Goal: Task Accomplishment & Management: Manage account settings

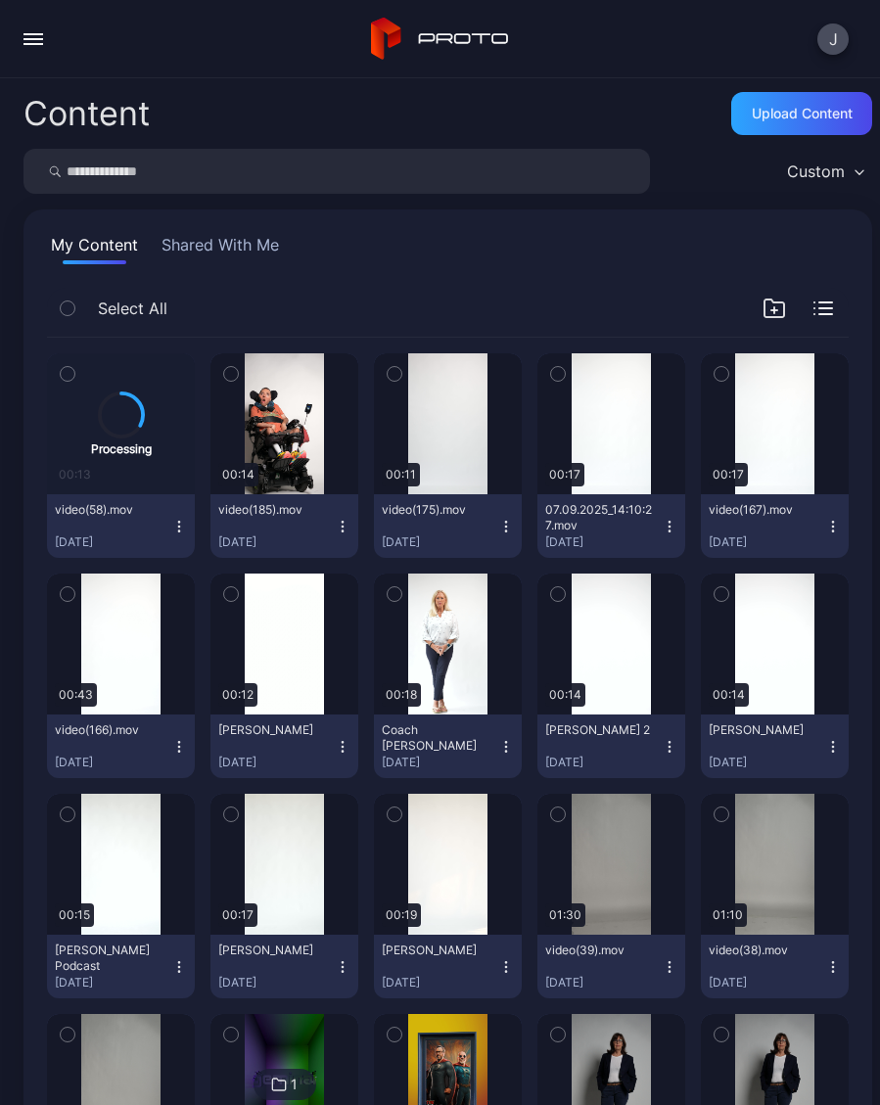
click at [450, 1059] on div "Preview" at bounding box center [448, 1084] width 148 height 141
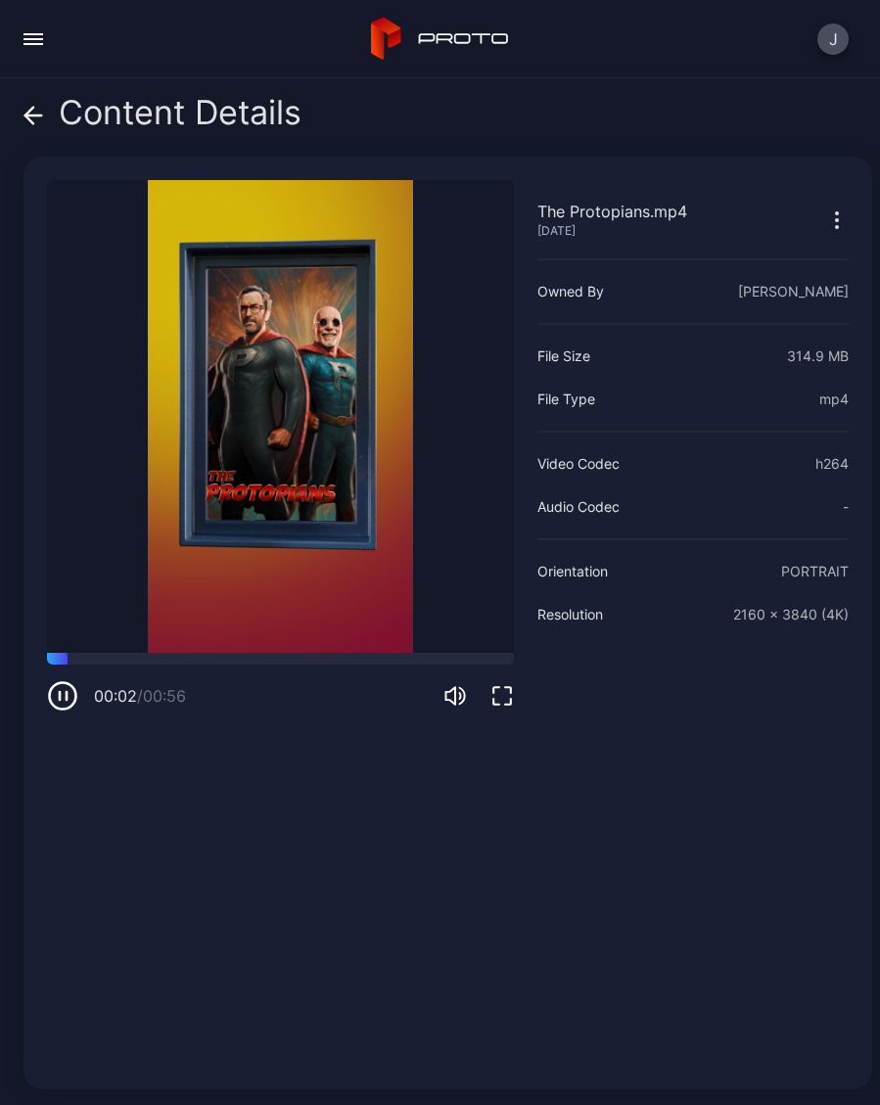
click at [52, 124] on div "Content Details" at bounding box center [162, 117] width 278 height 47
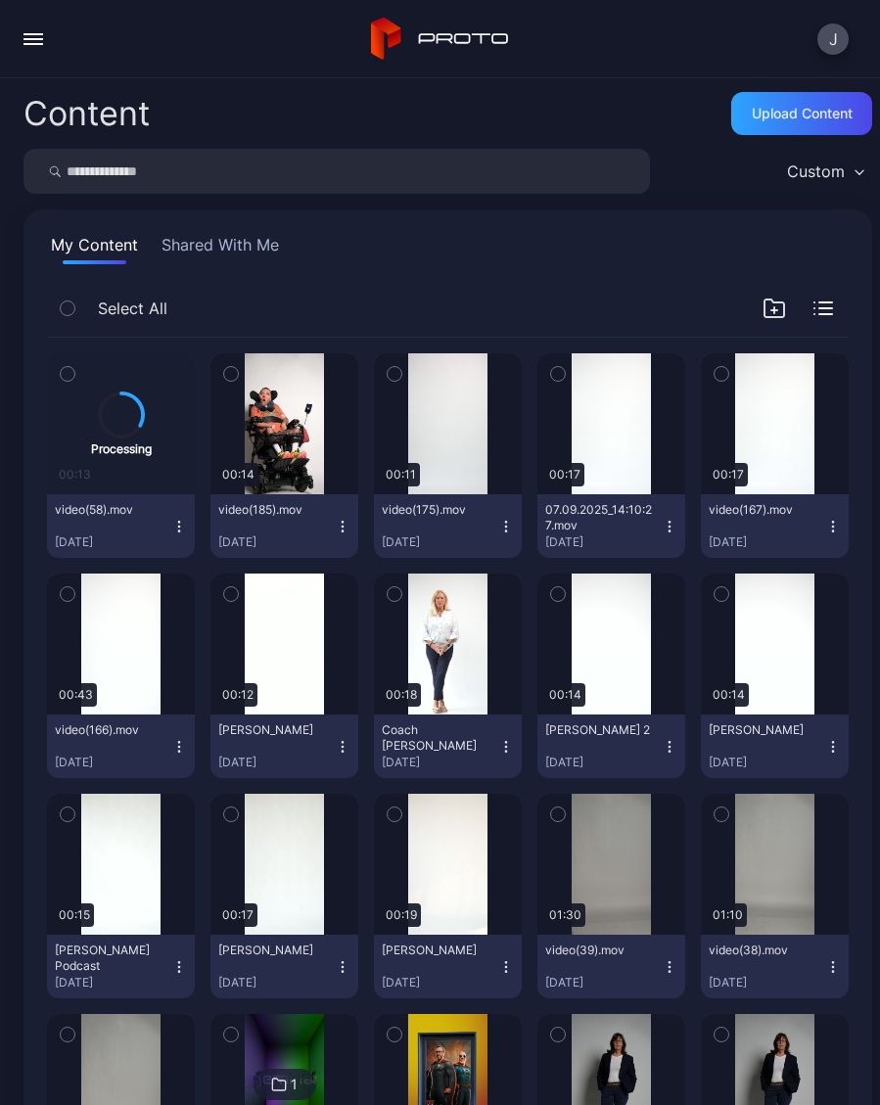
click at [46, 50] on button "button" at bounding box center [33, 39] width 39 height 39
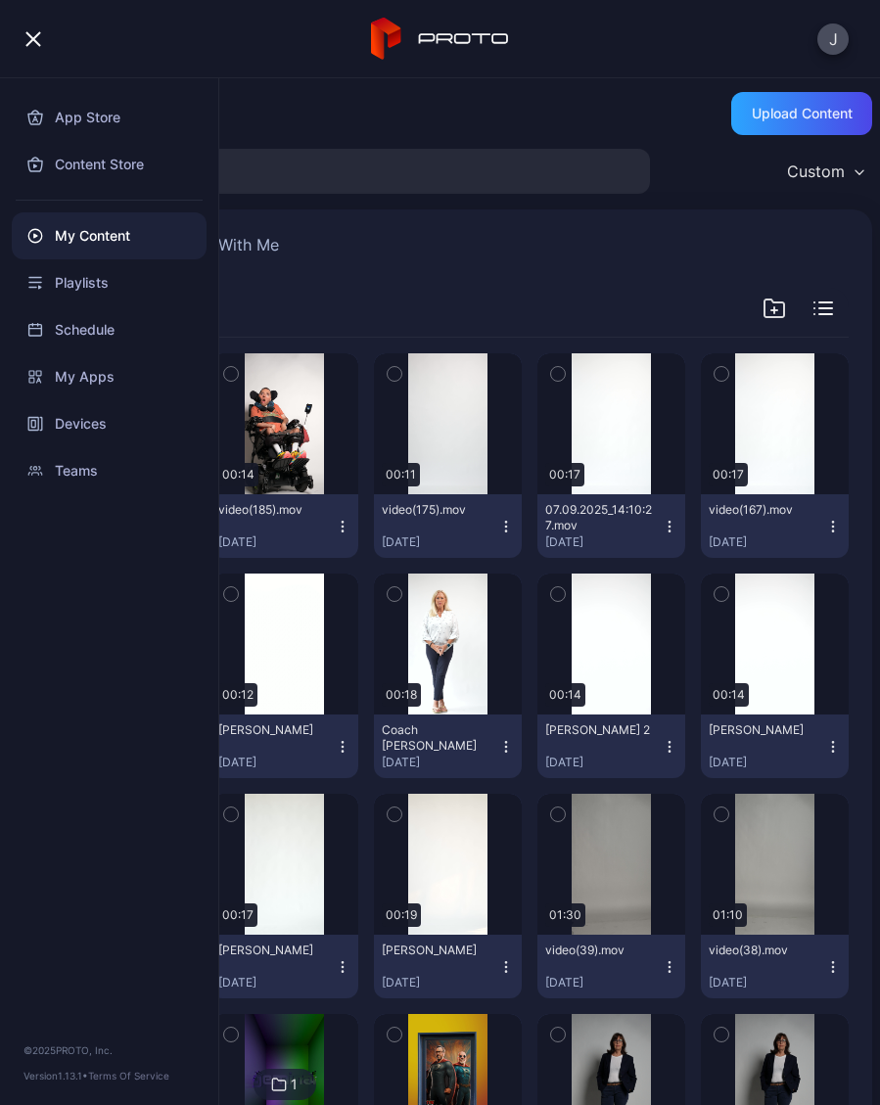
click at [102, 428] on div "Devices" at bounding box center [109, 423] width 195 height 47
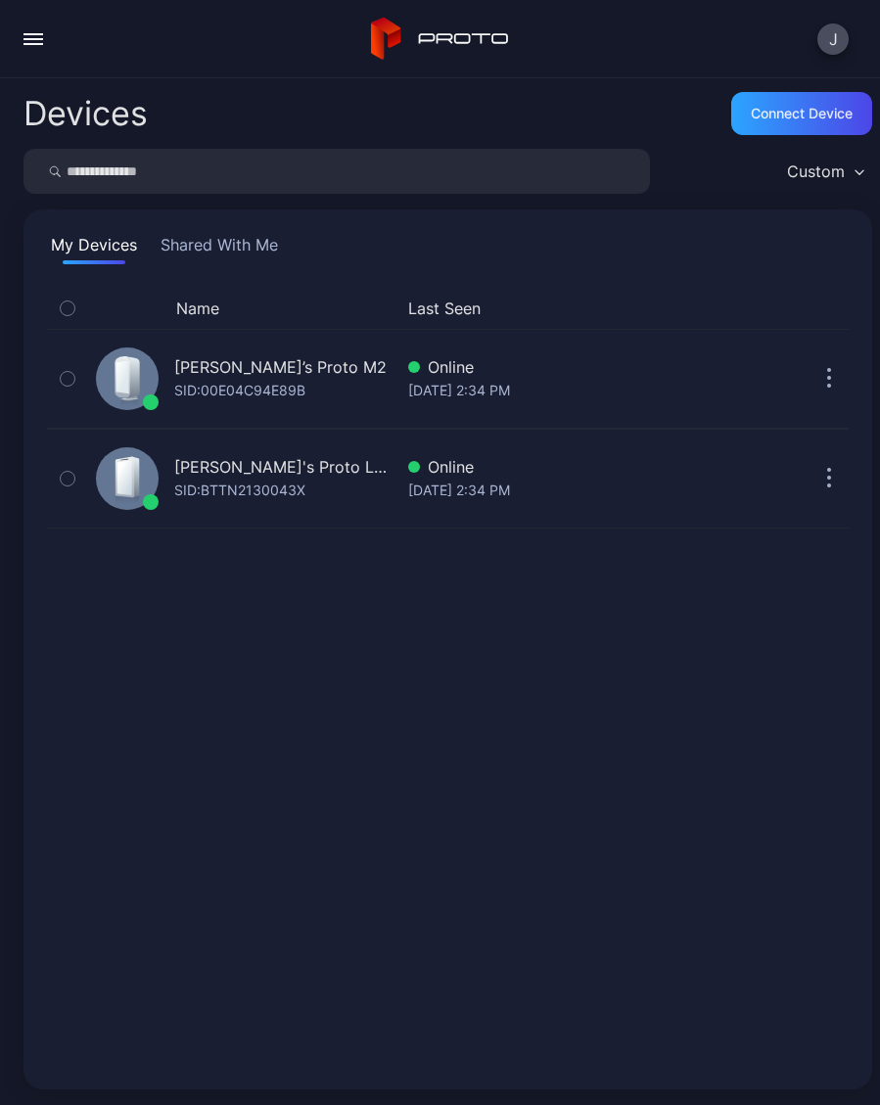
click at [255, 473] on div "Geminai's Proto Luma" at bounding box center [283, 466] width 218 height 23
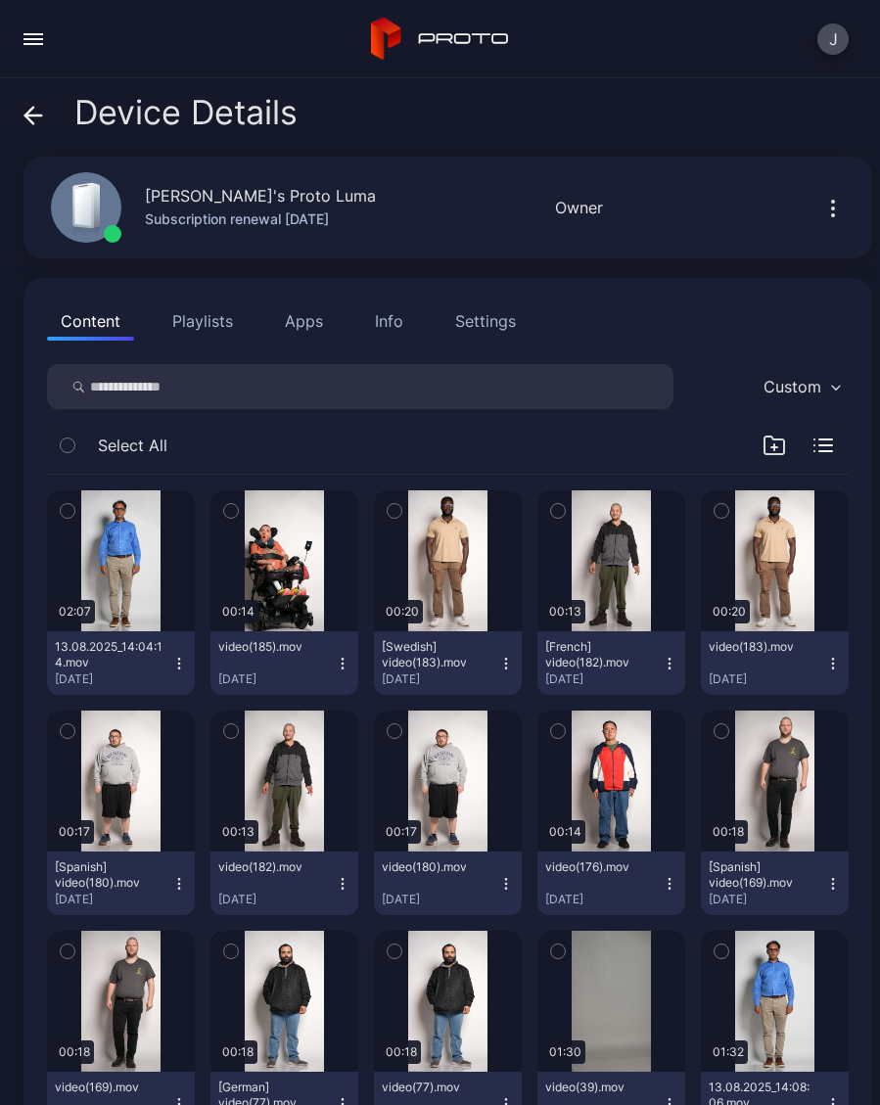
click at [354, 656] on button "video(185).mov Sep 11, 2025" at bounding box center [284, 663] width 148 height 64
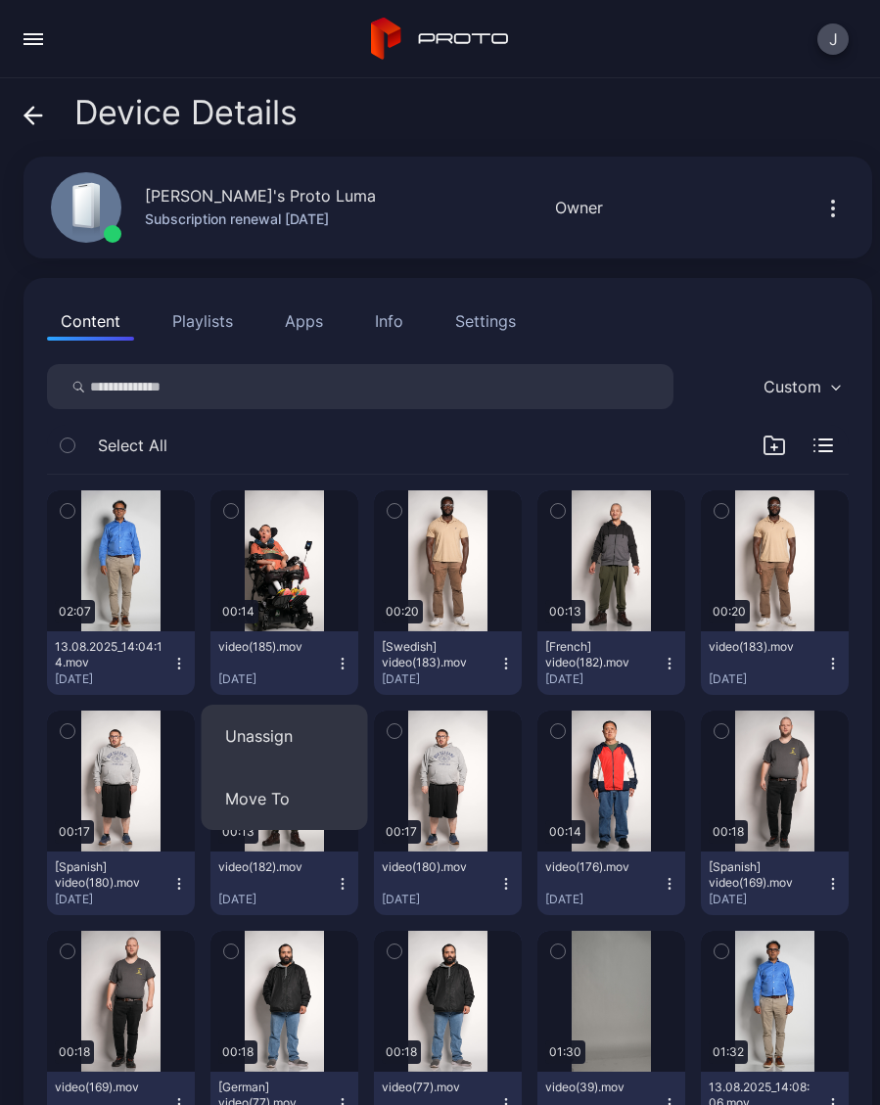
click at [304, 751] on button "Unassign" at bounding box center [285, 735] width 166 height 63
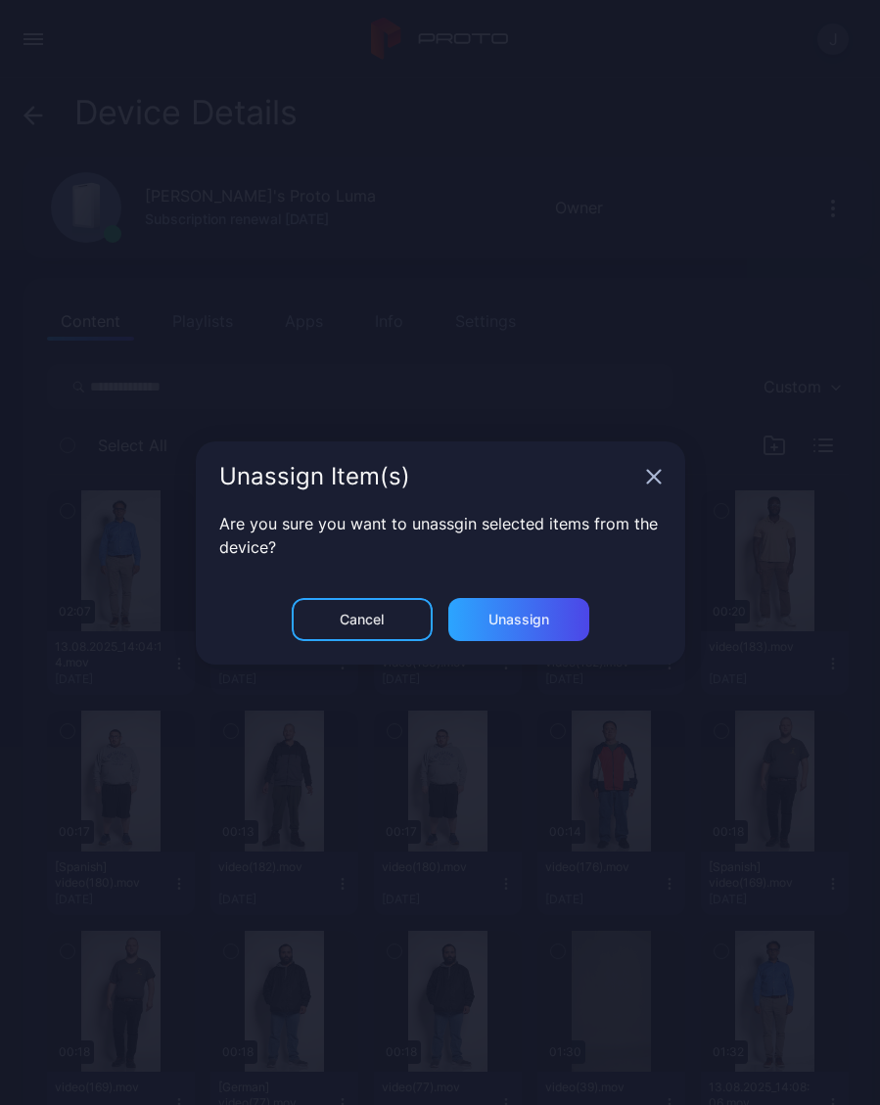
click at [535, 619] on div "Unassign" at bounding box center [518, 619] width 61 height 16
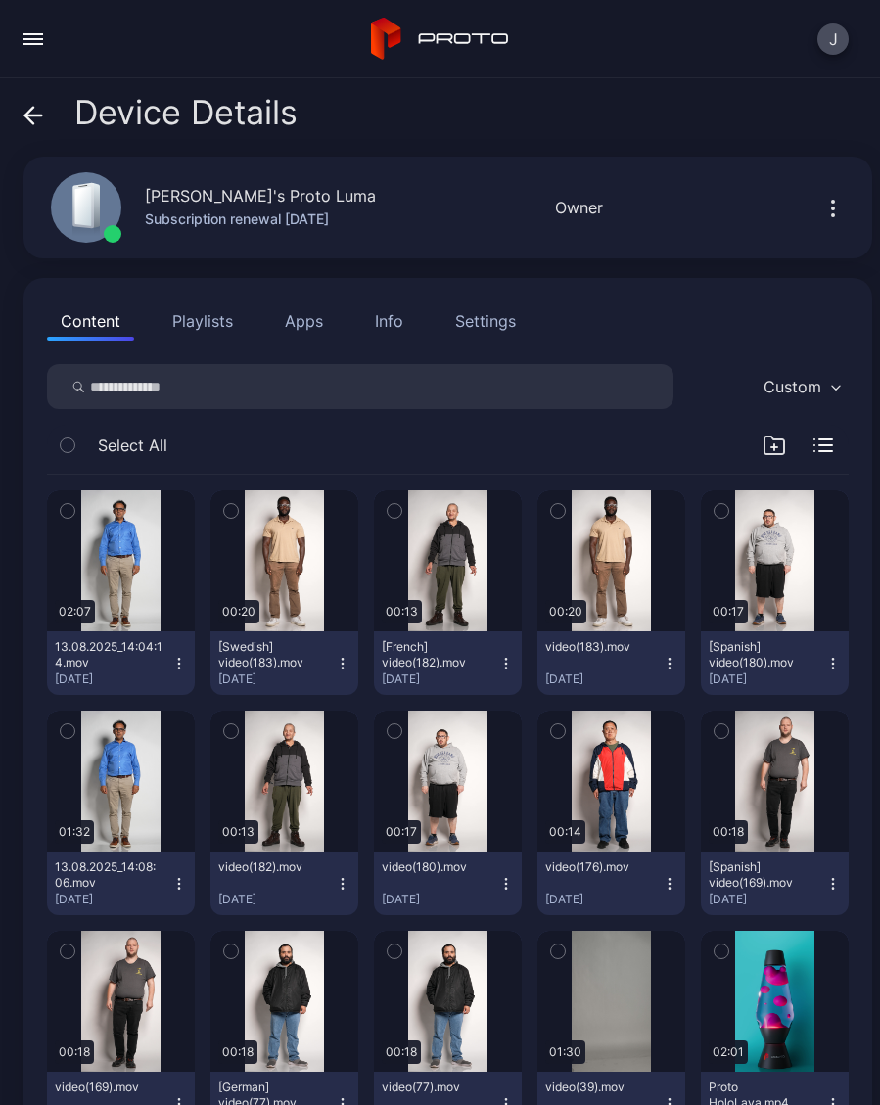
click at [512, 666] on icon "button" at bounding box center [506, 663] width 16 height 16
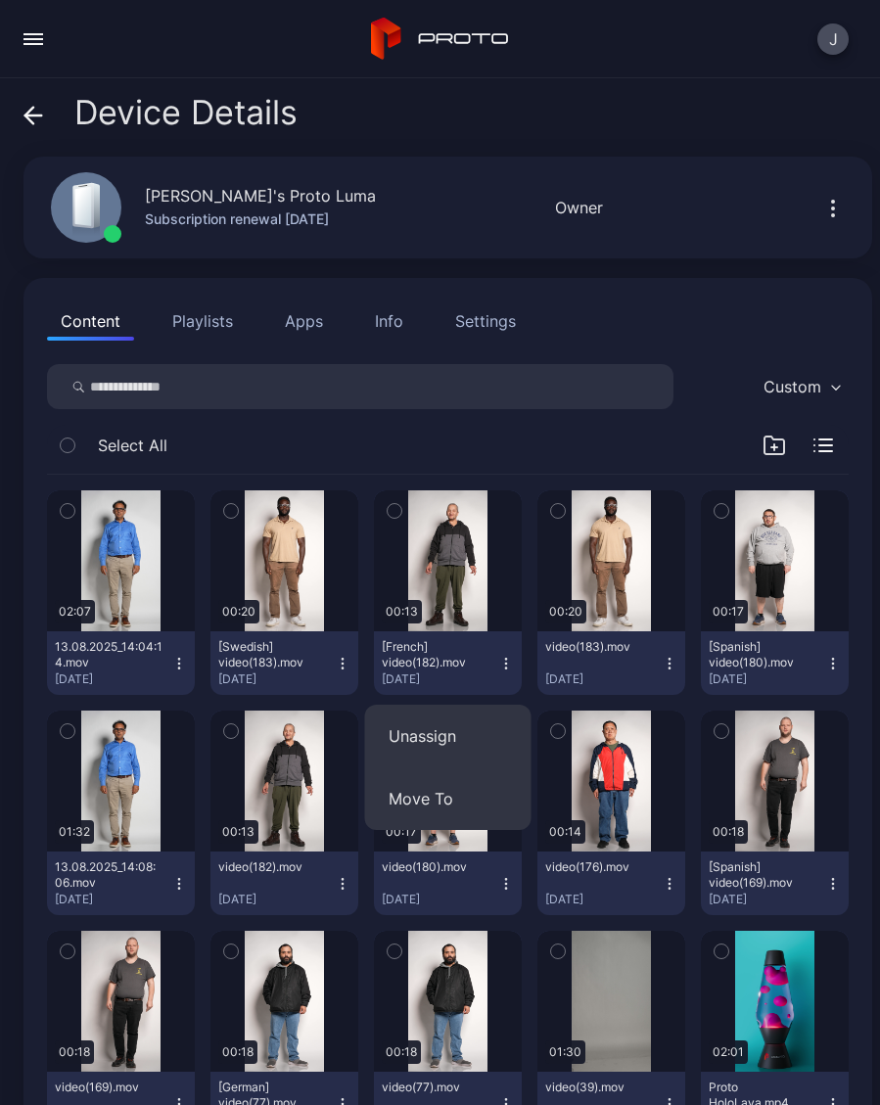
click at [457, 737] on button "Unassign" at bounding box center [448, 735] width 166 height 63
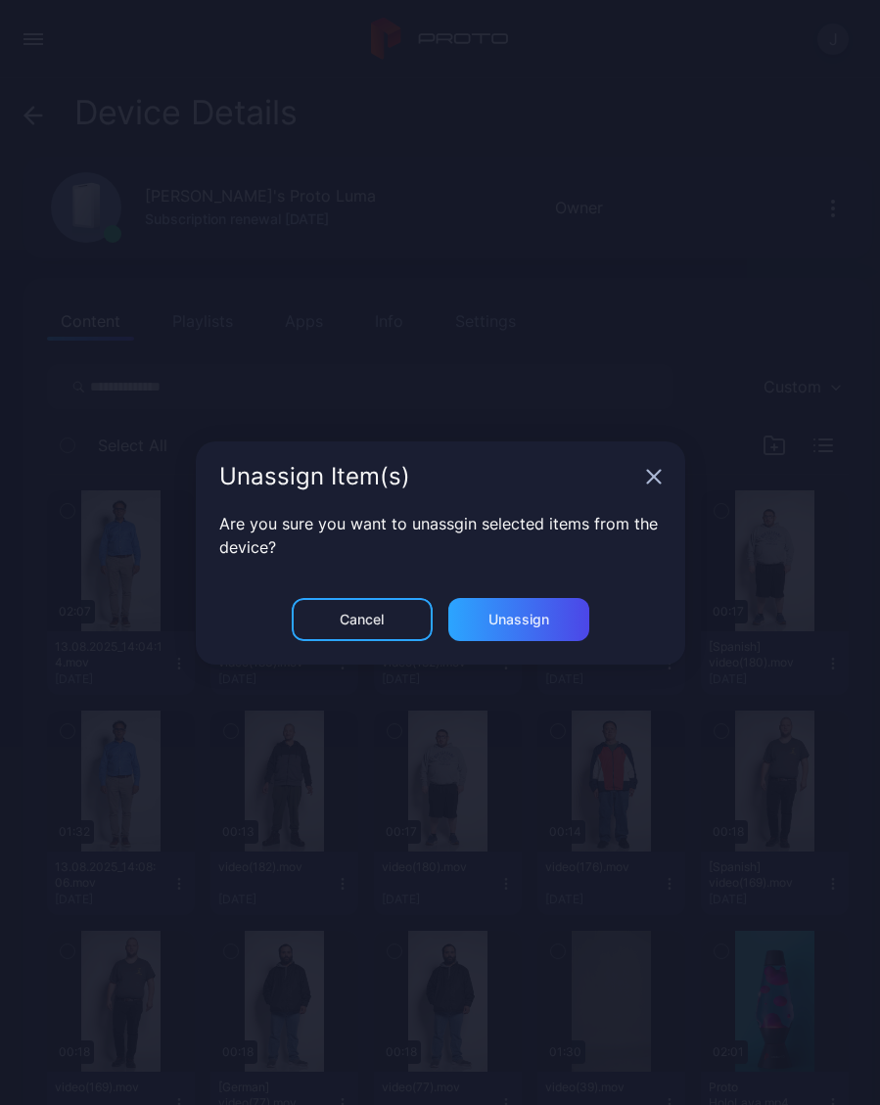
click at [536, 630] on div "Unassign" at bounding box center [518, 619] width 141 height 43
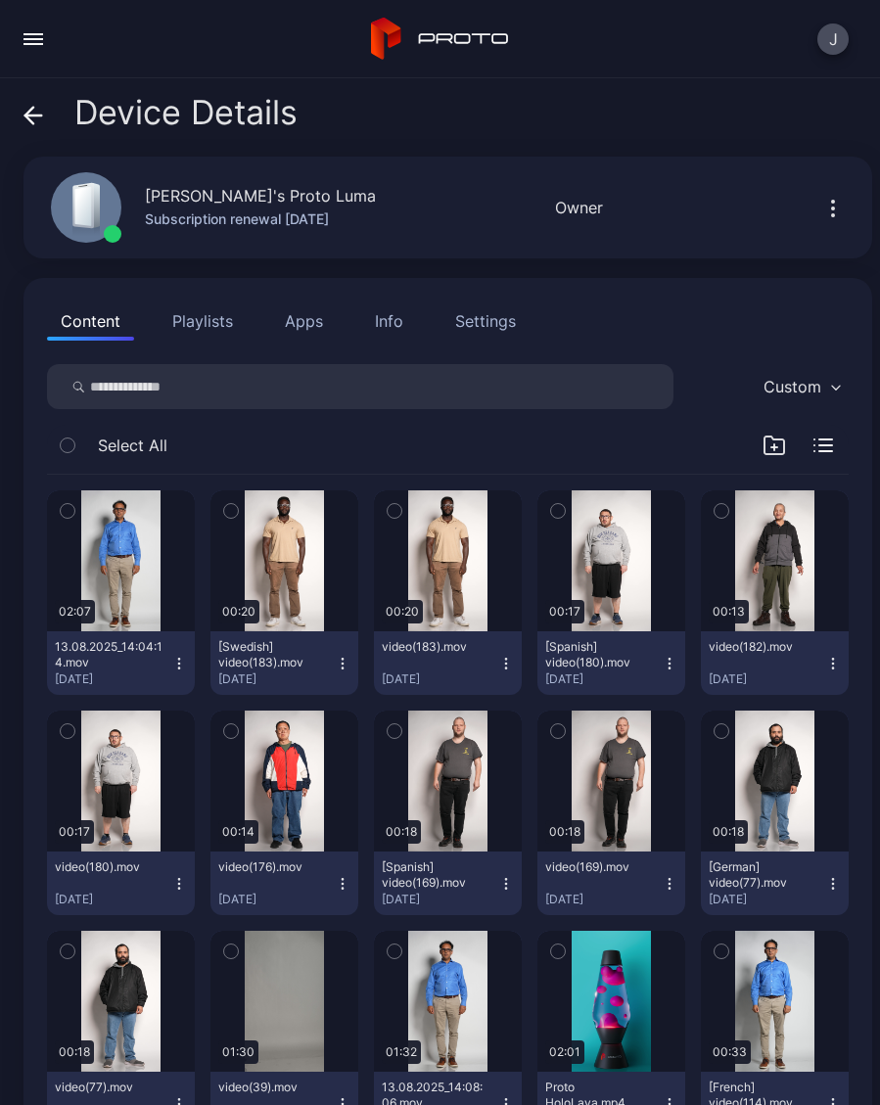
click at [677, 665] on button "[Spanish] video(180).mov Sep 10, 2025" at bounding box center [611, 663] width 148 height 64
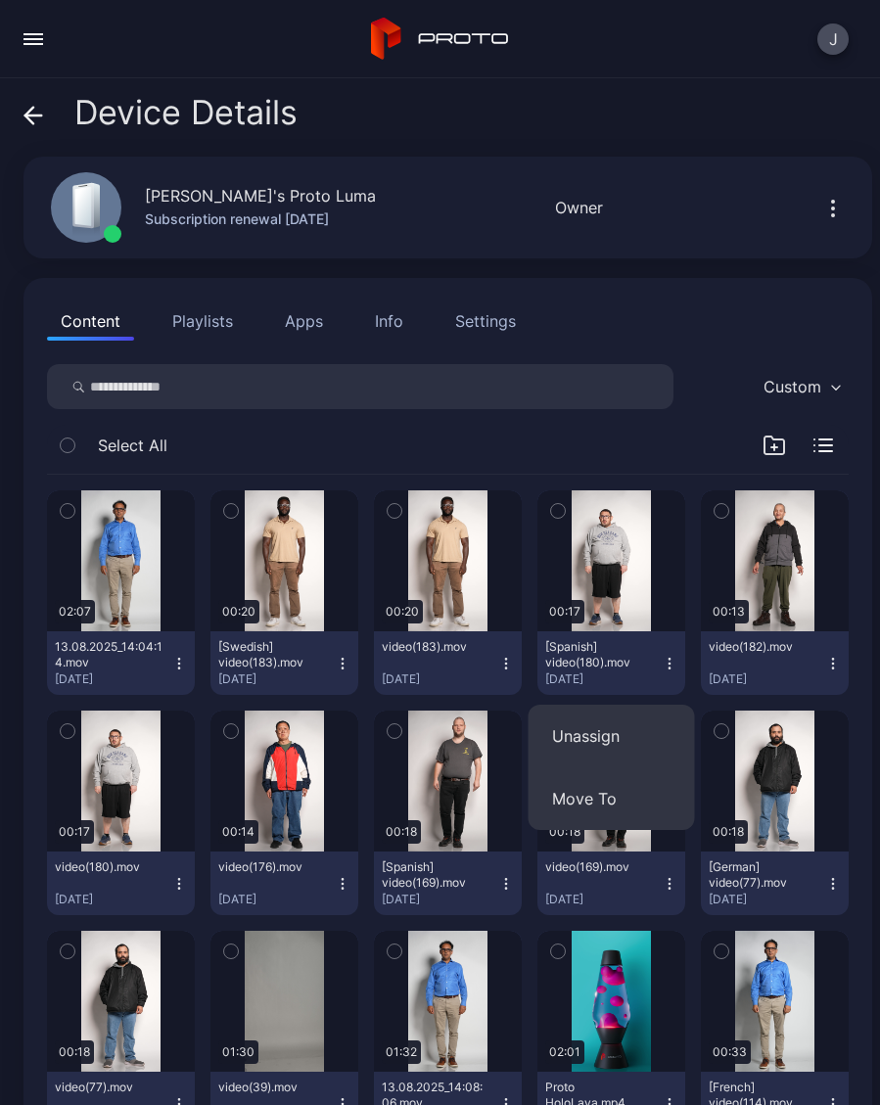
click at [638, 740] on button "Unassign" at bounding box center [611, 735] width 166 height 63
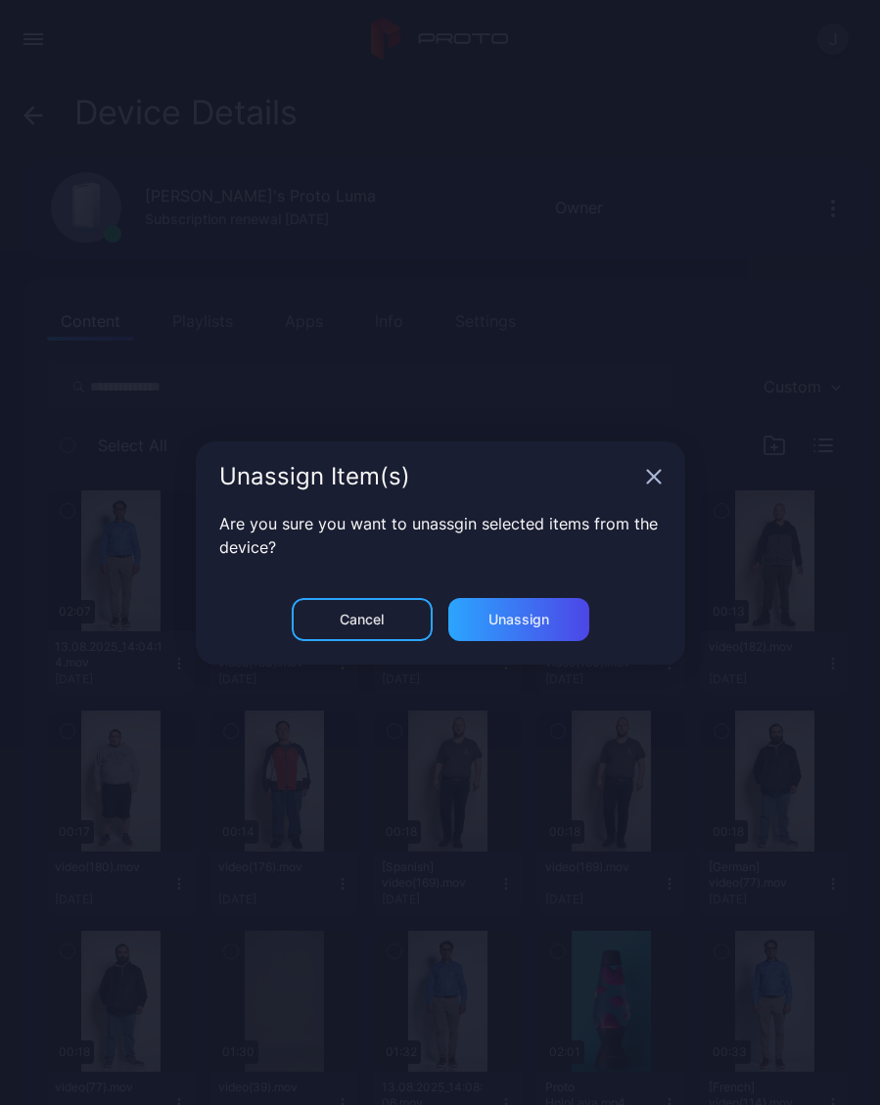
click at [573, 624] on div "Unassign" at bounding box center [518, 619] width 141 height 43
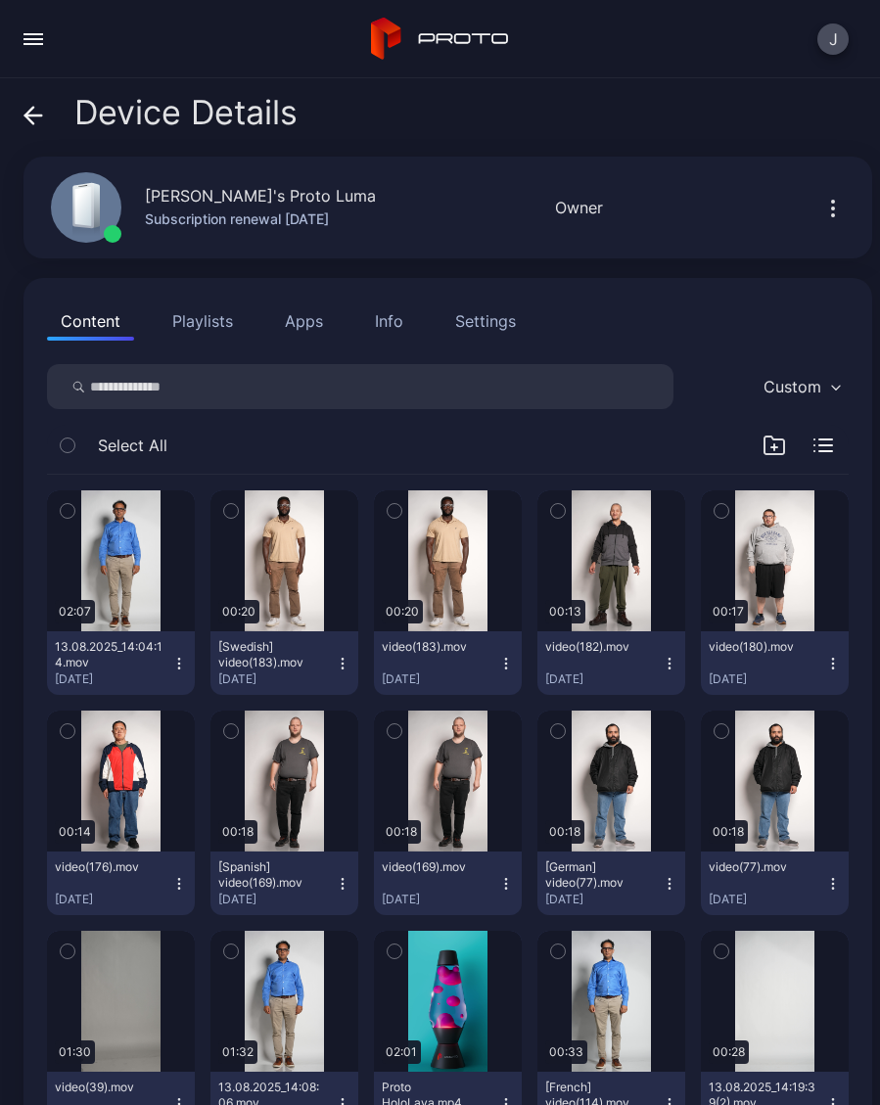
click at [678, 659] on button "video(182).mov Sep 10, 2025" at bounding box center [611, 663] width 148 height 64
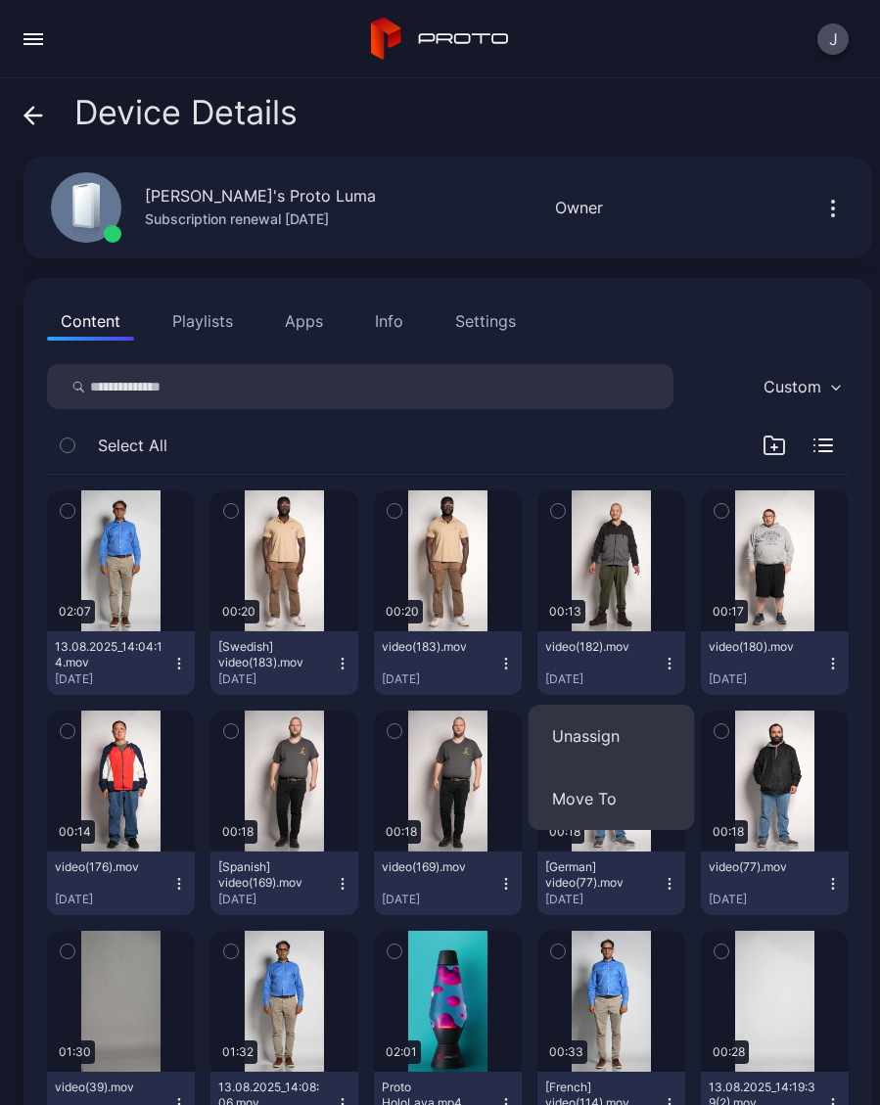
click at [634, 738] on button "Unassign" at bounding box center [611, 735] width 166 height 63
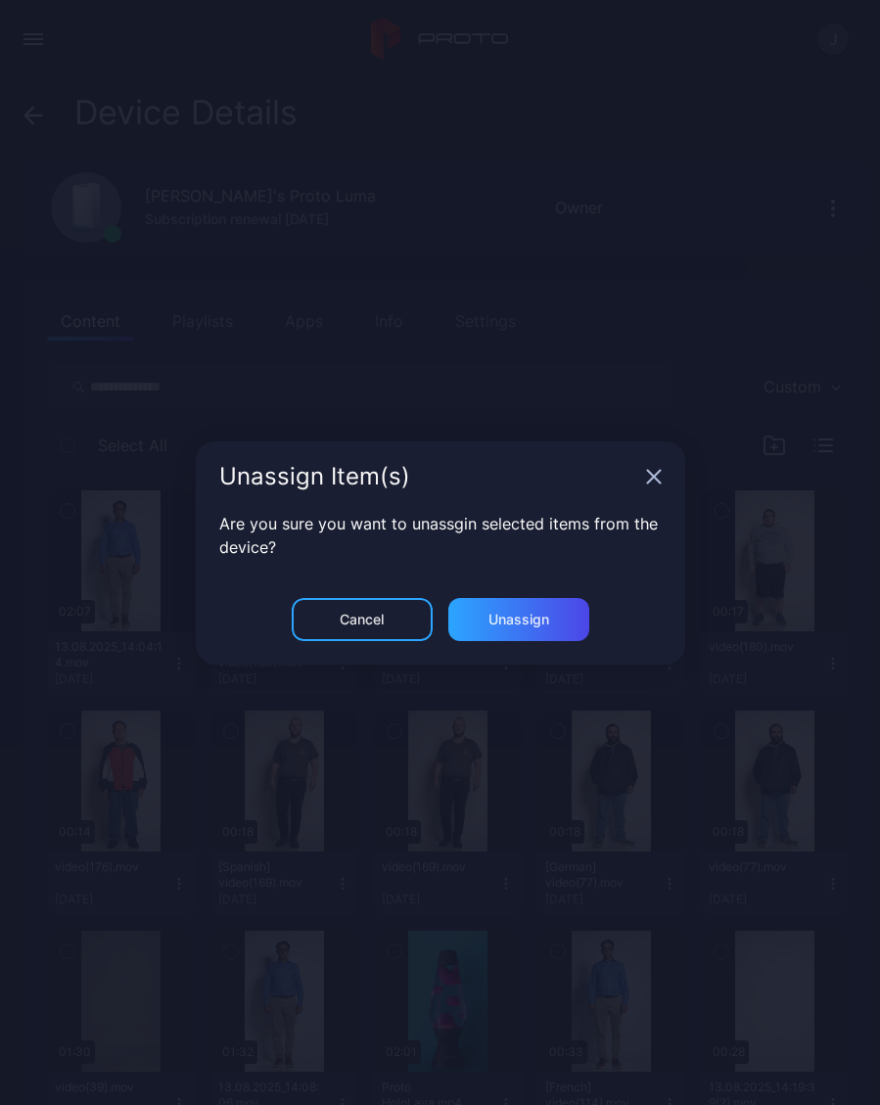
click at [579, 625] on div "Unassign" at bounding box center [518, 619] width 141 height 43
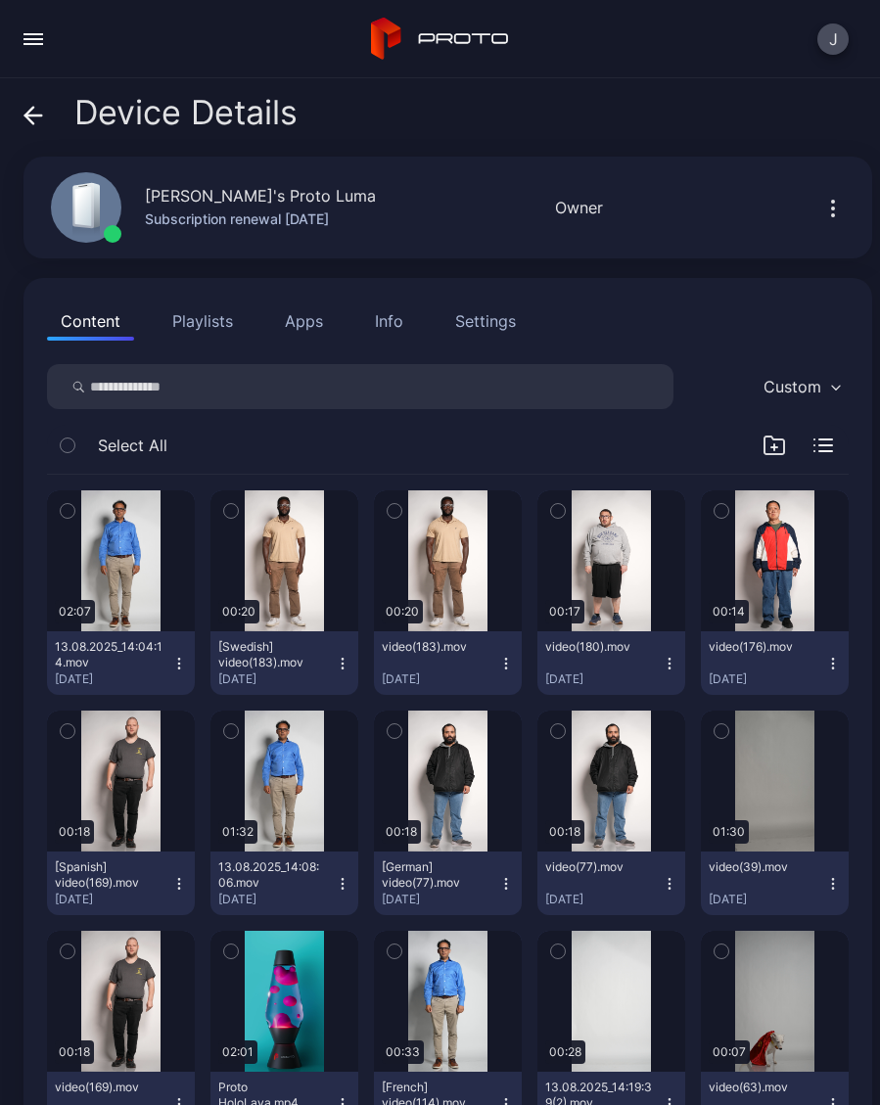
click at [671, 660] on icon "button" at bounding box center [669, 663] width 16 height 16
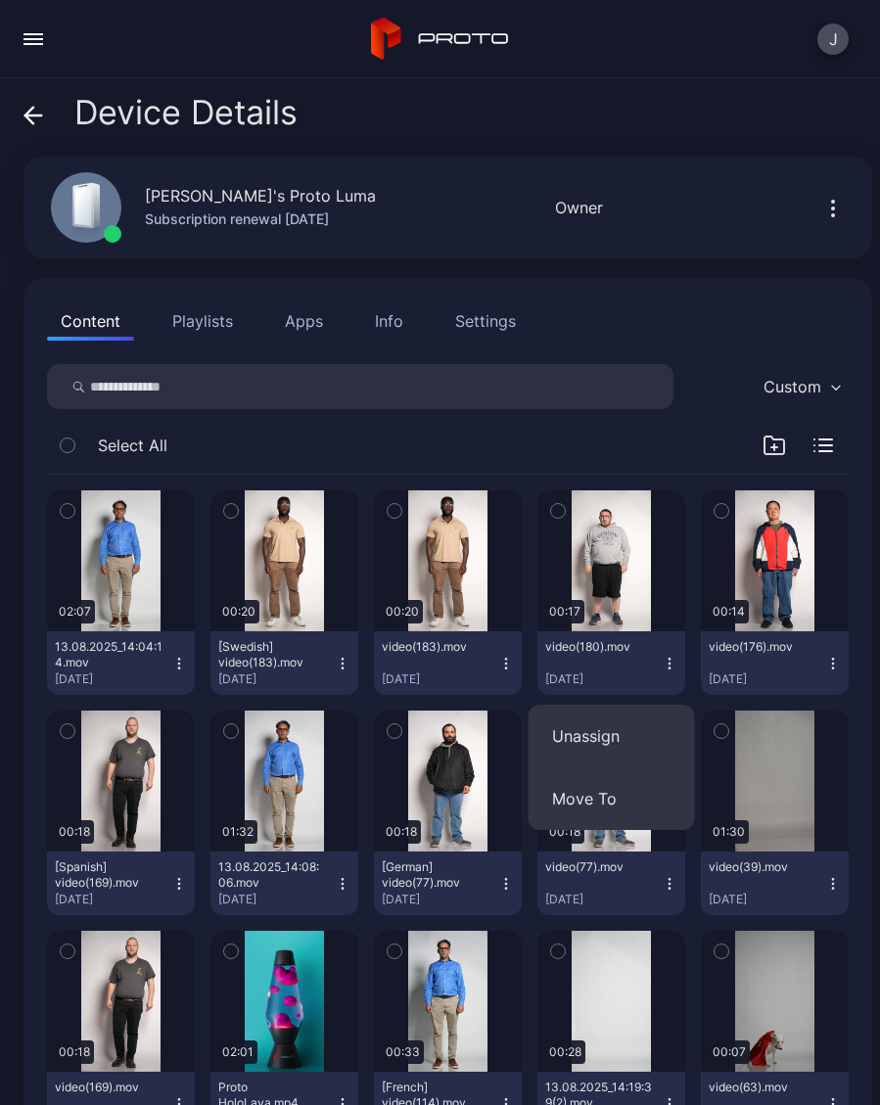
click at [617, 732] on button "Unassign" at bounding box center [611, 735] width 166 height 63
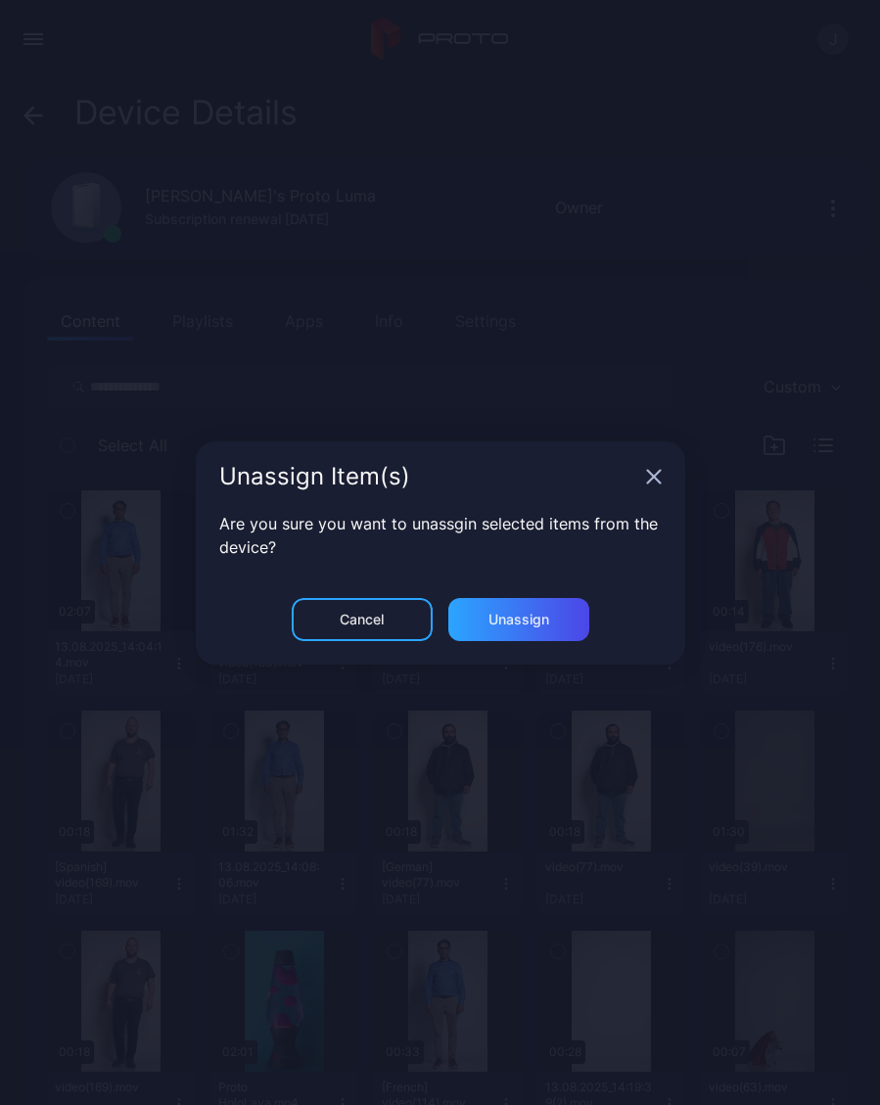
click at [558, 626] on div "Unassign" at bounding box center [518, 619] width 141 height 43
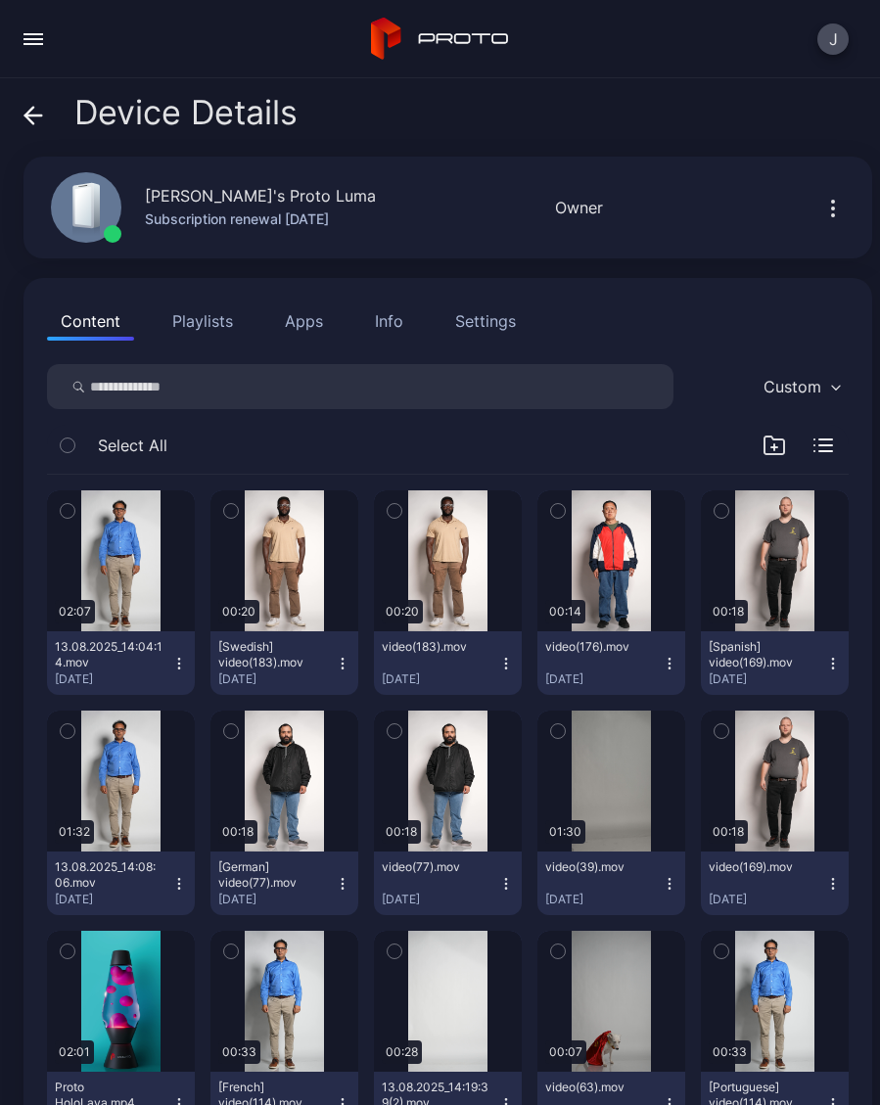
click at [839, 663] on icon "button" at bounding box center [833, 663] width 16 height 16
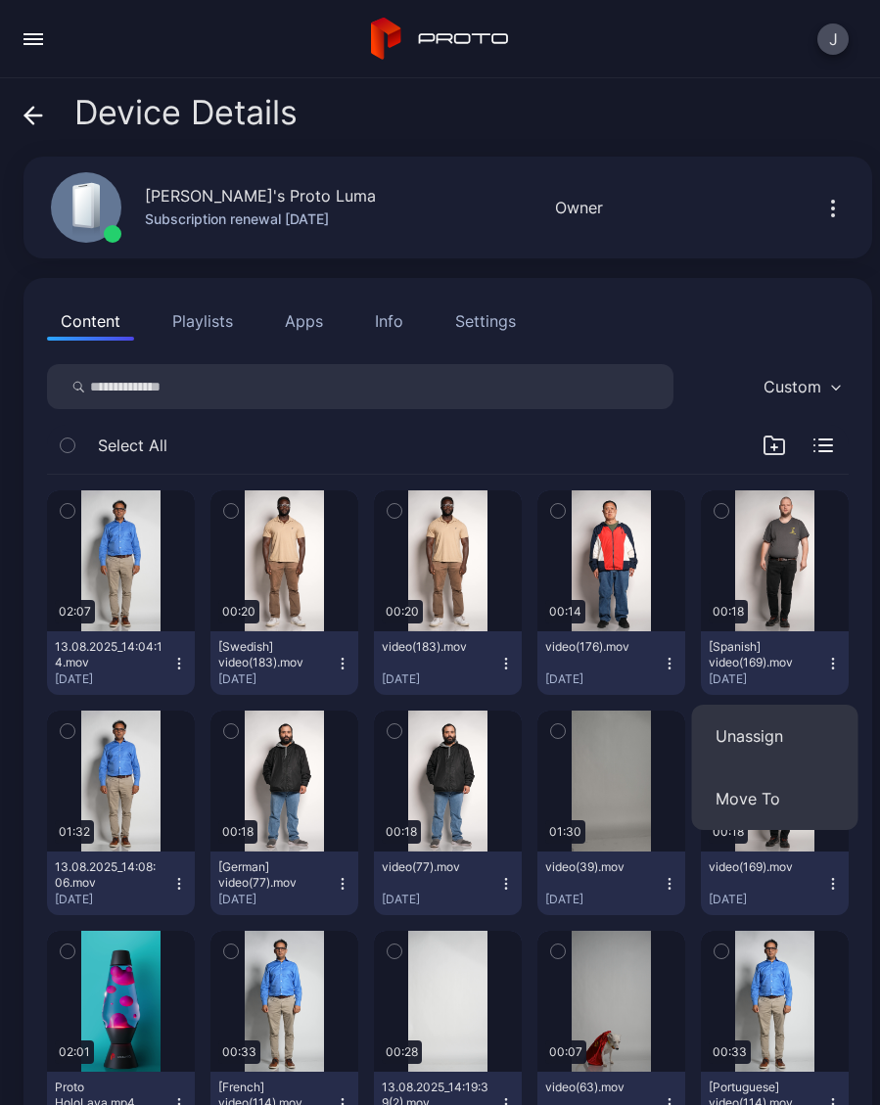
click at [757, 726] on button "Unassign" at bounding box center [775, 735] width 166 height 63
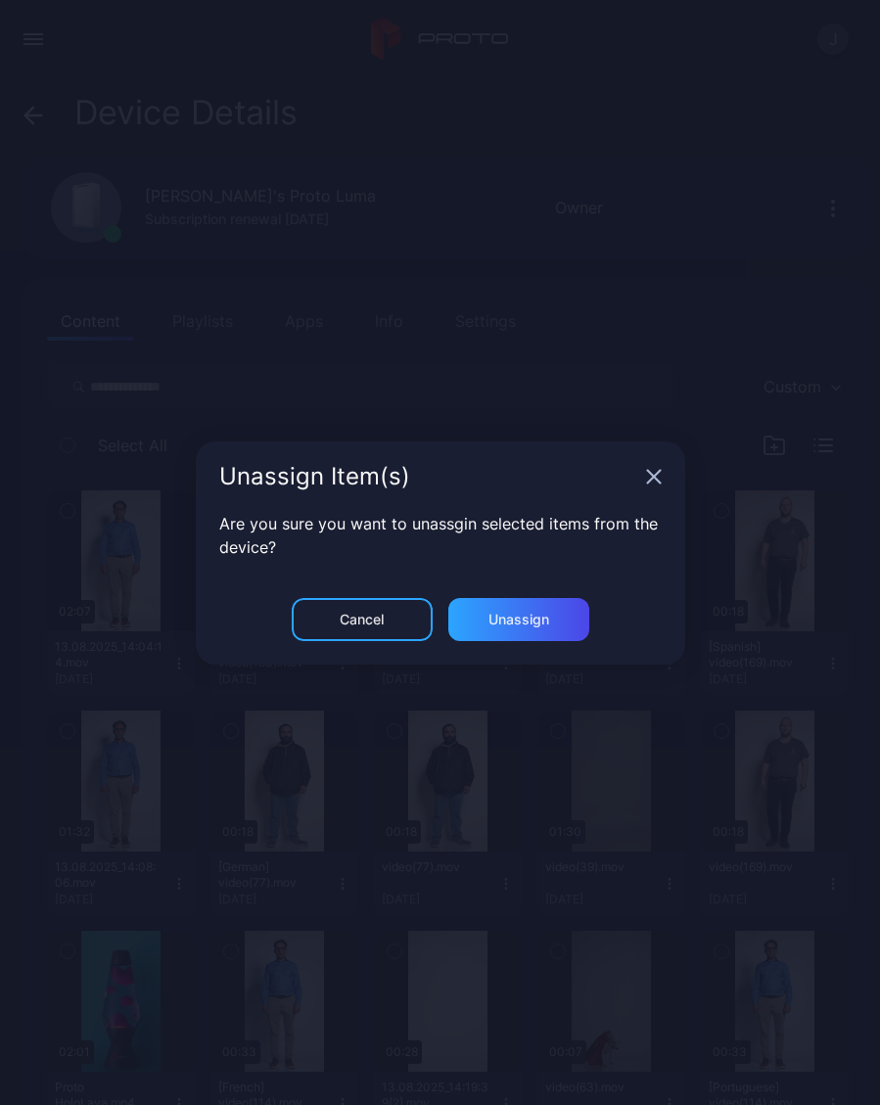
click at [565, 618] on div "Unassign" at bounding box center [518, 619] width 141 height 43
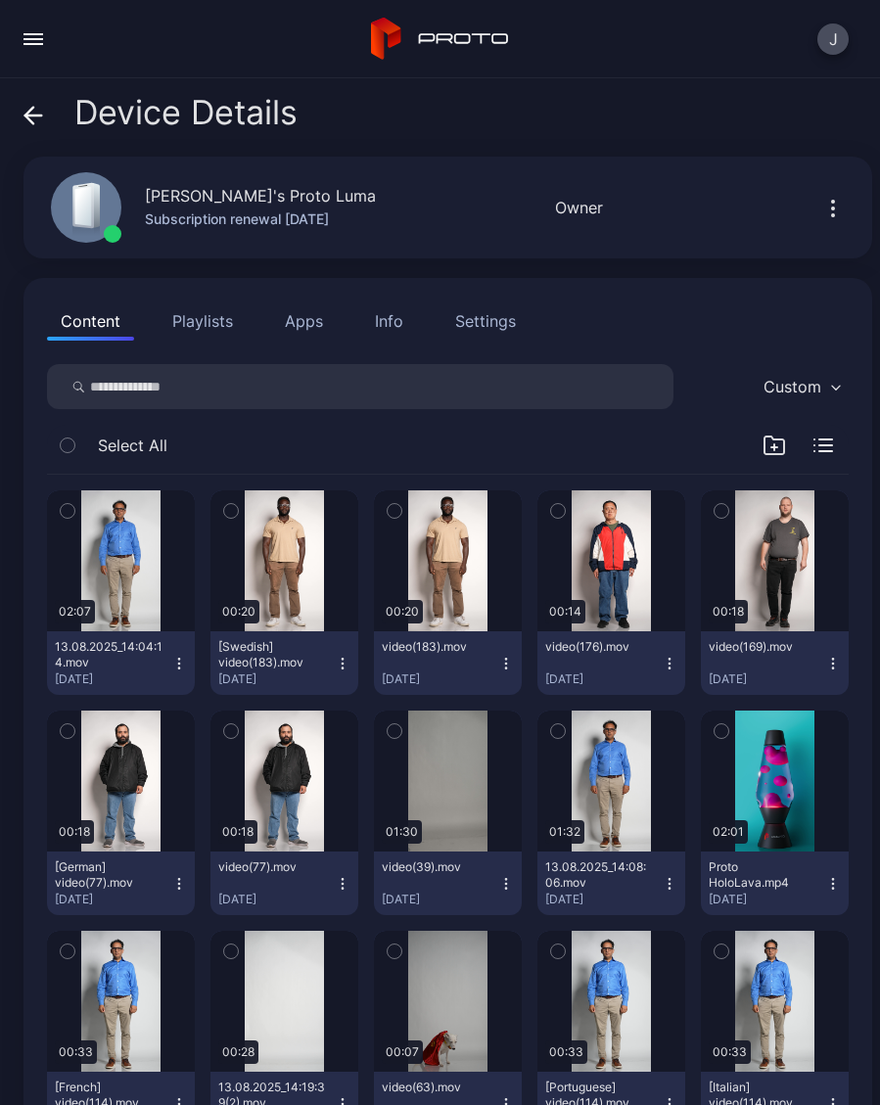
click at [181, 872] on button "[German] video(77).mov Sep 10, 2025" at bounding box center [121, 883] width 148 height 64
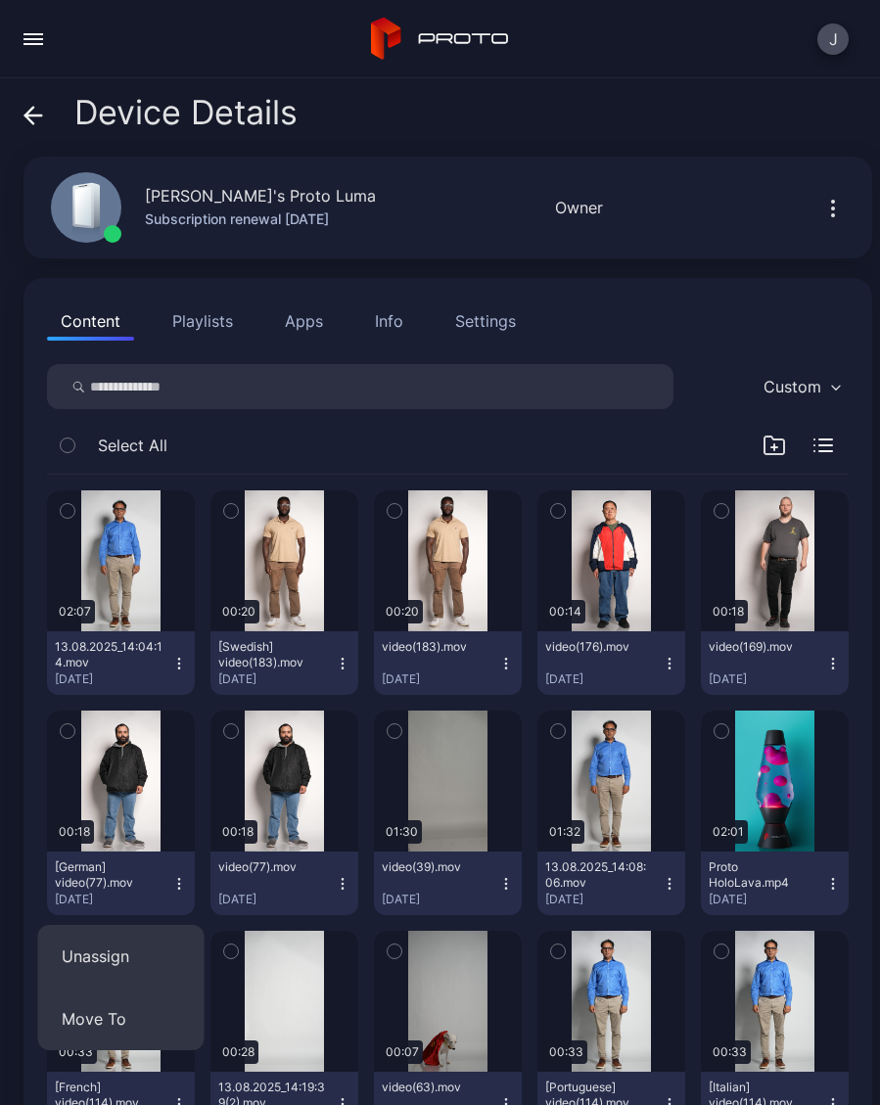
click at [104, 955] on button "Unassign" at bounding box center [121, 956] width 166 height 63
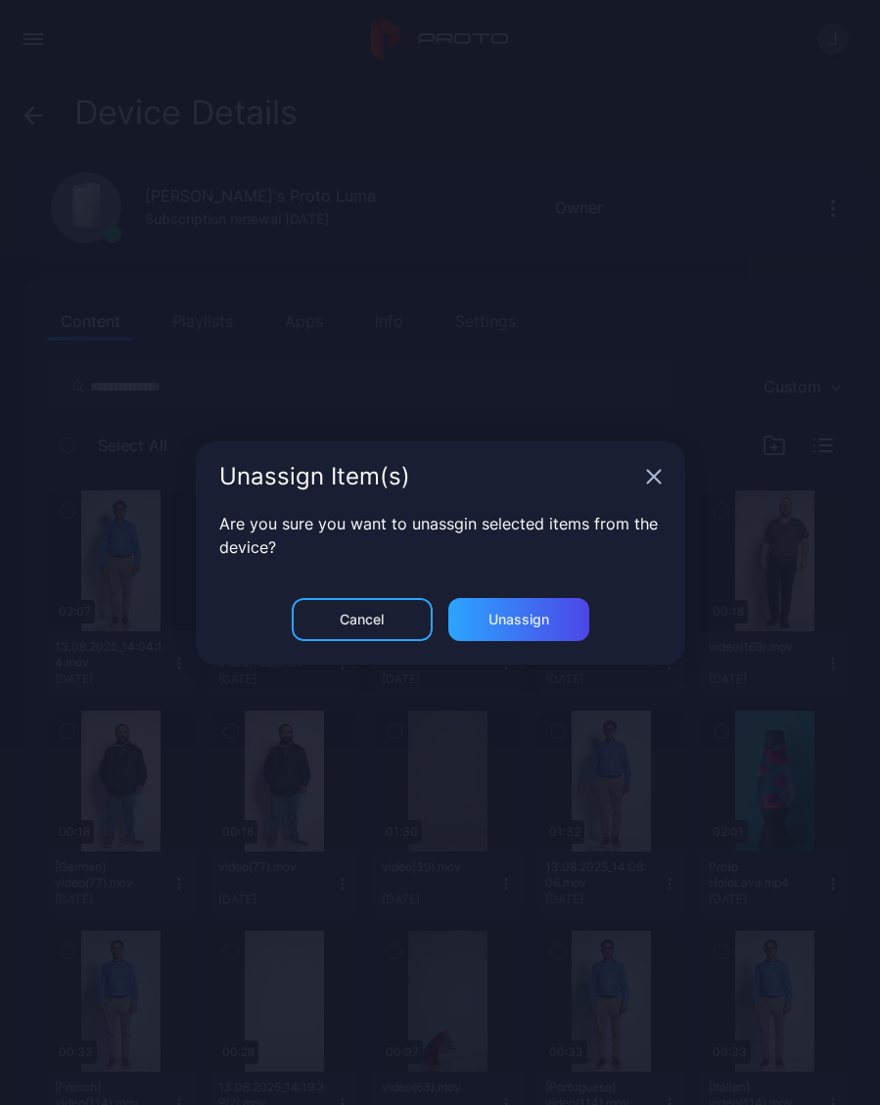
click at [535, 634] on div "Unassign" at bounding box center [518, 619] width 141 height 43
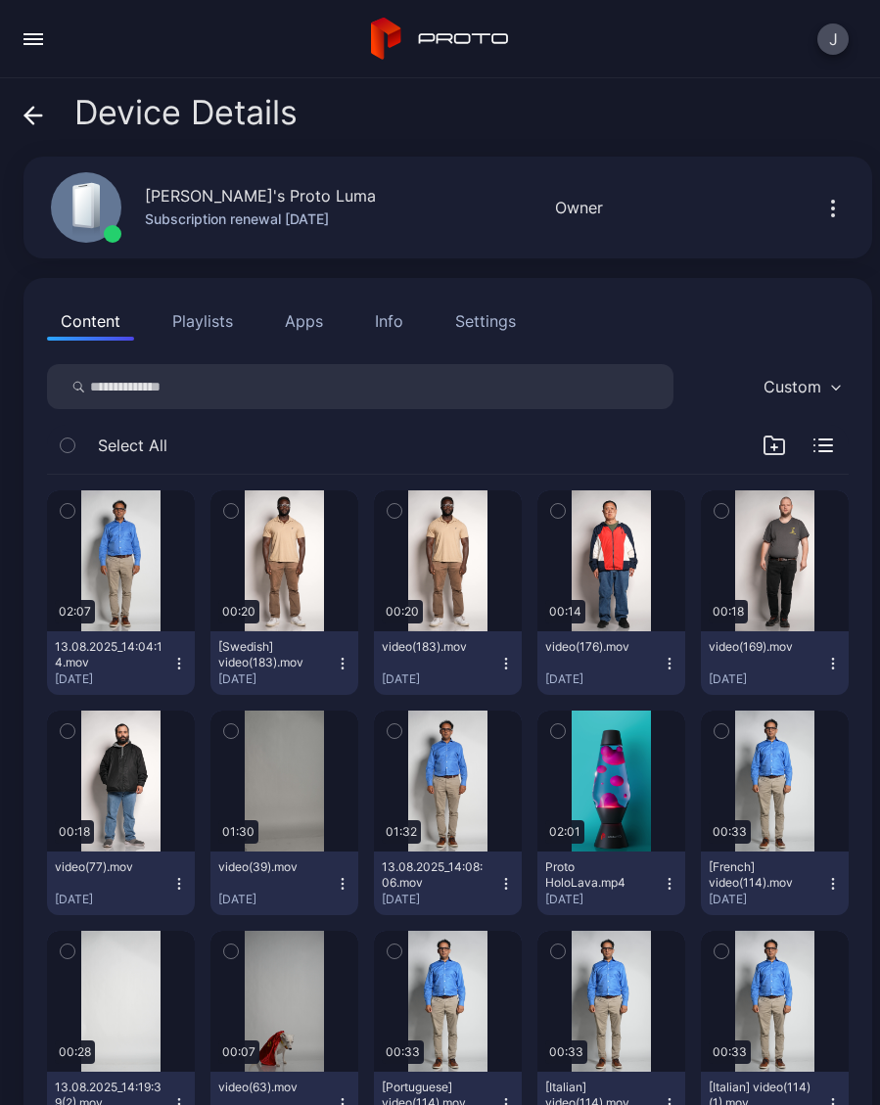
click at [183, 892] on button "video(77).mov Sep 10, 2025" at bounding box center [121, 883] width 148 height 64
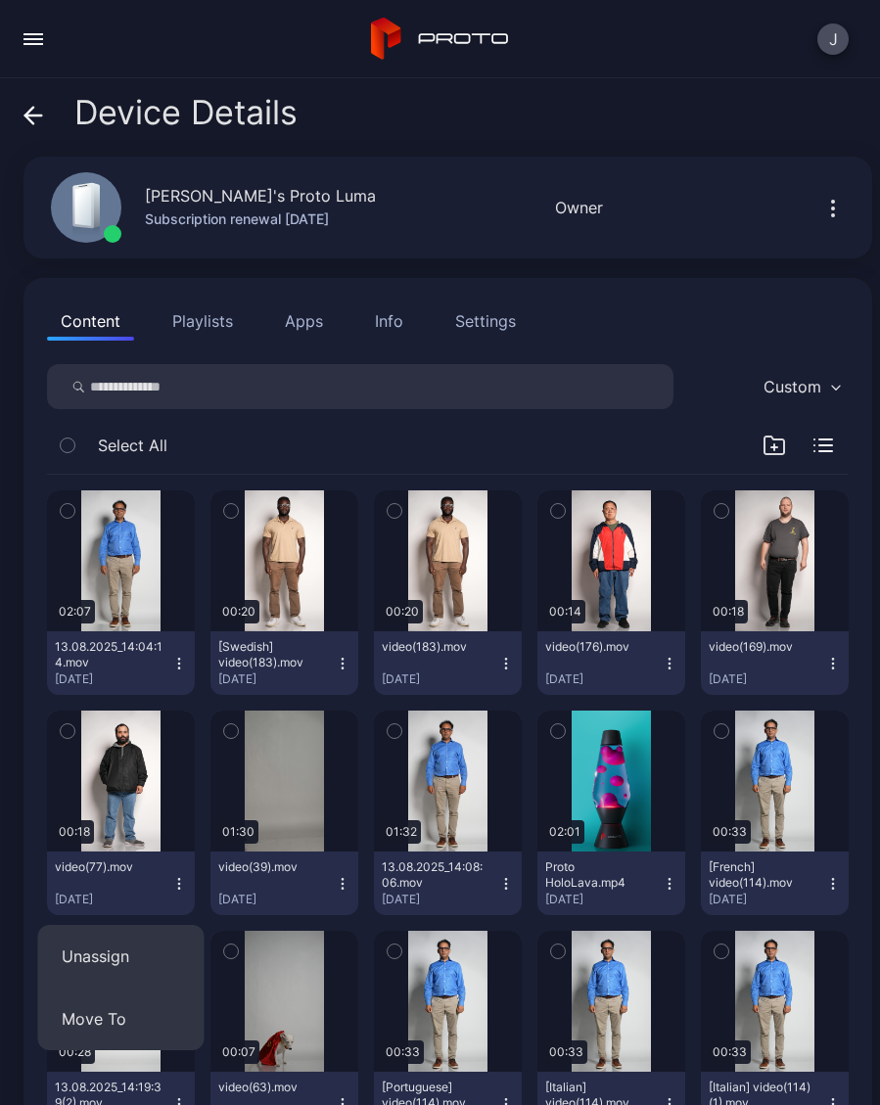
click at [113, 964] on button "Unassign" at bounding box center [121, 956] width 166 height 63
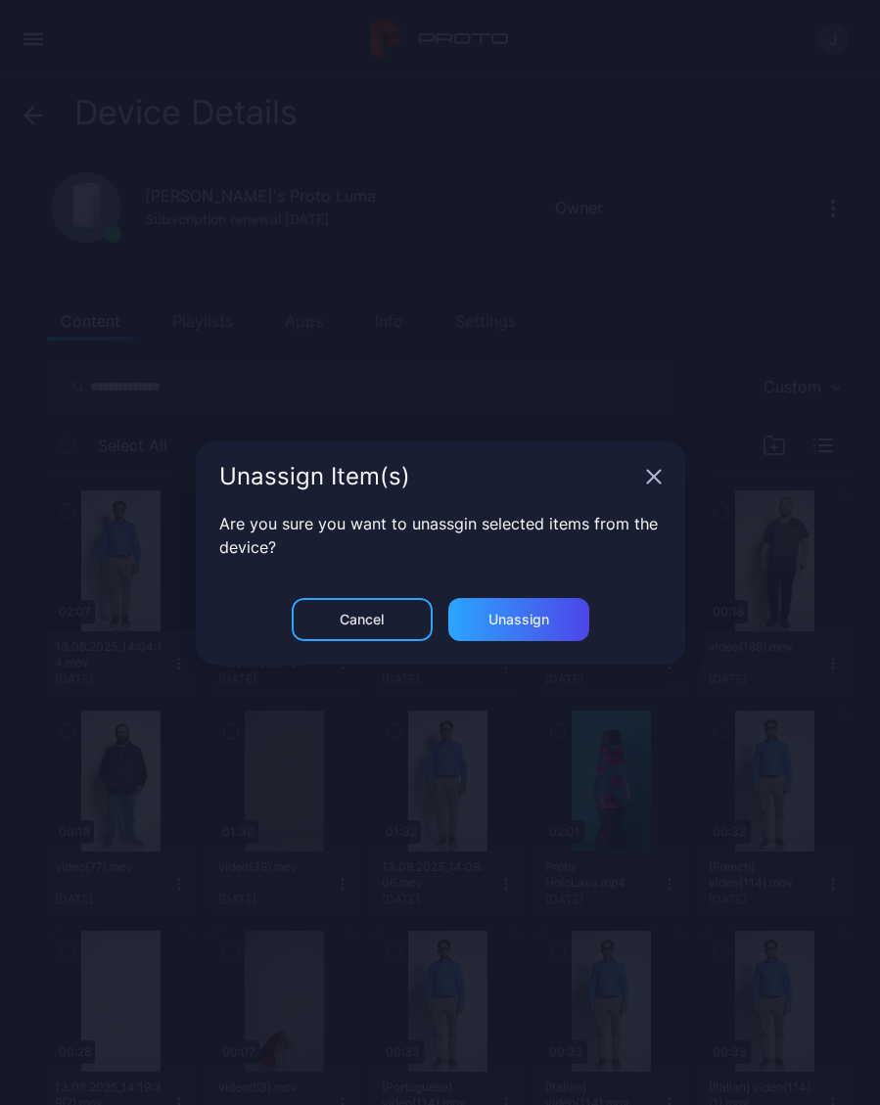
click at [529, 632] on div "Unassign" at bounding box center [518, 619] width 141 height 43
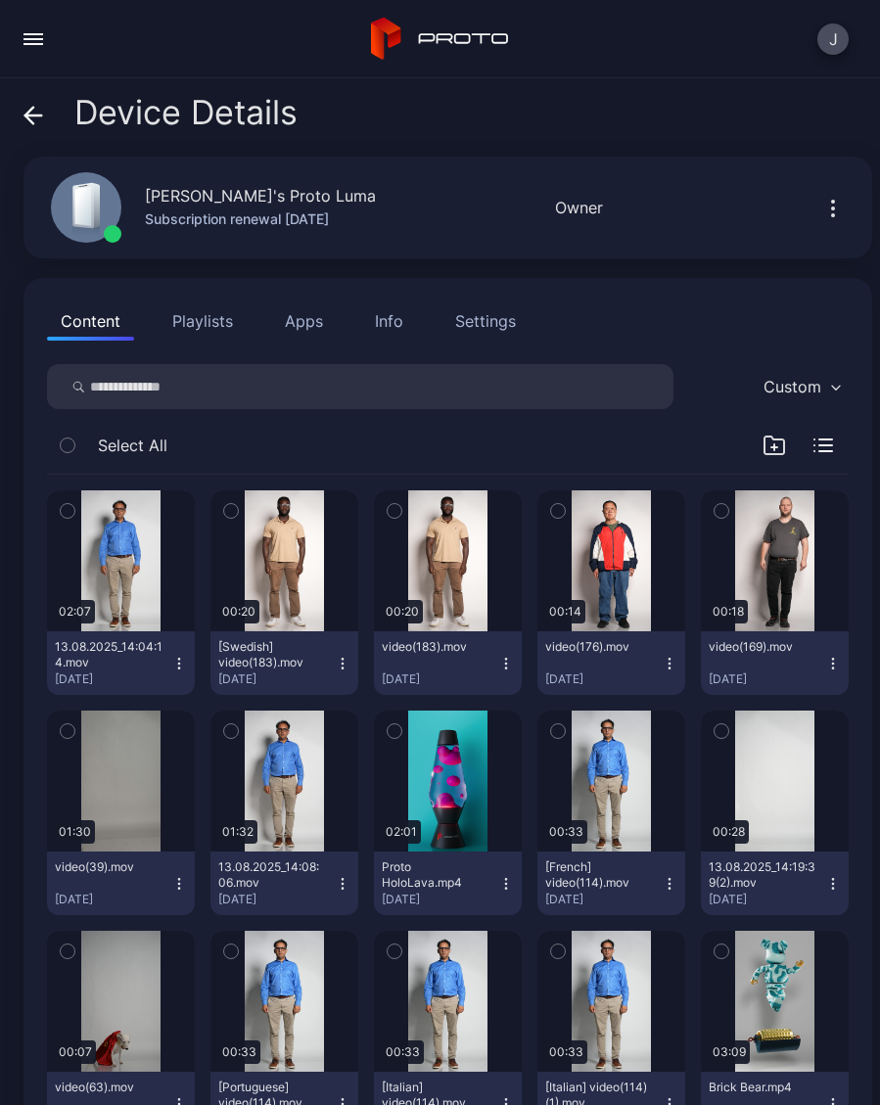
click at [0, 0] on div "button" at bounding box center [0, 0] width 0 height 0
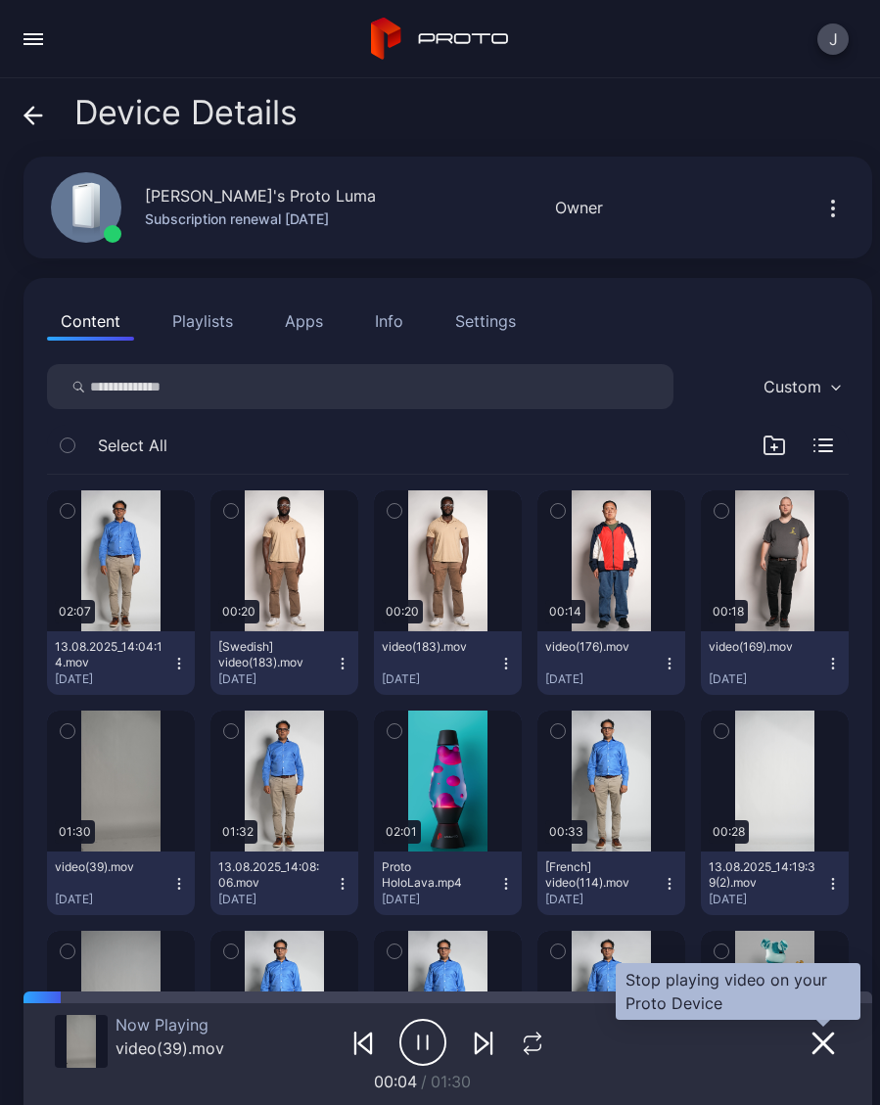
click at [814, 1045] on icon "button" at bounding box center [822, 1042] width 23 height 23
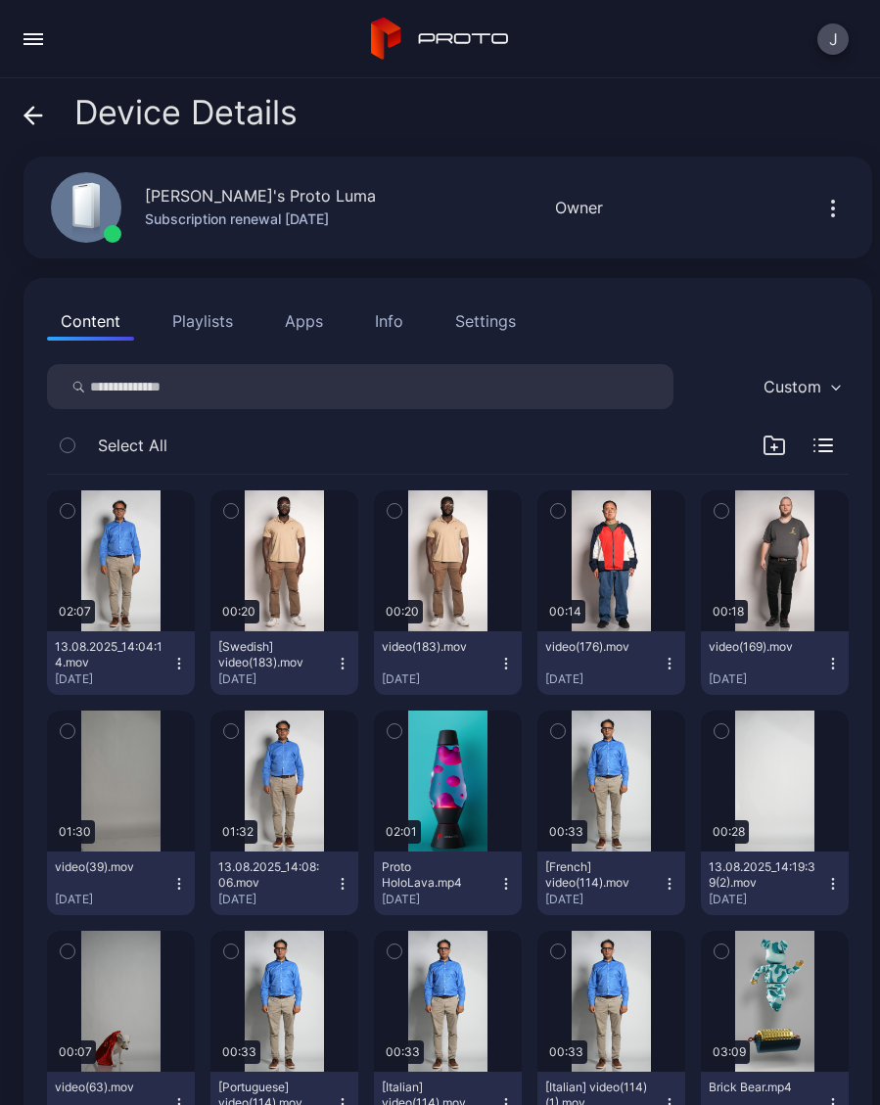
click at [0, 0] on div "button" at bounding box center [0, 0] width 0 height 0
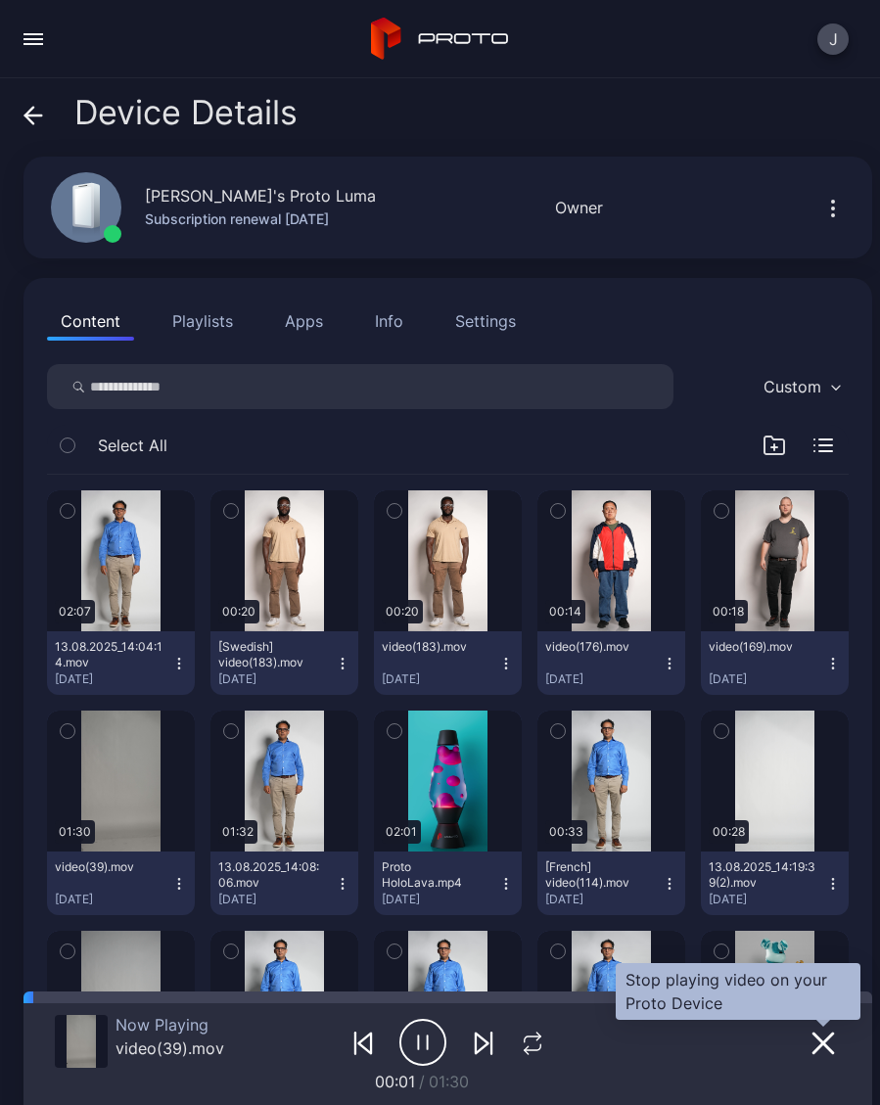
click at [815, 1033] on icon "button" at bounding box center [822, 1042] width 23 height 23
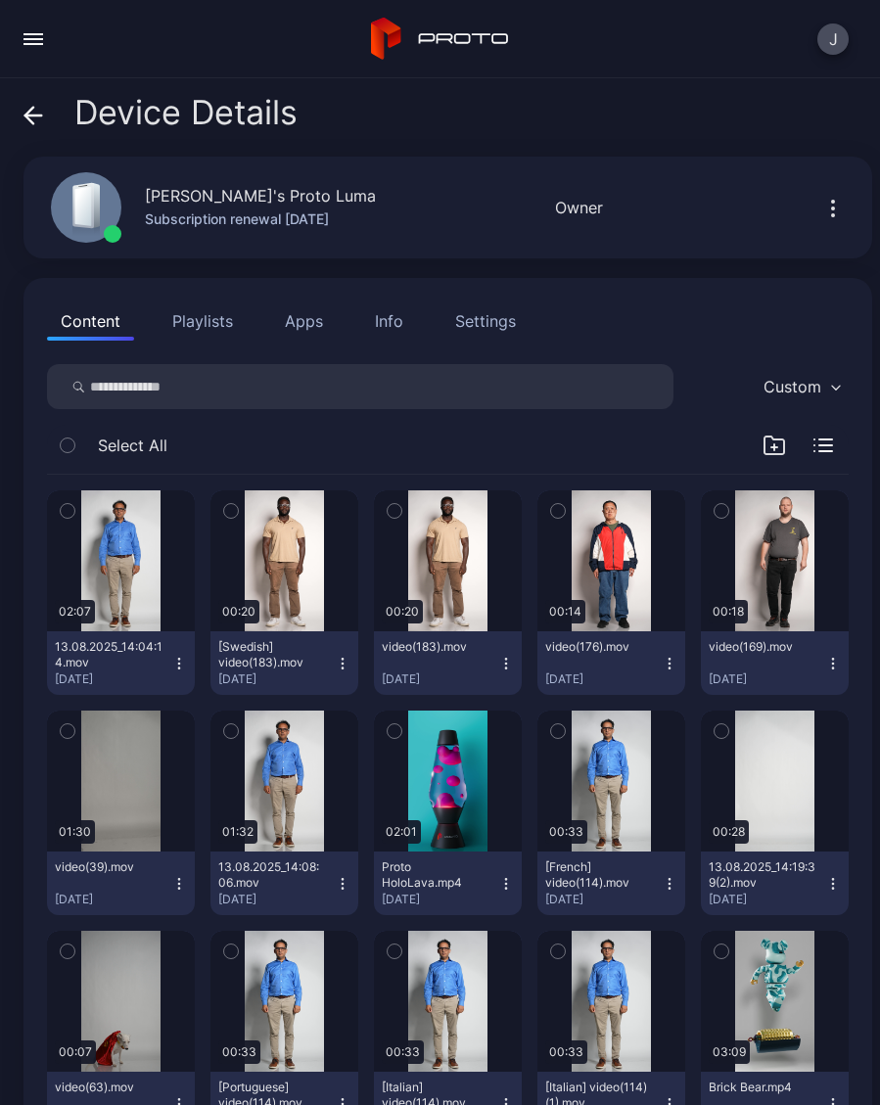
click at [179, 888] on icon "button" at bounding box center [178, 887] width 1 height 1
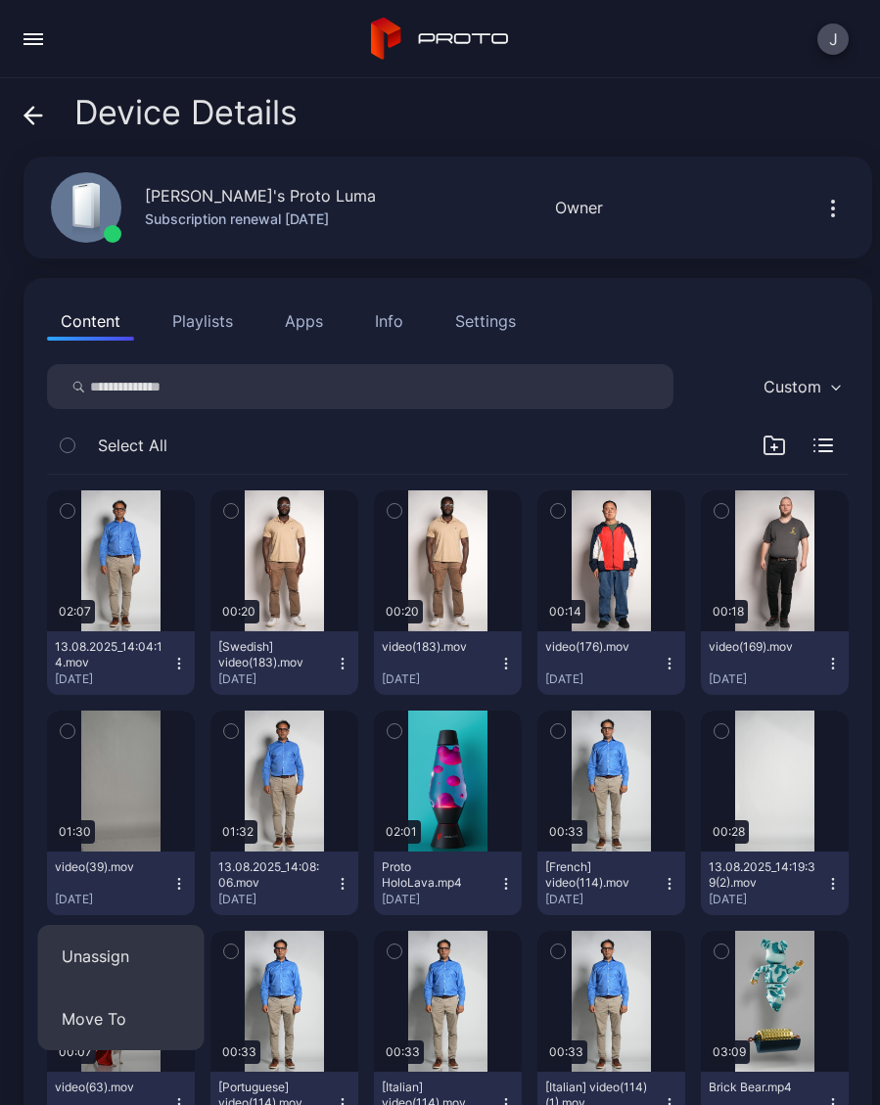
click at [345, 878] on icon "button" at bounding box center [343, 884] width 16 height 16
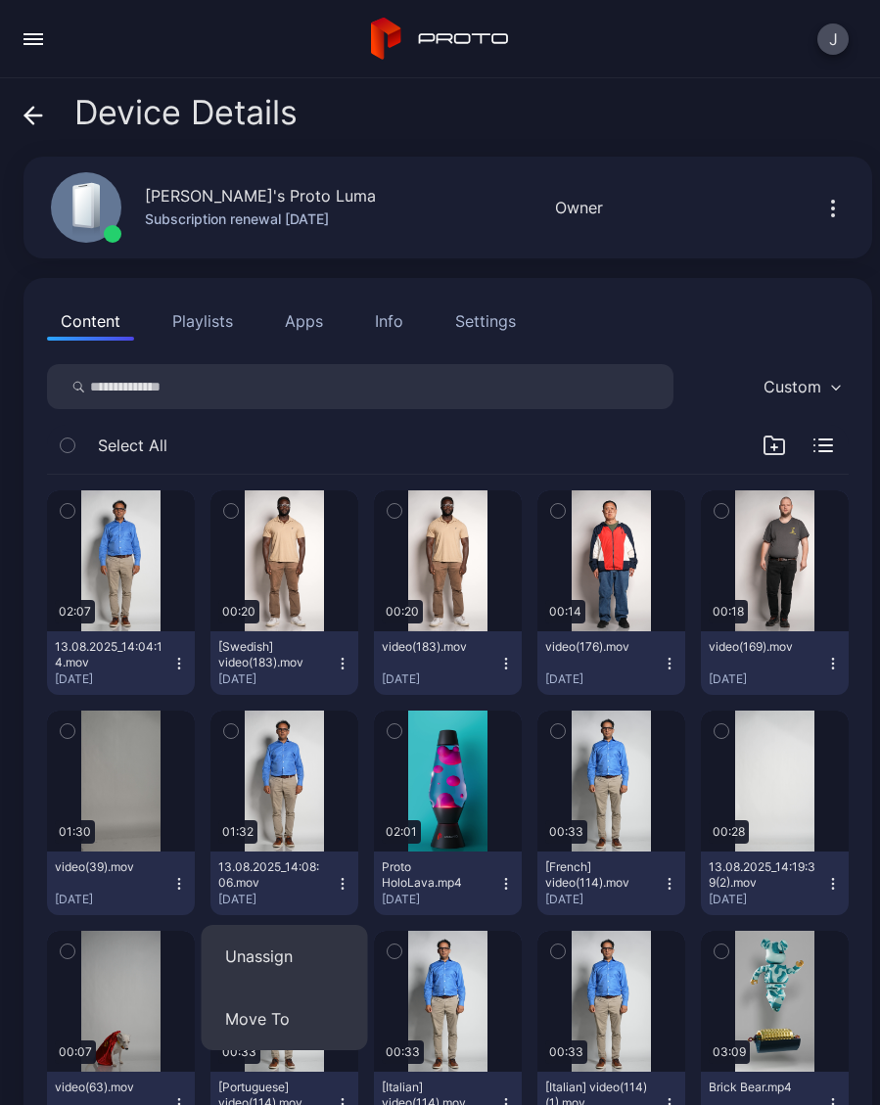
click at [291, 968] on button "Unassign" at bounding box center [285, 956] width 166 height 63
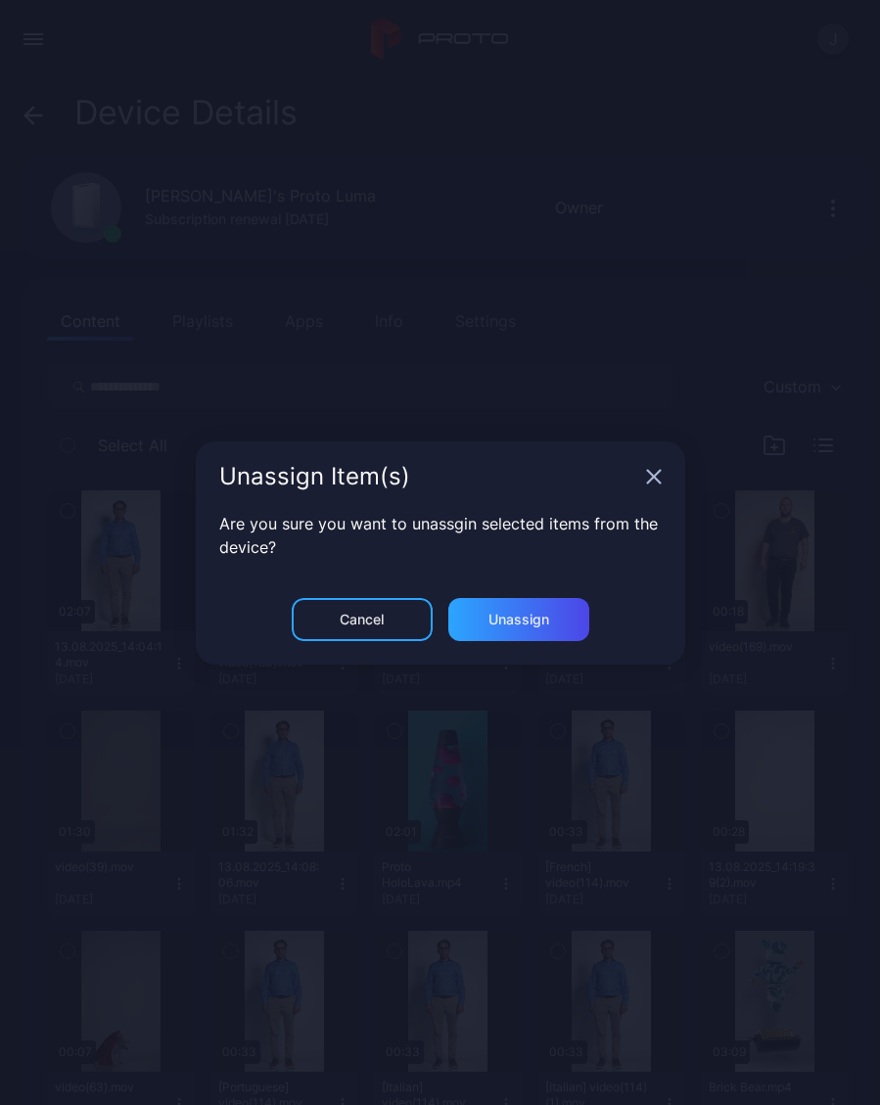
click at [541, 631] on div "Unassign" at bounding box center [518, 619] width 141 height 43
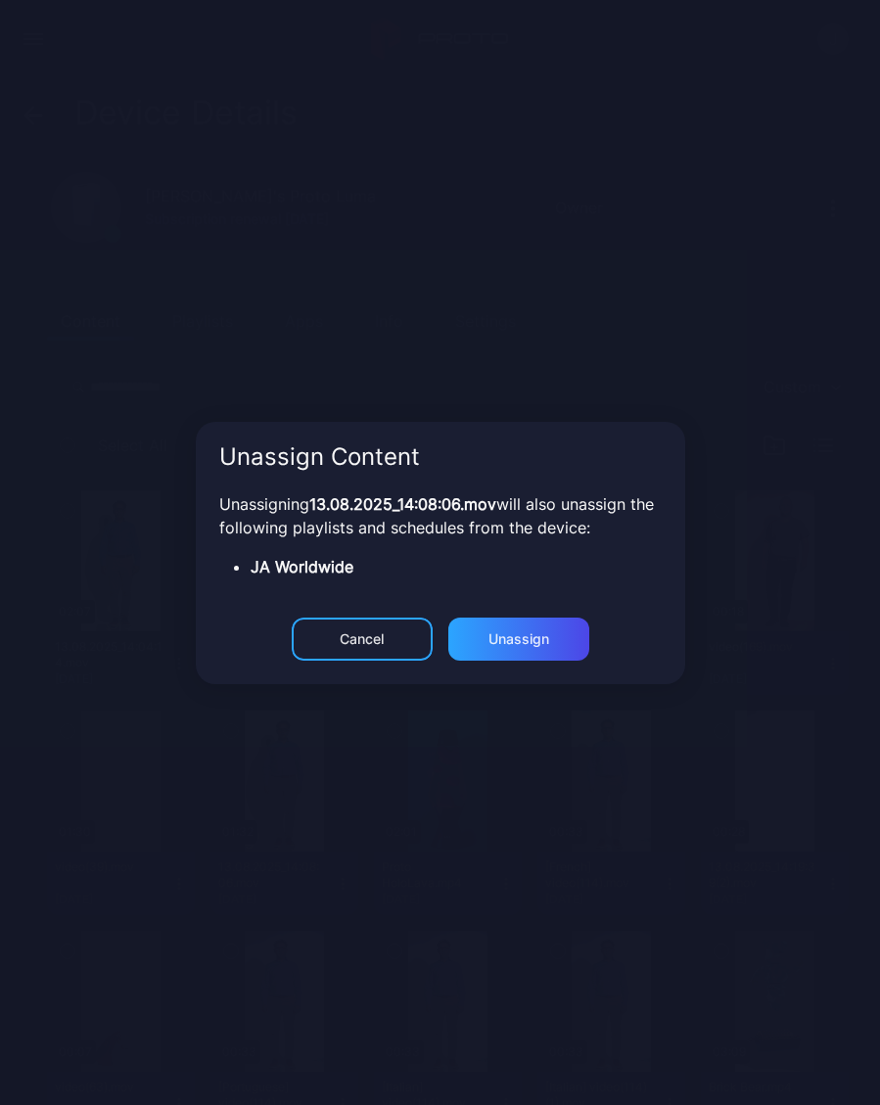
click at [544, 646] on div "Unassign" at bounding box center [518, 639] width 61 height 16
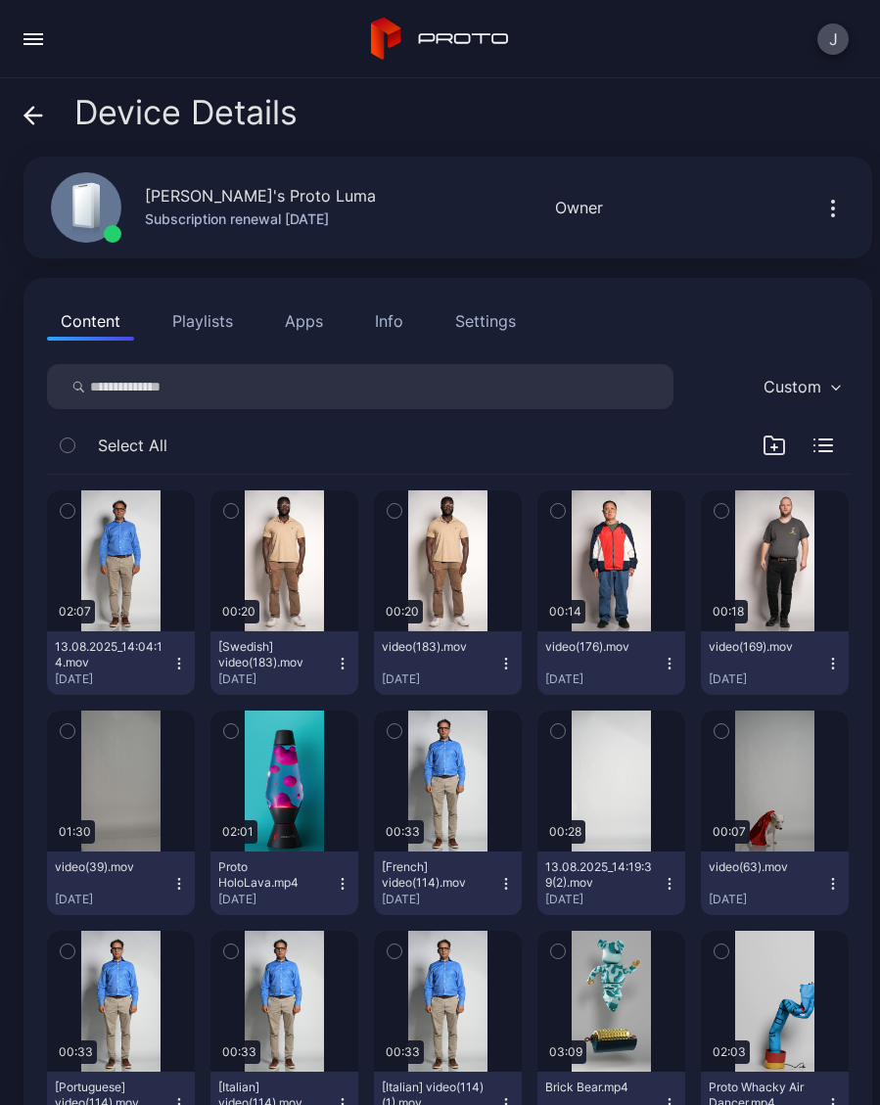
click at [506, 888] on icon "button" at bounding box center [505, 887] width 1 height 1
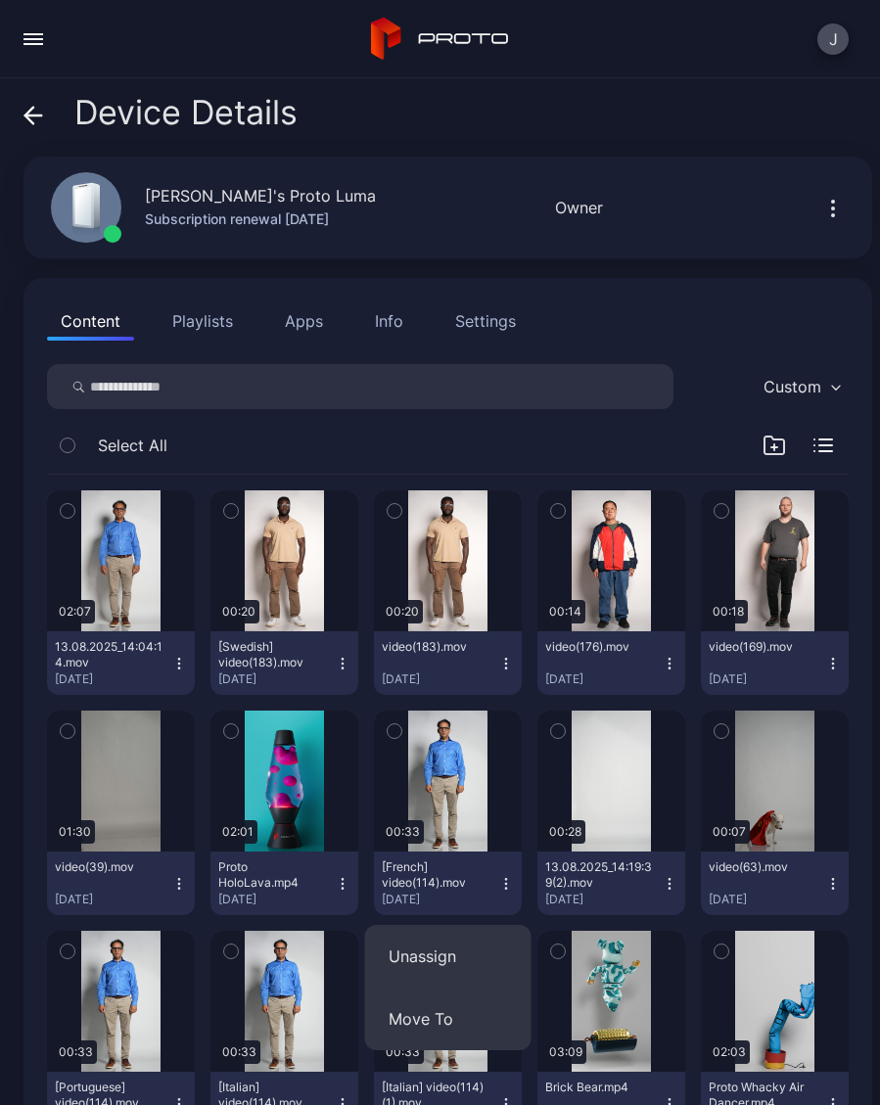
click at [466, 954] on button "Unassign" at bounding box center [448, 956] width 166 height 63
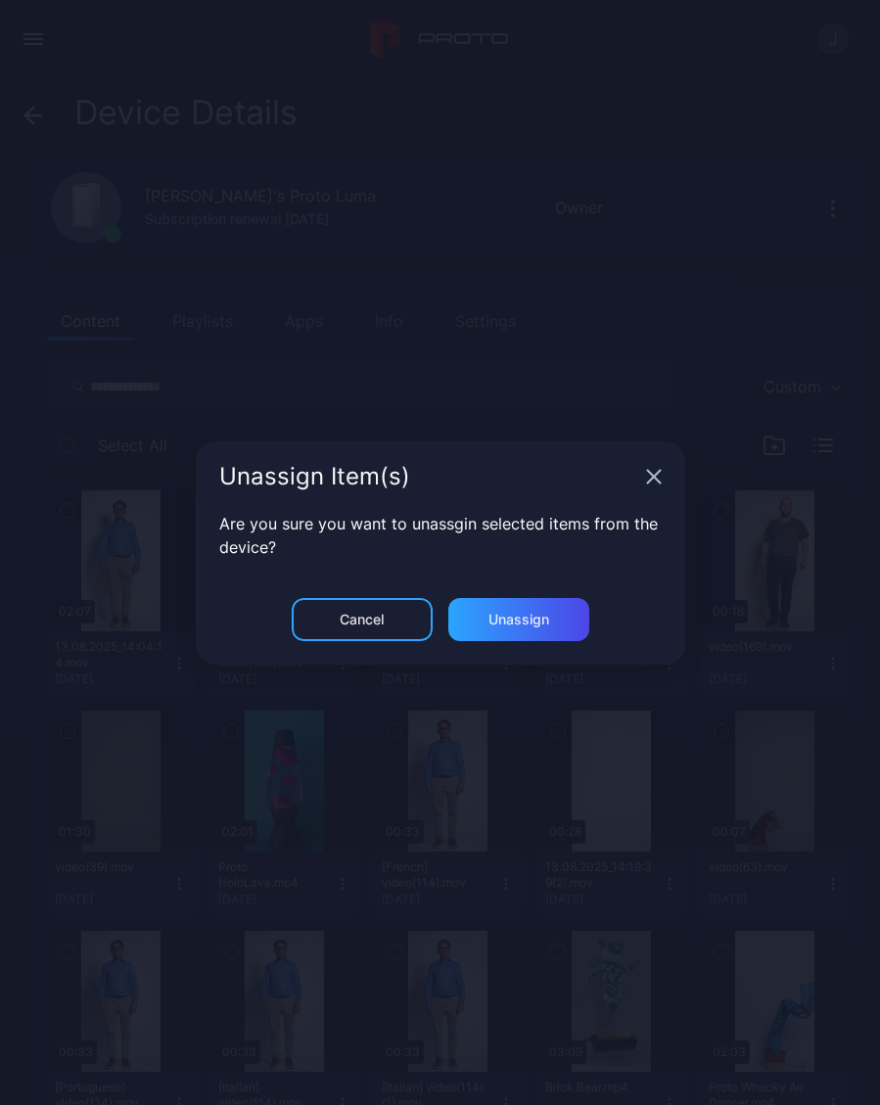
click at [541, 625] on div "Unassign" at bounding box center [518, 619] width 61 height 16
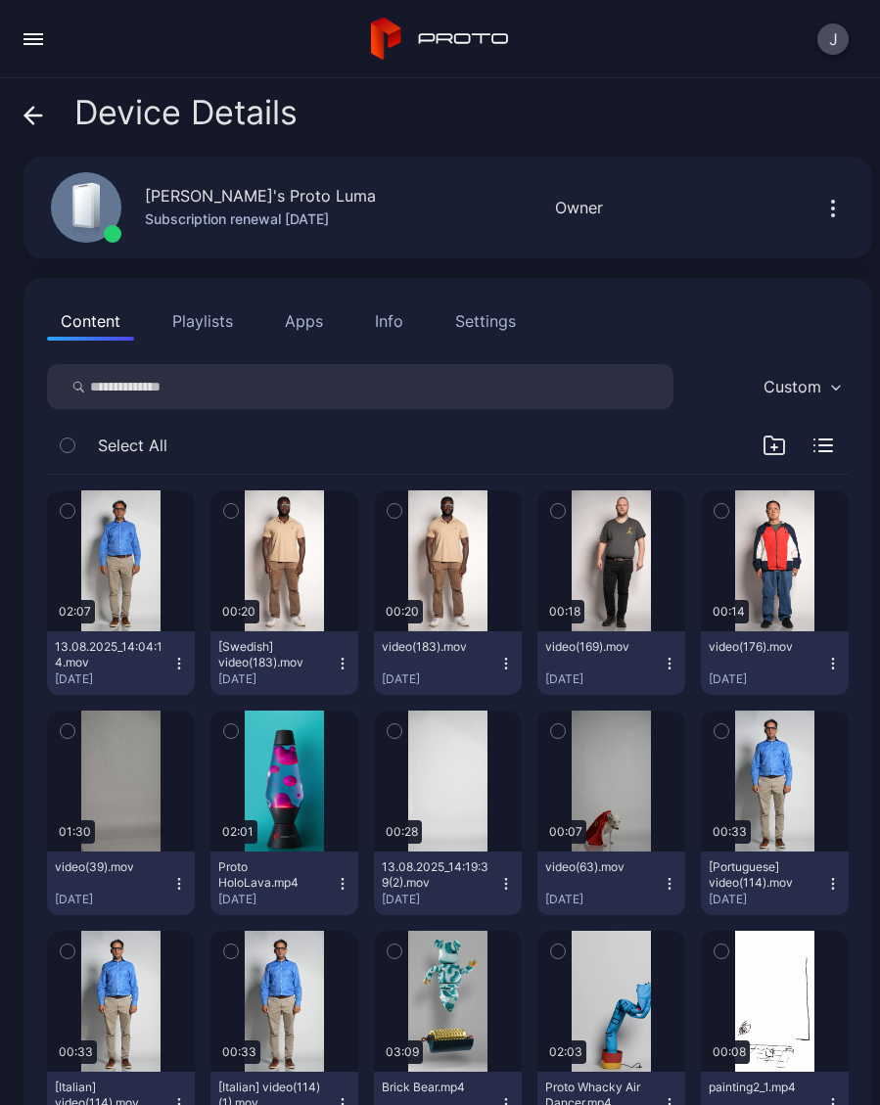
click at [842, 877] on button "[Portuguese] video(114).mov Jul 17, 2025" at bounding box center [774, 883] width 148 height 64
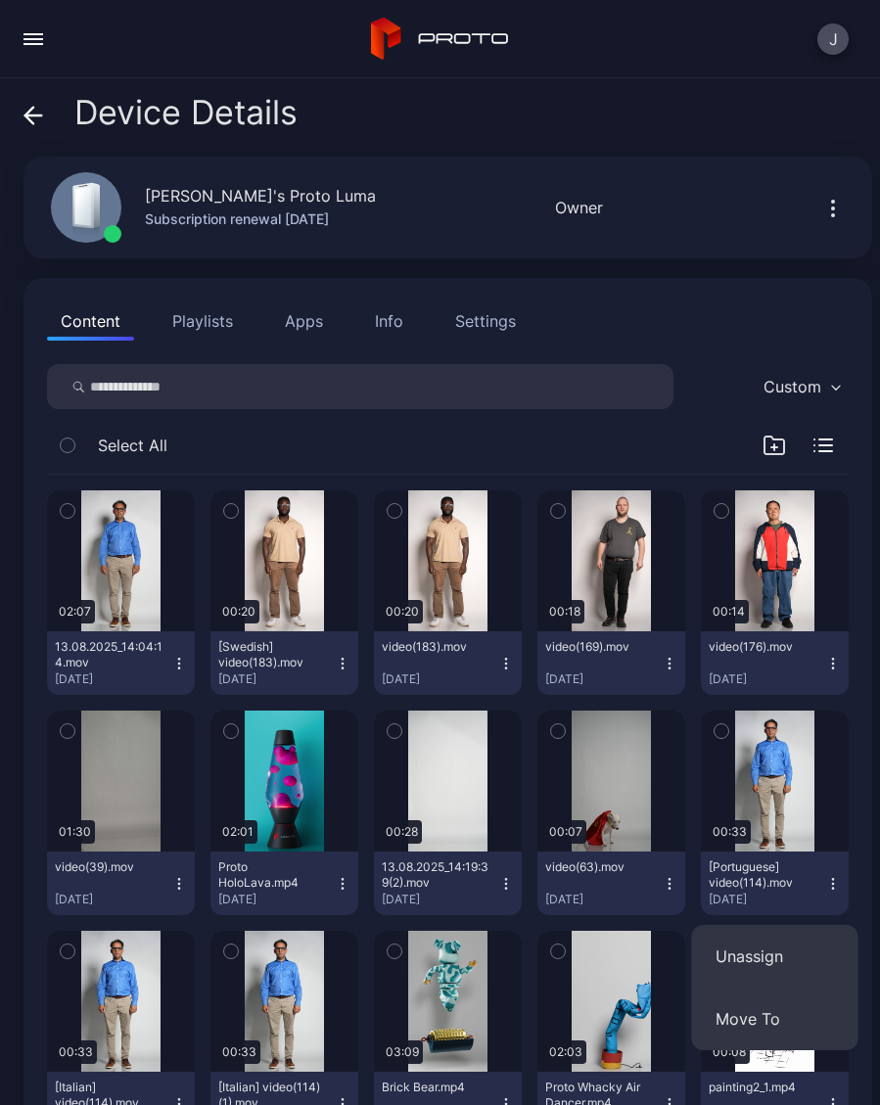
click at [786, 961] on button "Unassign" at bounding box center [775, 956] width 166 height 63
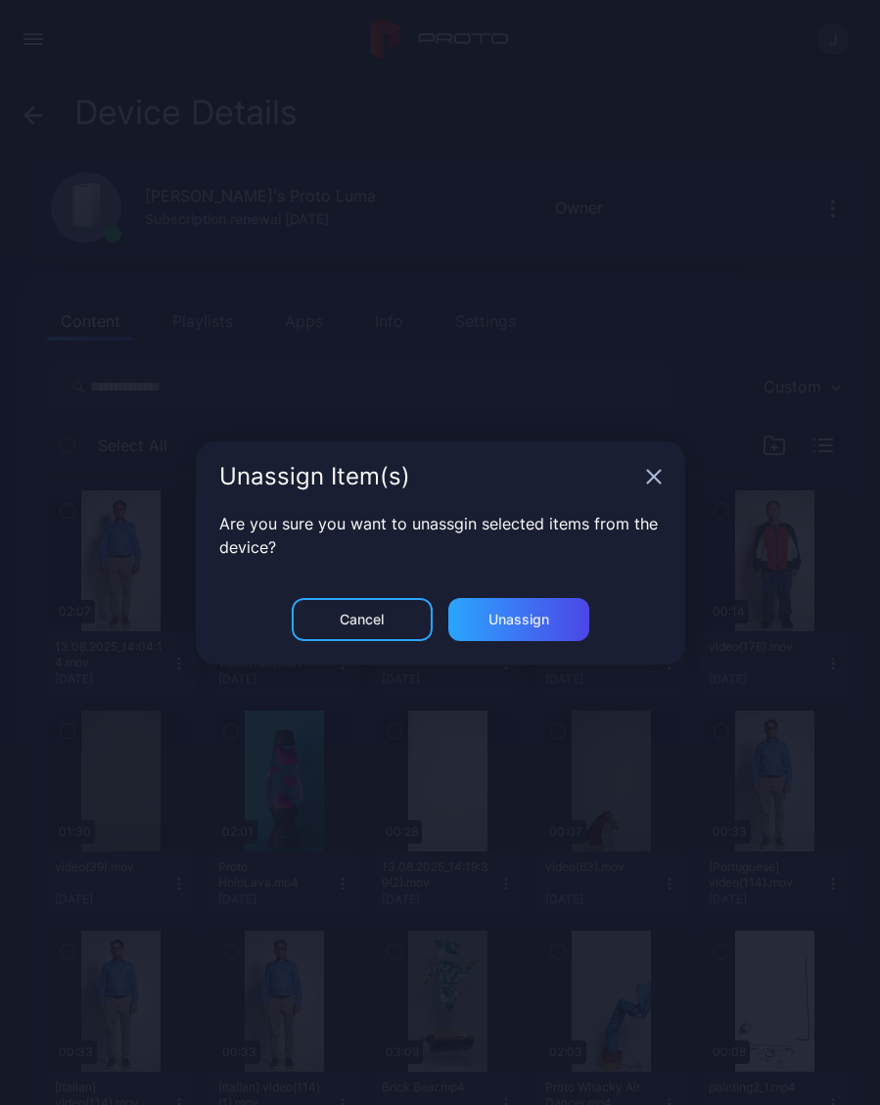
click at [565, 624] on div "Unassign" at bounding box center [518, 619] width 141 height 43
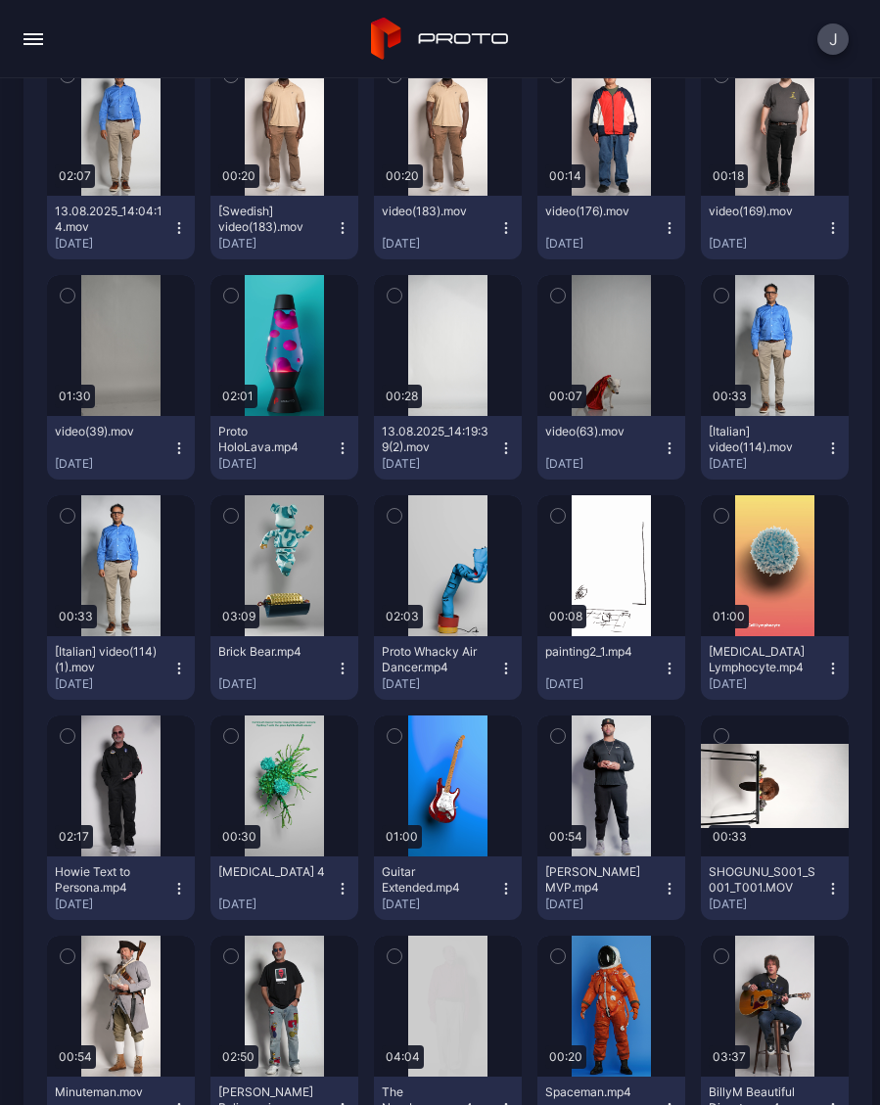
scroll to position [451, 0]
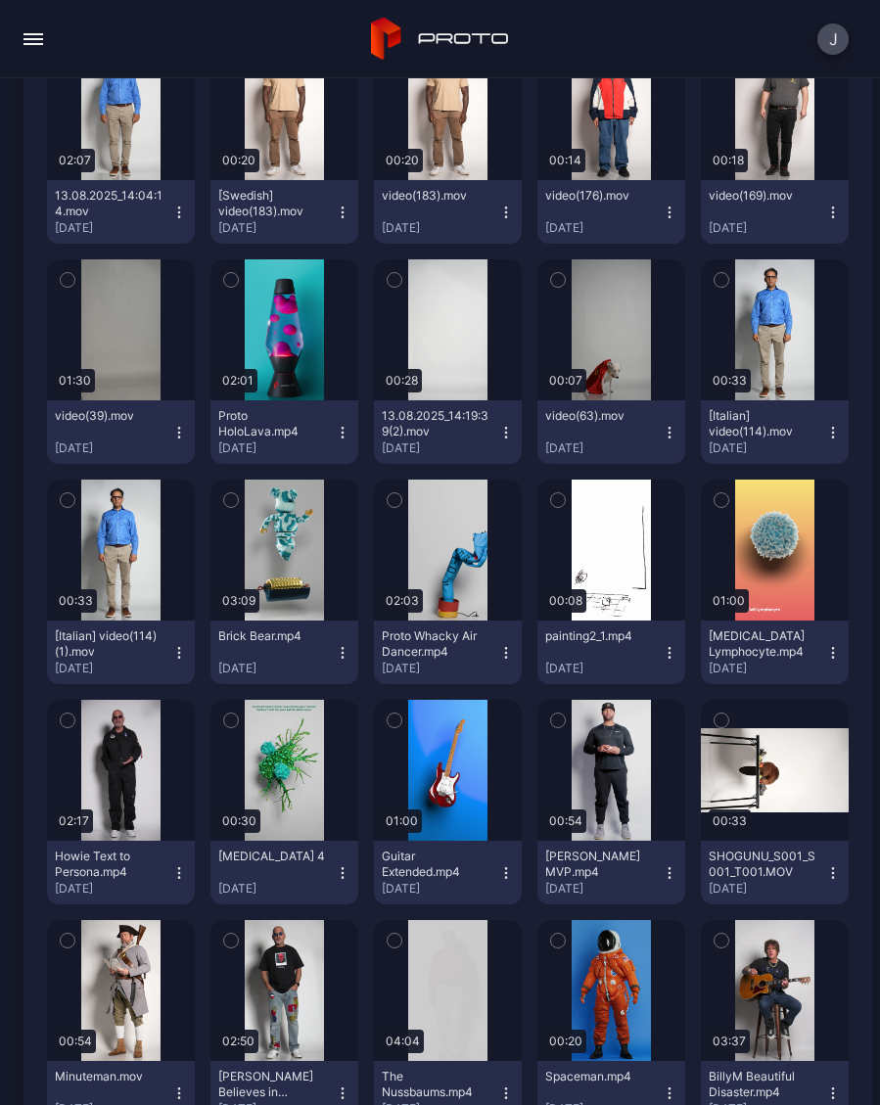
click at [186, 657] on icon "button" at bounding box center [179, 653] width 16 height 16
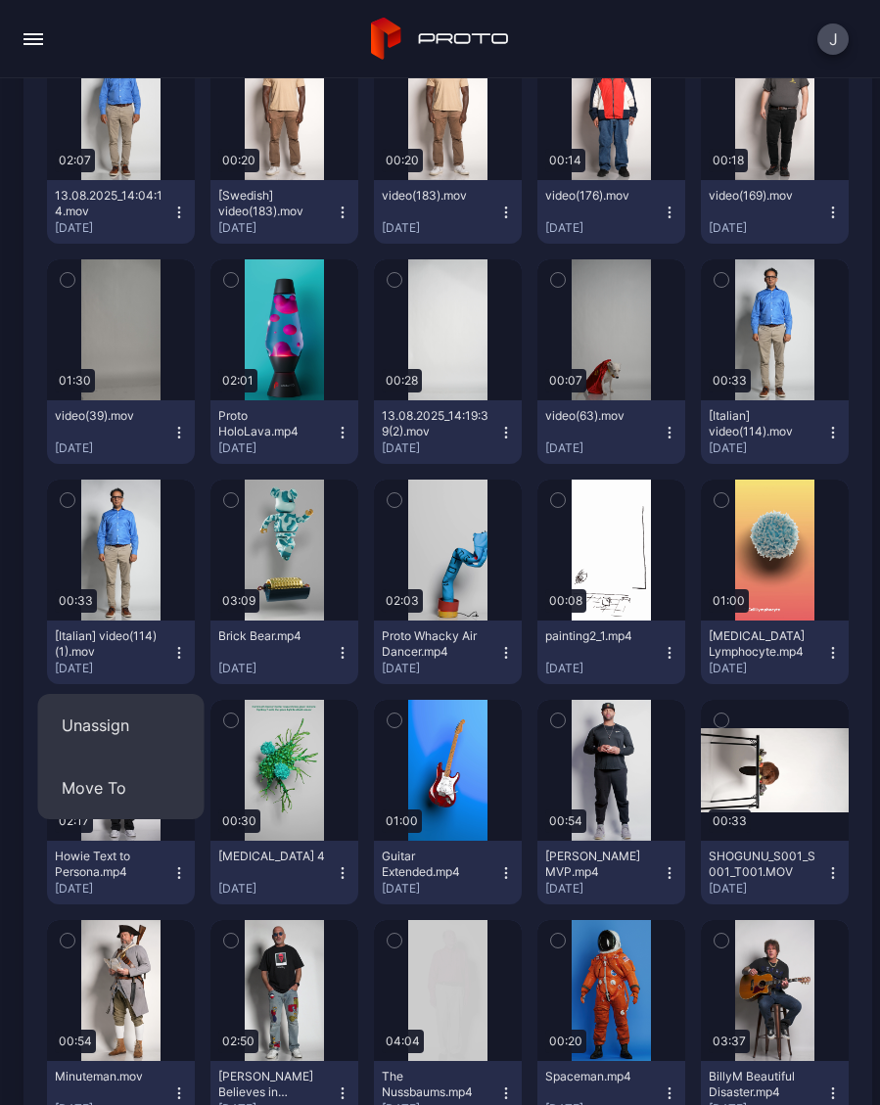
click at [132, 745] on button "Unassign" at bounding box center [121, 725] width 166 height 63
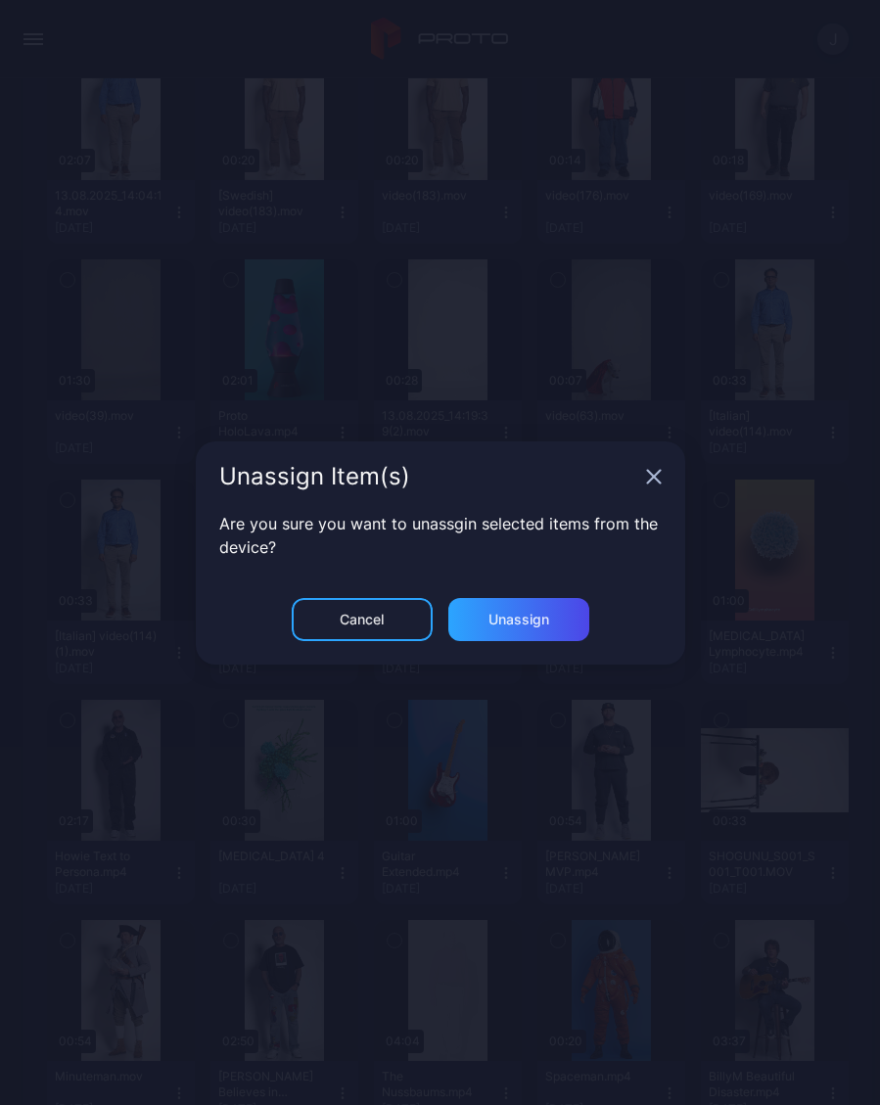
click at [542, 633] on div "Unassign" at bounding box center [518, 619] width 141 height 43
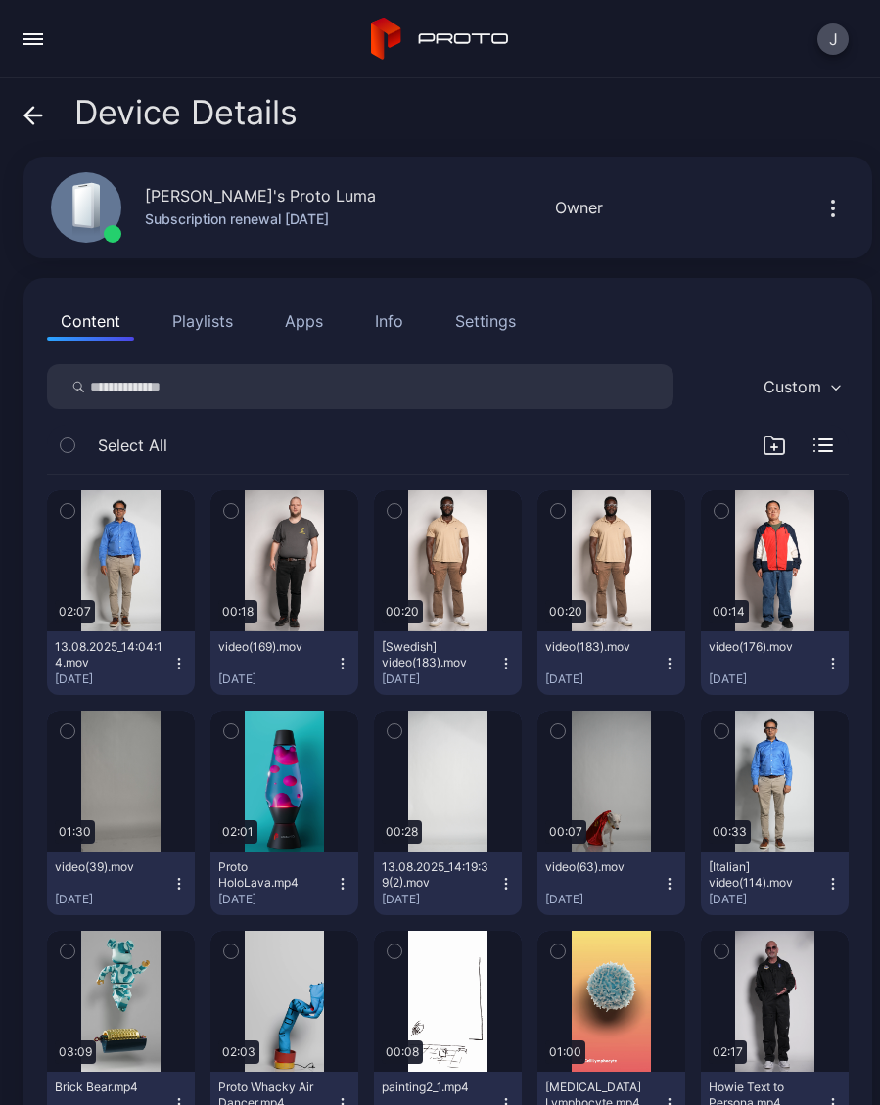
click at [835, 889] on icon "button" at bounding box center [833, 884] width 16 height 16
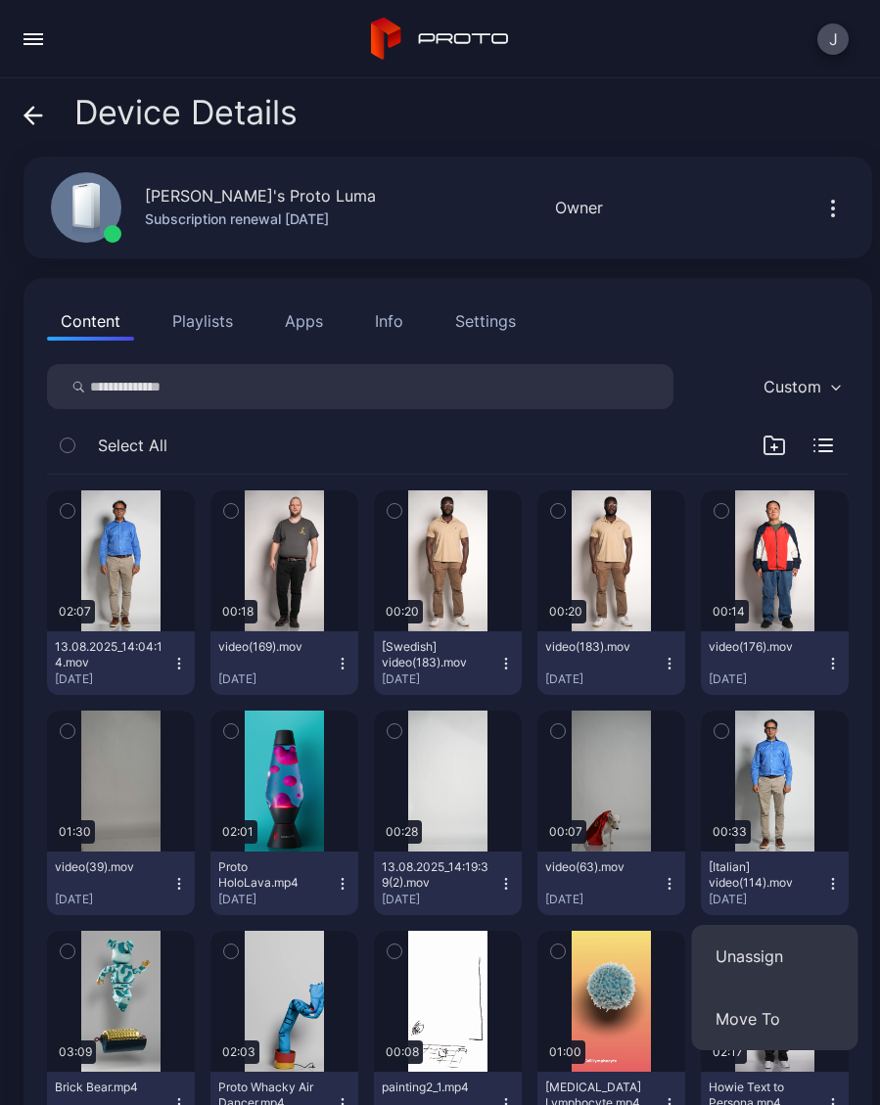
click at [759, 961] on button "Unassign" at bounding box center [775, 956] width 166 height 63
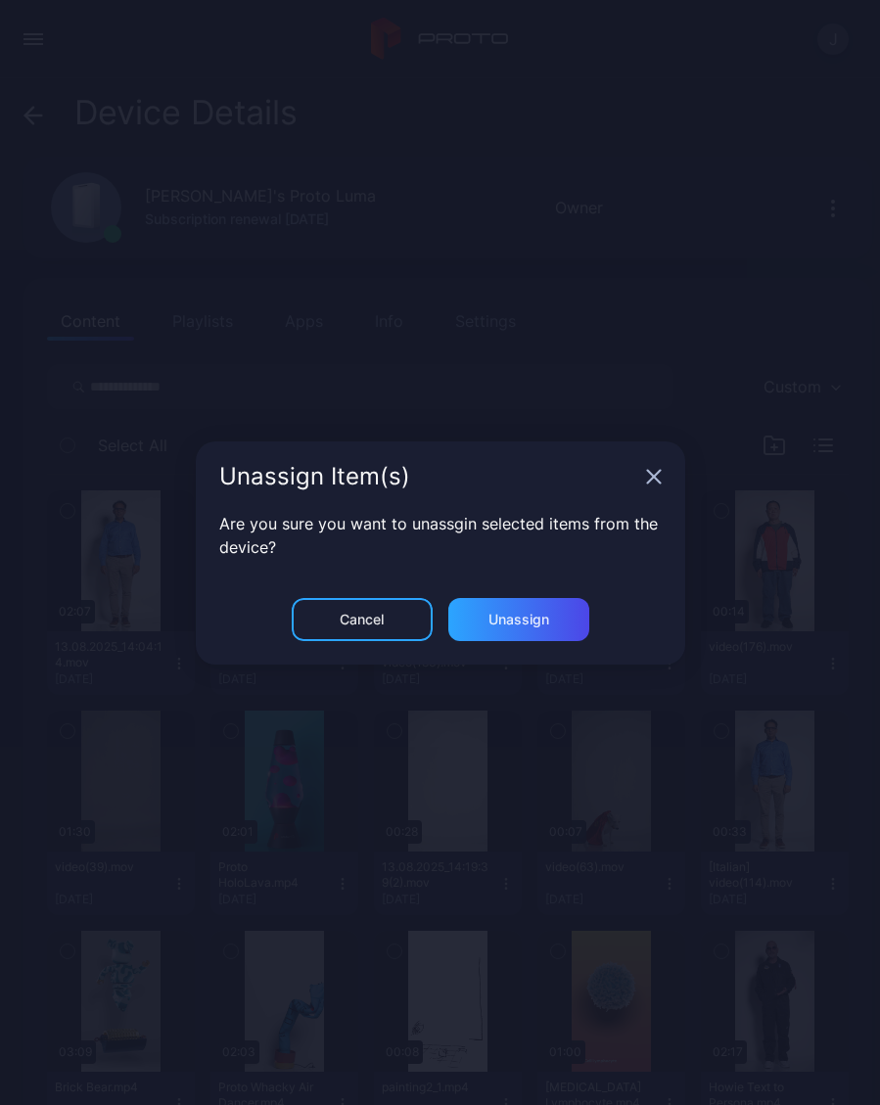
click at [543, 632] on div "Unassign" at bounding box center [518, 619] width 141 height 43
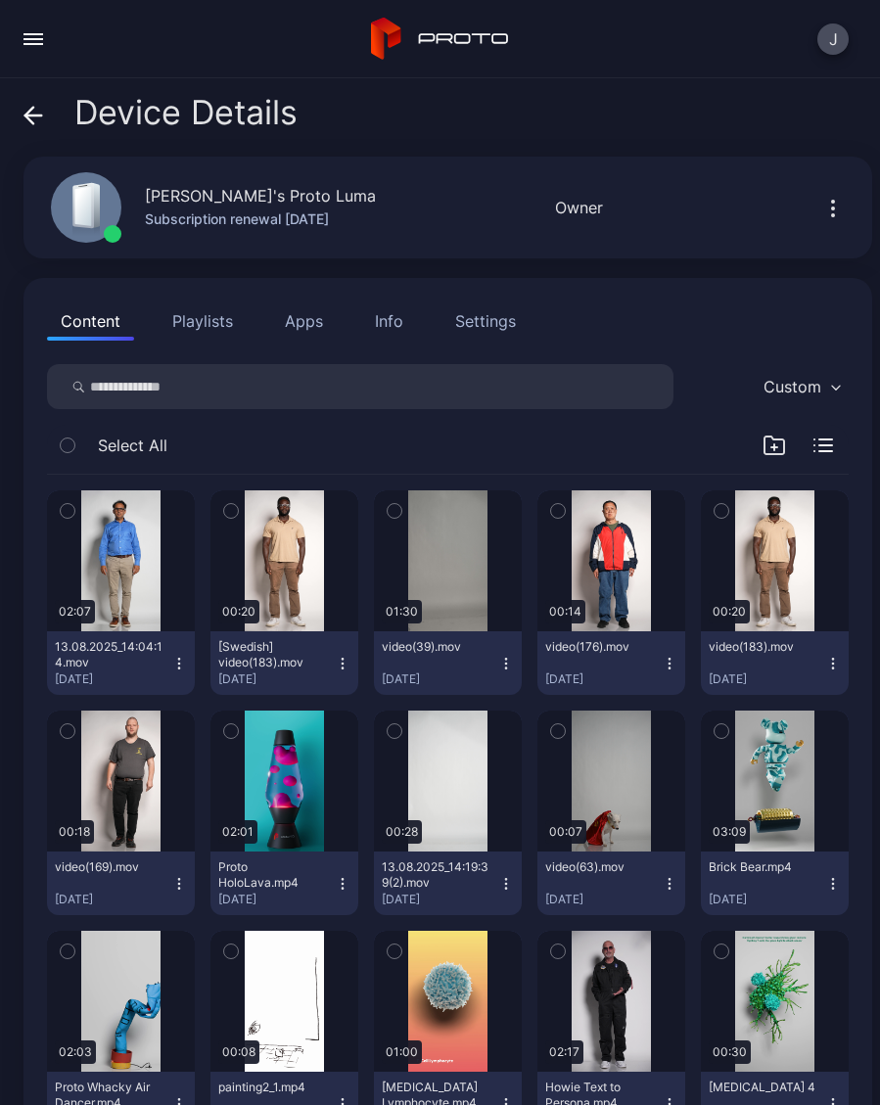
click at [48, 139] on div "Device Details" at bounding box center [160, 117] width 274 height 47
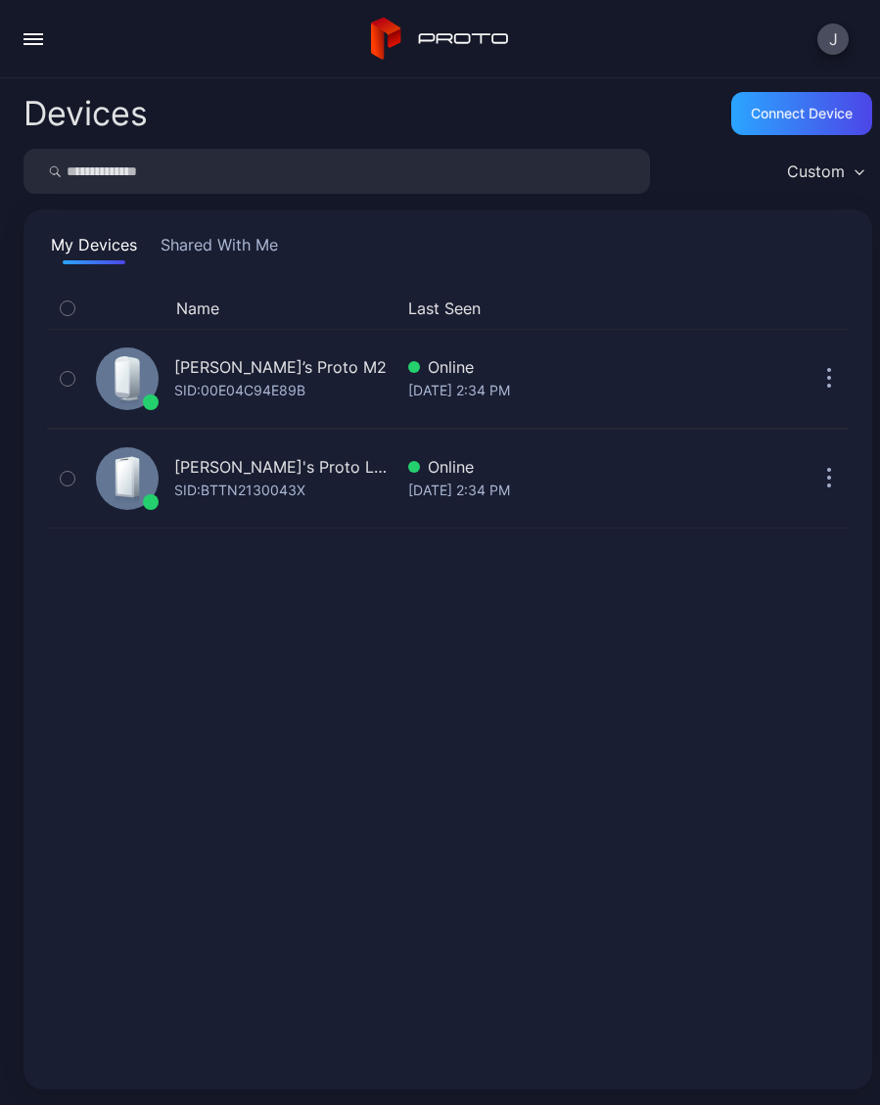
click at [281, 377] on div "Geminai’s Proto M2" at bounding box center [280, 366] width 212 height 23
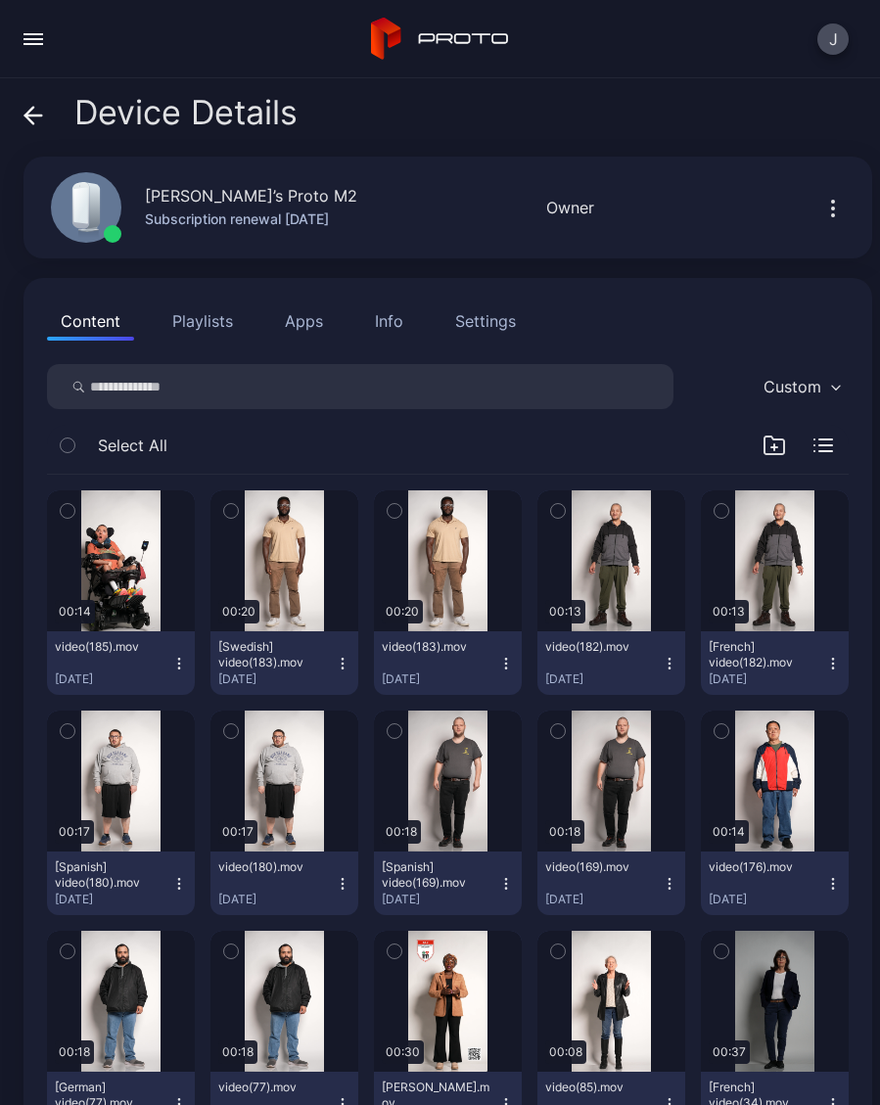
click at [182, 663] on icon "button" at bounding box center [179, 663] width 16 height 16
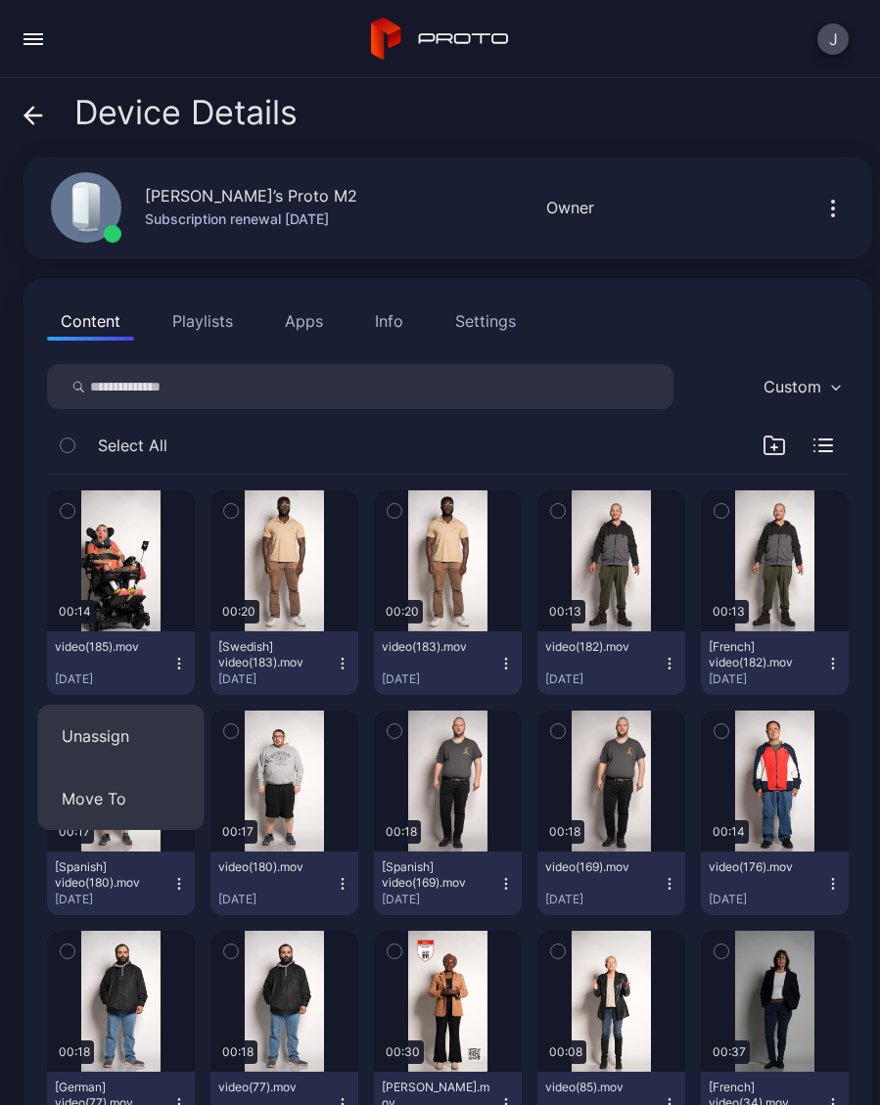
click at [142, 737] on button "Unassign" at bounding box center [121, 735] width 166 height 63
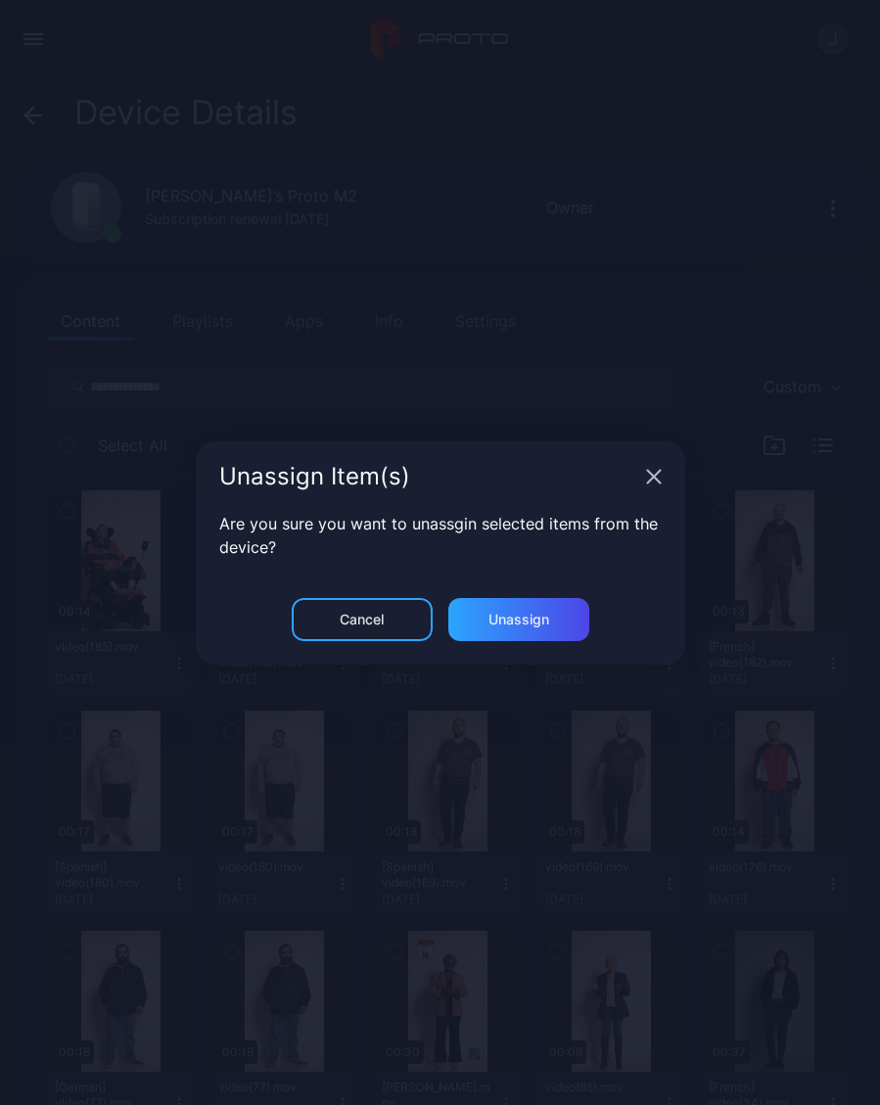
click at [520, 629] on div "Unassign" at bounding box center [518, 619] width 141 height 43
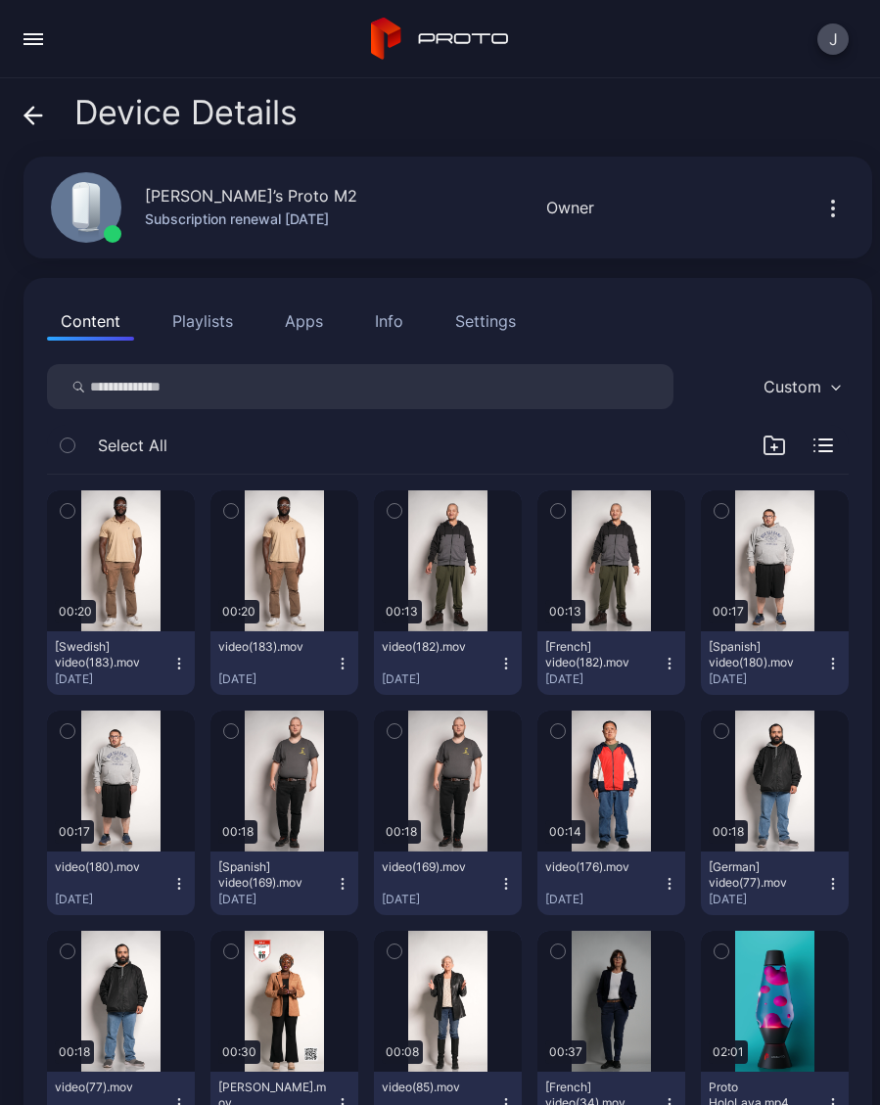
click at [509, 667] on icon "button" at bounding box center [506, 663] width 16 height 16
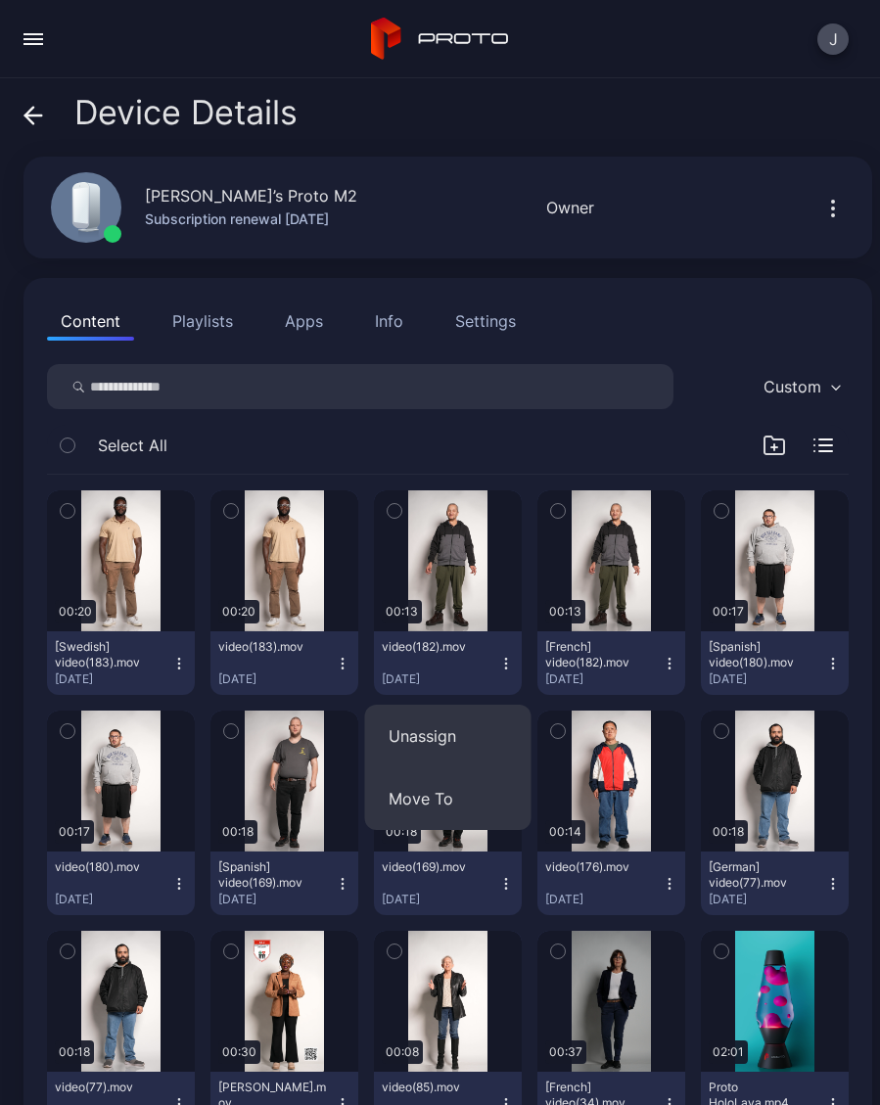
click at [439, 730] on button "Unassign" at bounding box center [448, 735] width 166 height 63
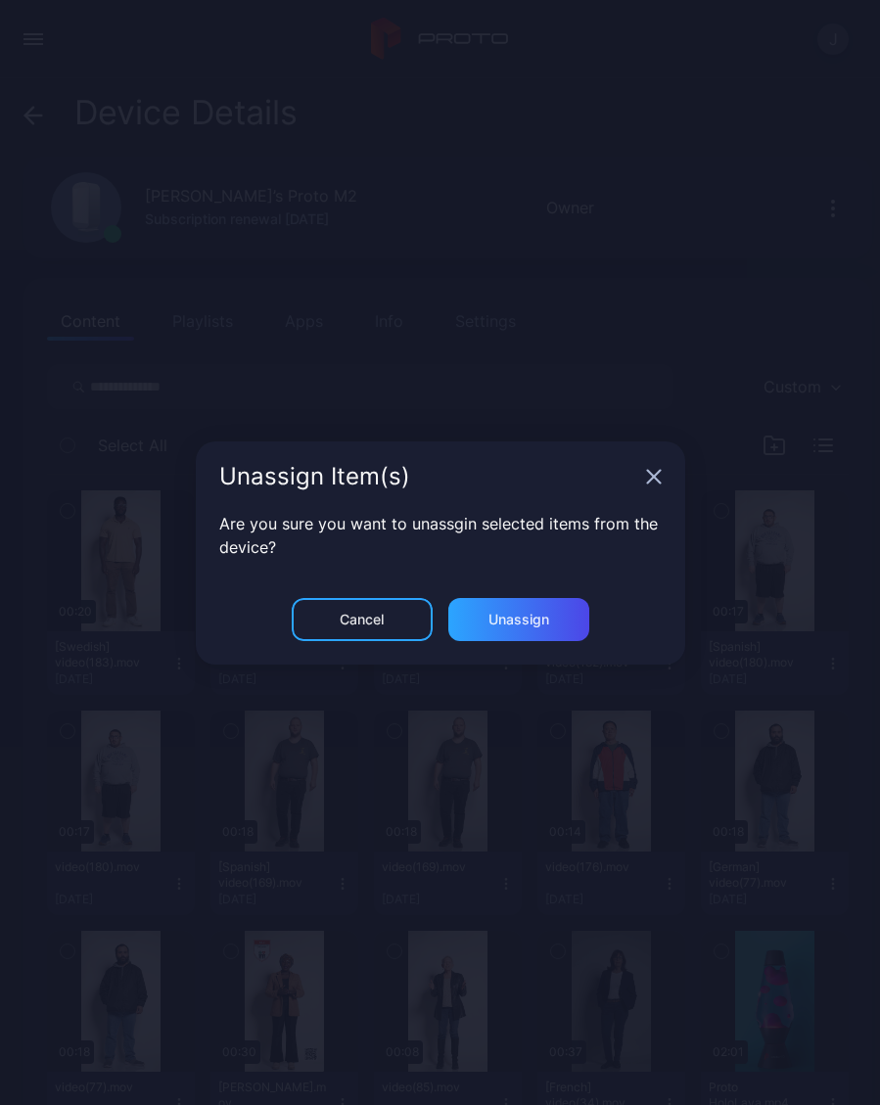
click at [532, 628] on div "Unassign" at bounding box center [518, 619] width 141 height 43
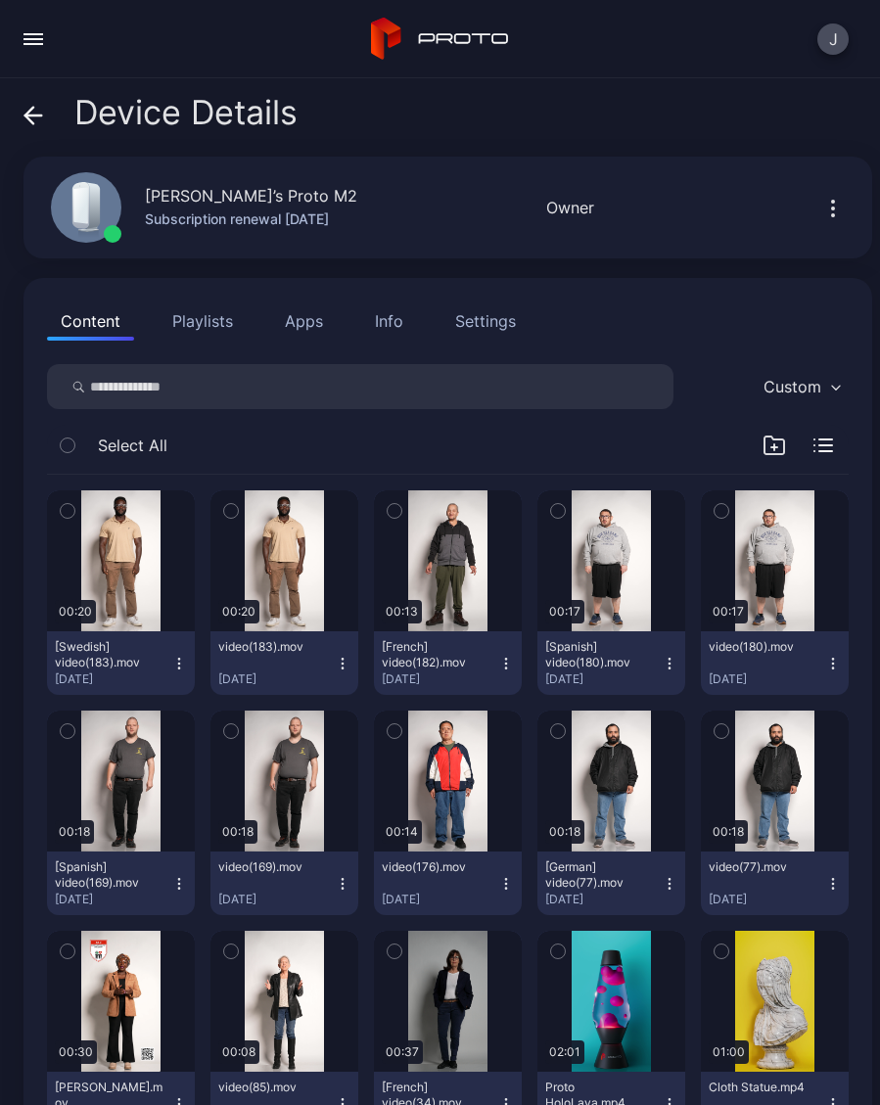
click at [515, 690] on button "[French] video(182).mov Sep 10, 2025" at bounding box center [448, 663] width 148 height 64
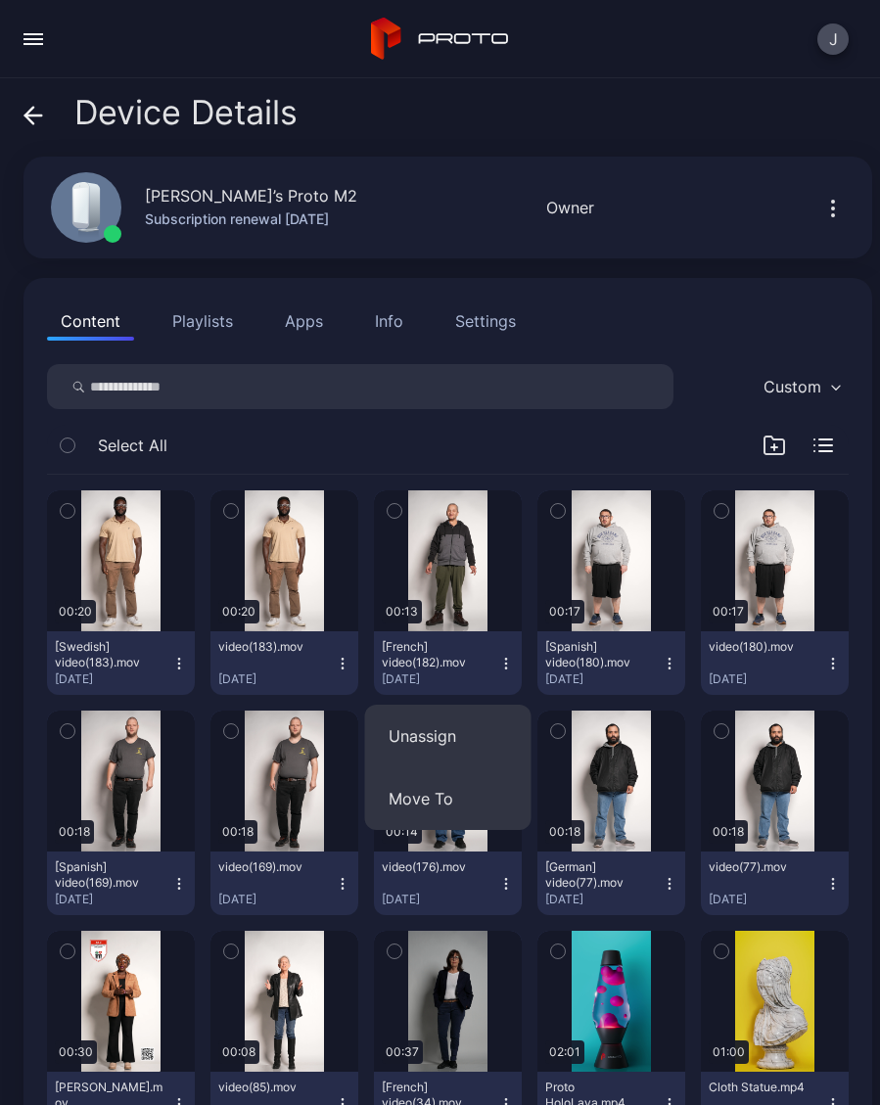
click at [433, 738] on button "Unassign" at bounding box center [448, 735] width 166 height 63
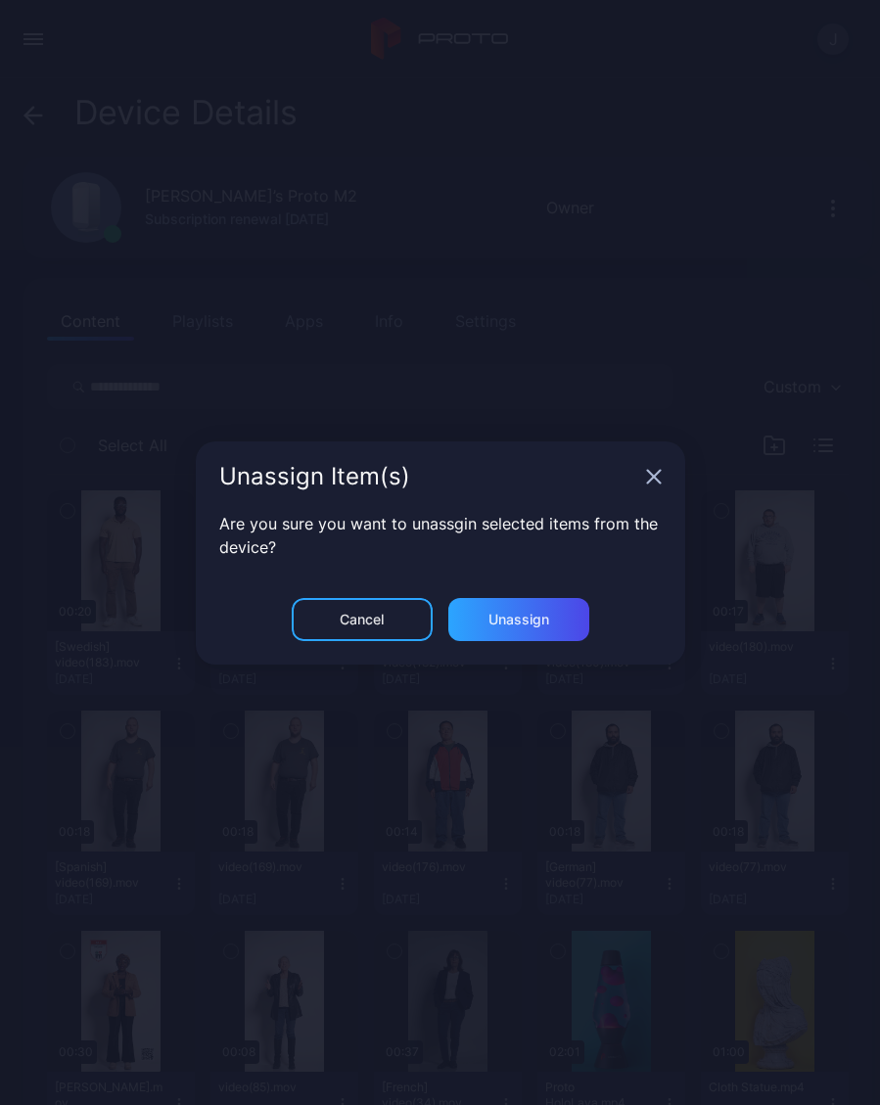
click at [542, 617] on div "Unassign" at bounding box center [518, 619] width 61 height 16
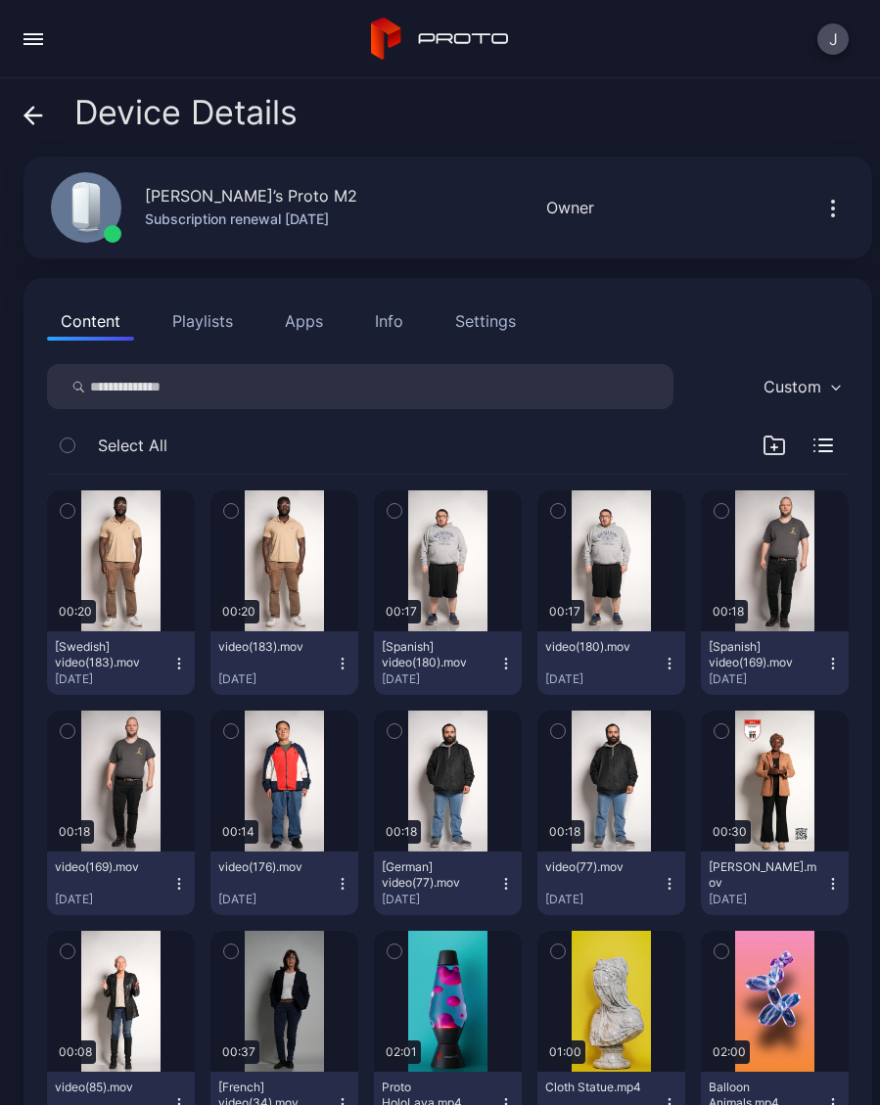
click at [516, 670] on button "[Spanish] video(180).mov Sep 10, 2025" at bounding box center [448, 663] width 148 height 64
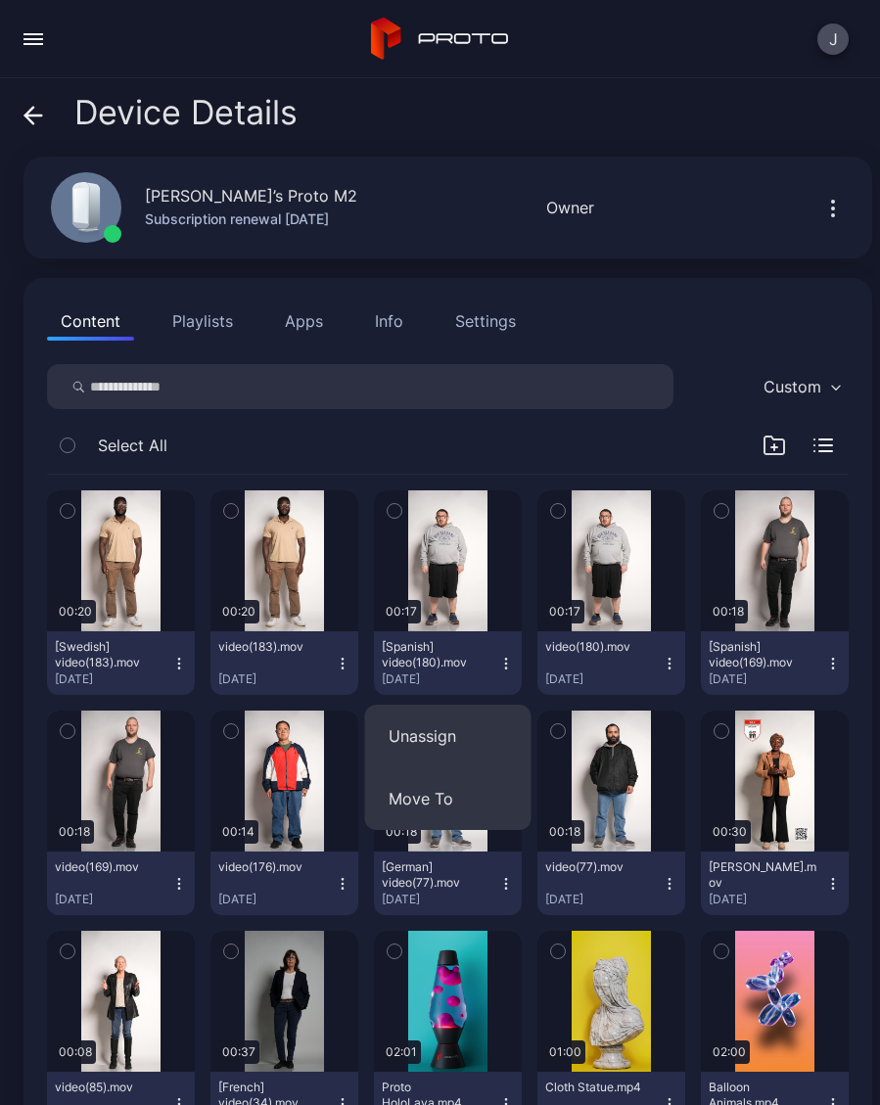
click at [450, 738] on button "Unassign" at bounding box center [448, 735] width 166 height 63
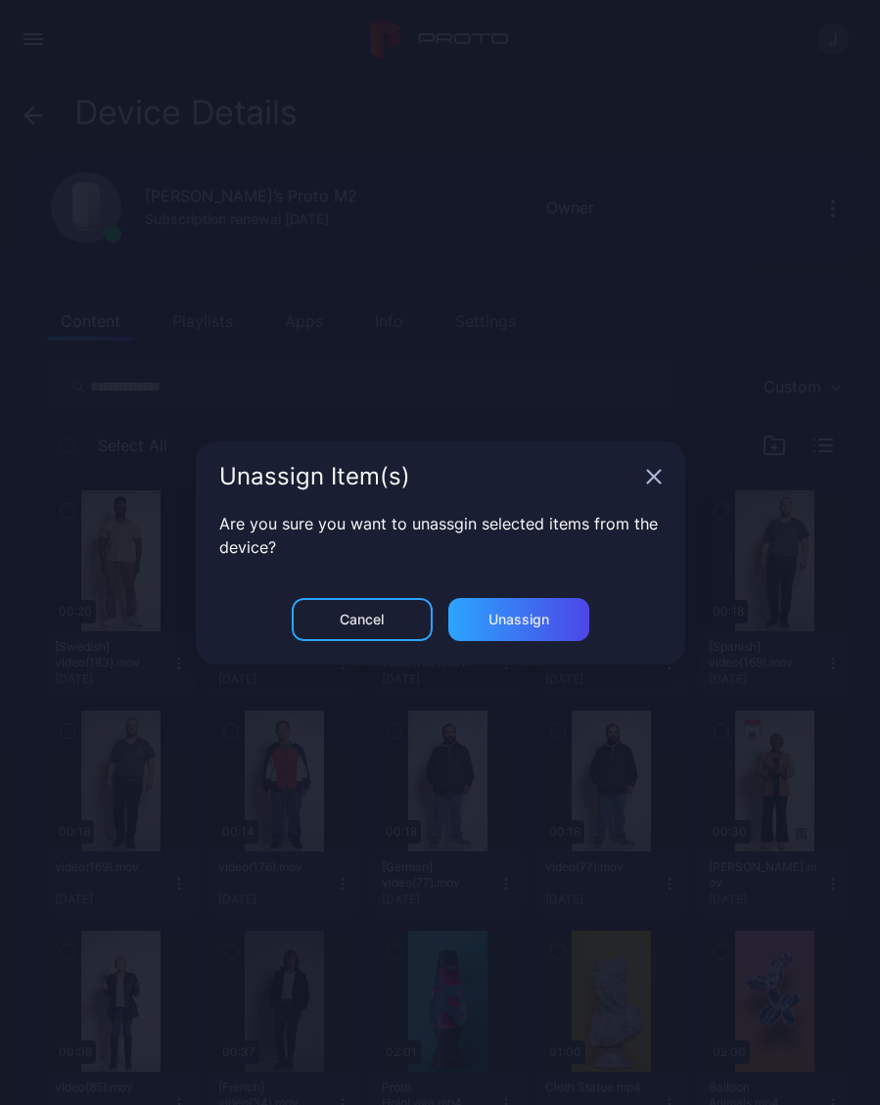
click at [554, 627] on div "Unassign" at bounding box center [518, 619] width 141 height 43
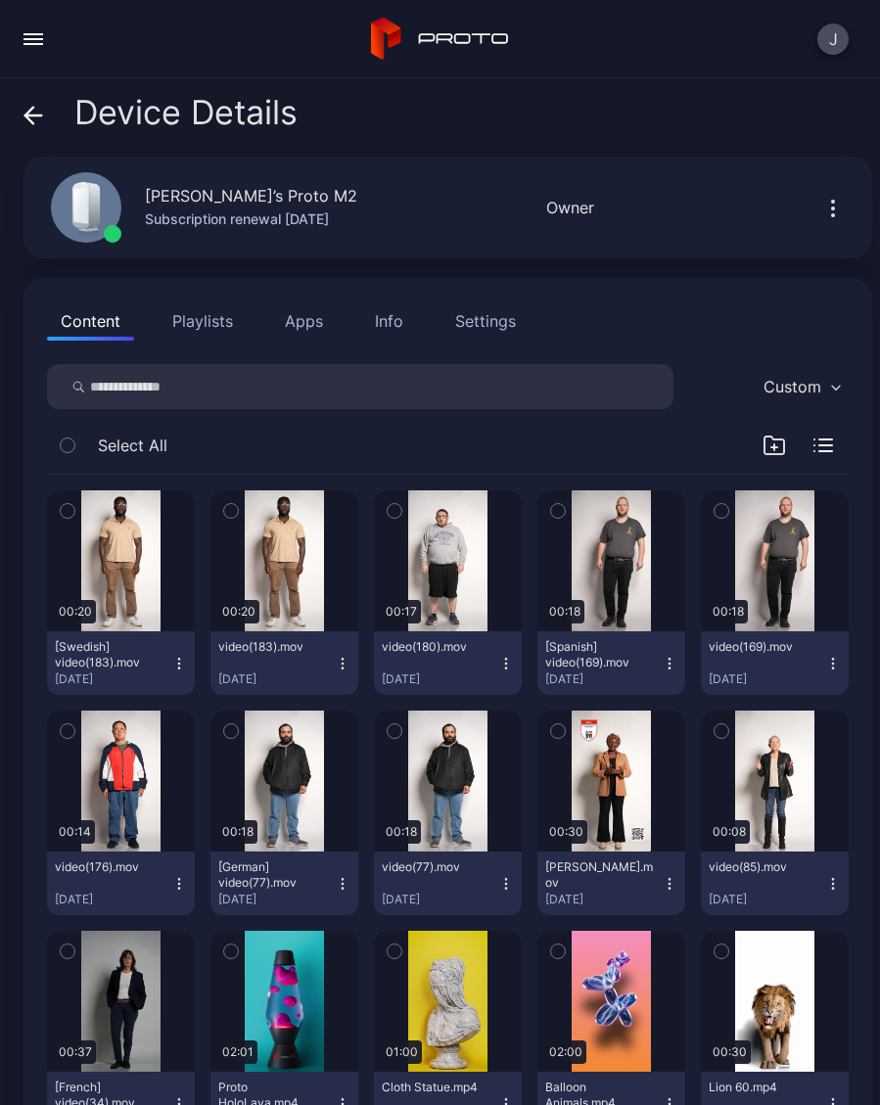
click at [504, 679] on button "video(180).mov Sep 10, 2025" at bounding box center [448, 663] width 148 height 64
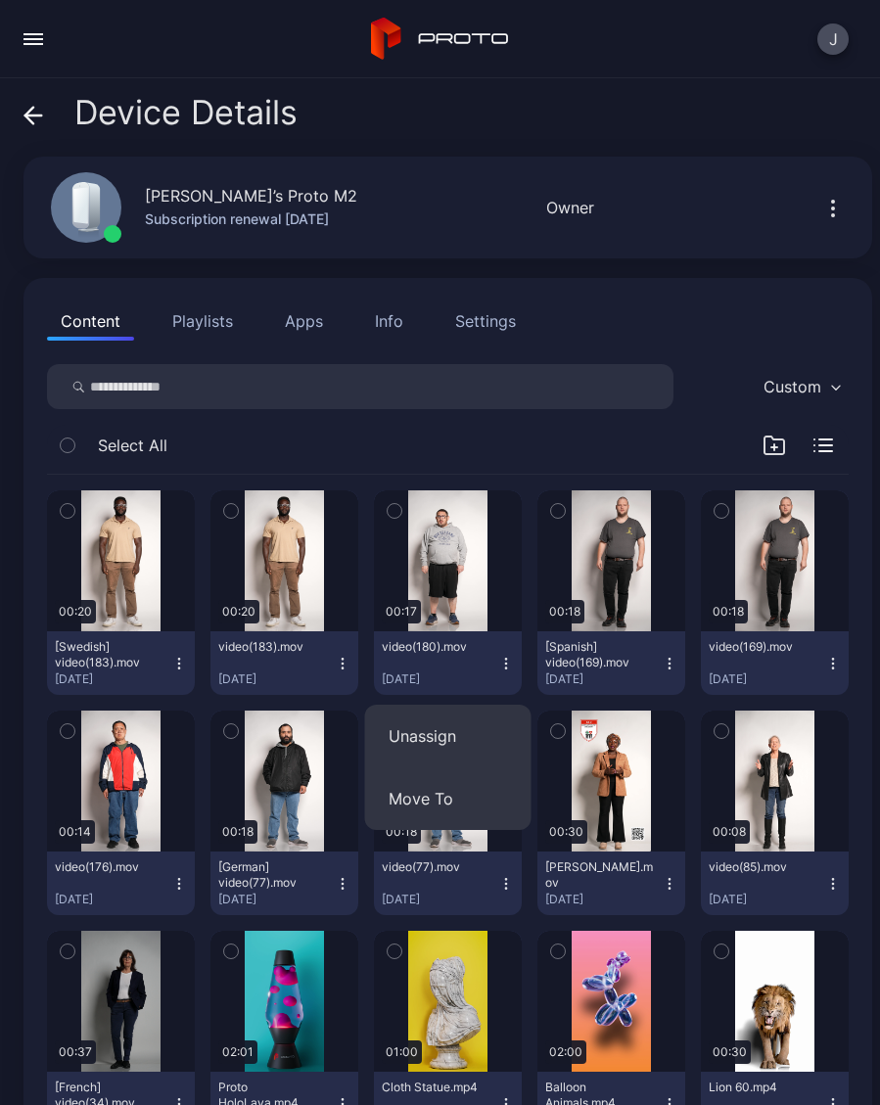
click at [420, 743] on button "Unassign" at bounding box center [448, 735] width 166 height 63
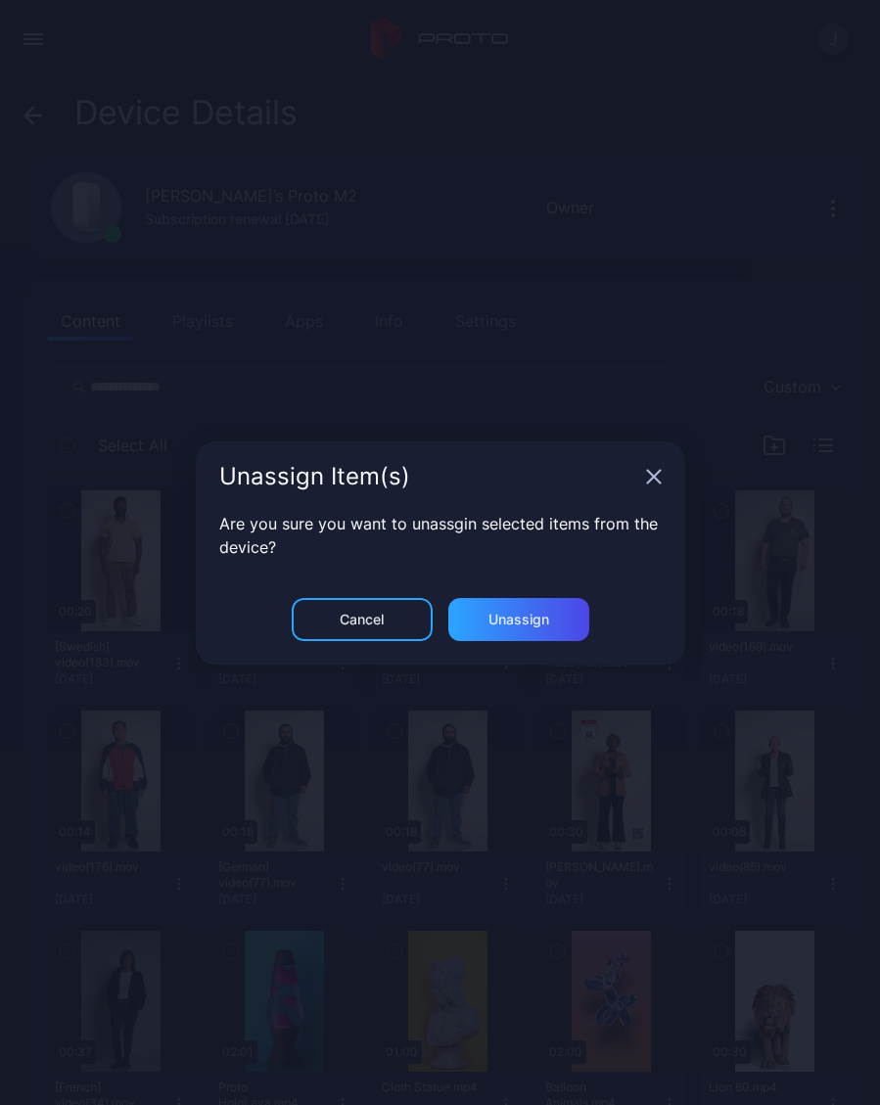
click at [534, 622] on div "Unassign" at bounding box center [518, 619] width 61 height 16
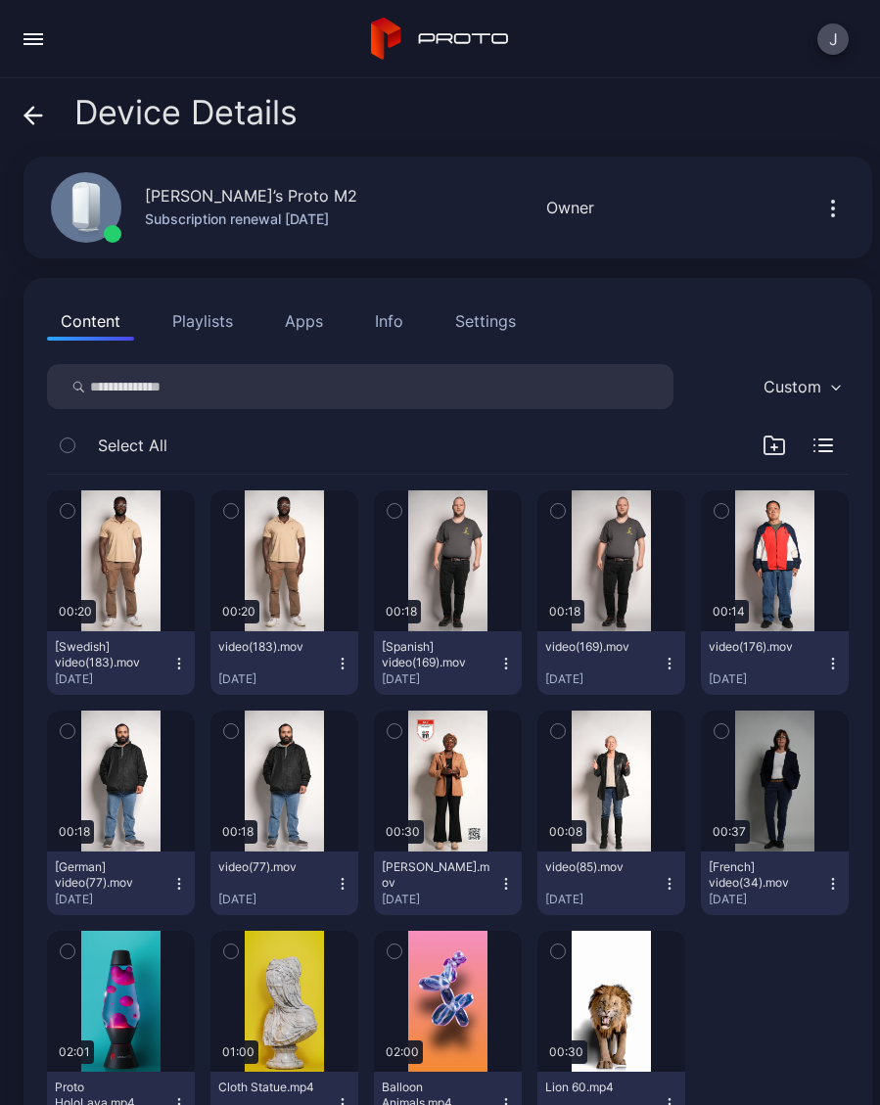
click at [508, 676] on button "[Spanish] video(169).mov Sep 10, 2025" at bounding box center [448, 663] width 148 height 64
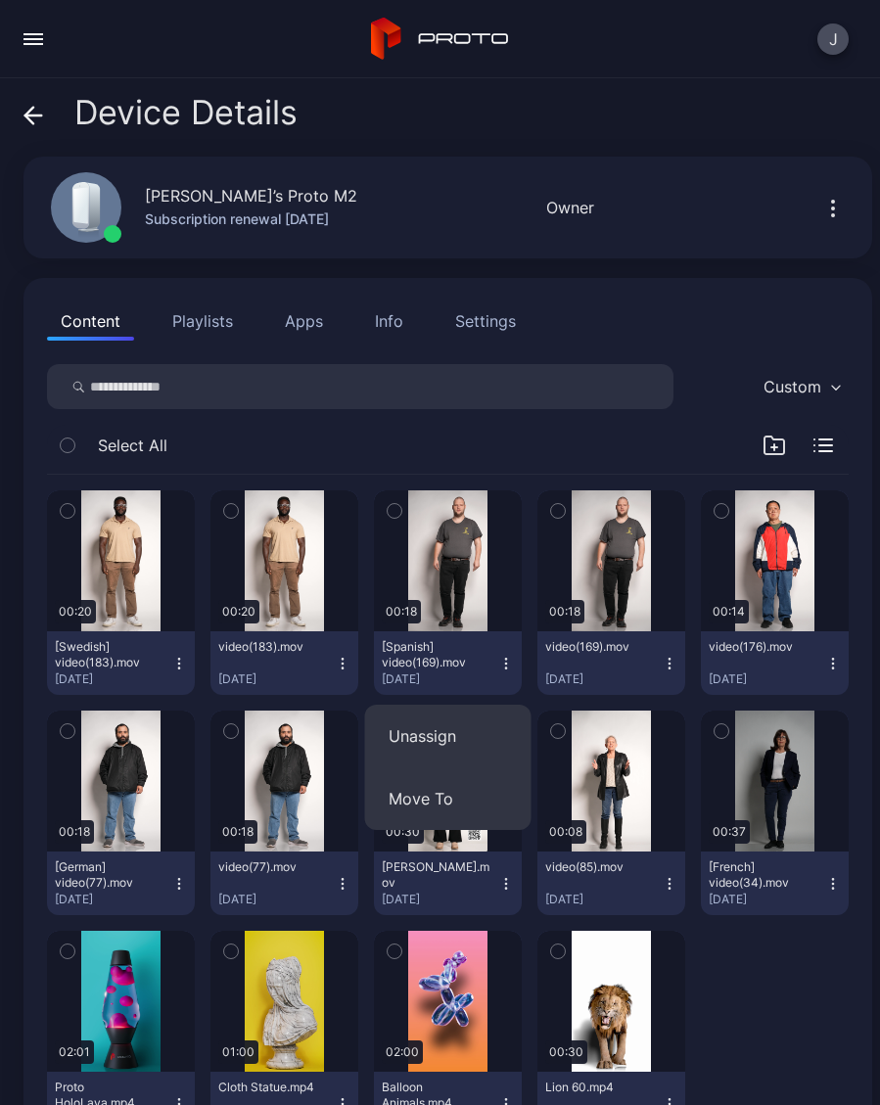
click at [440, 745] on button "Unassign" at bounding box center [448, 735] width 166 height 63
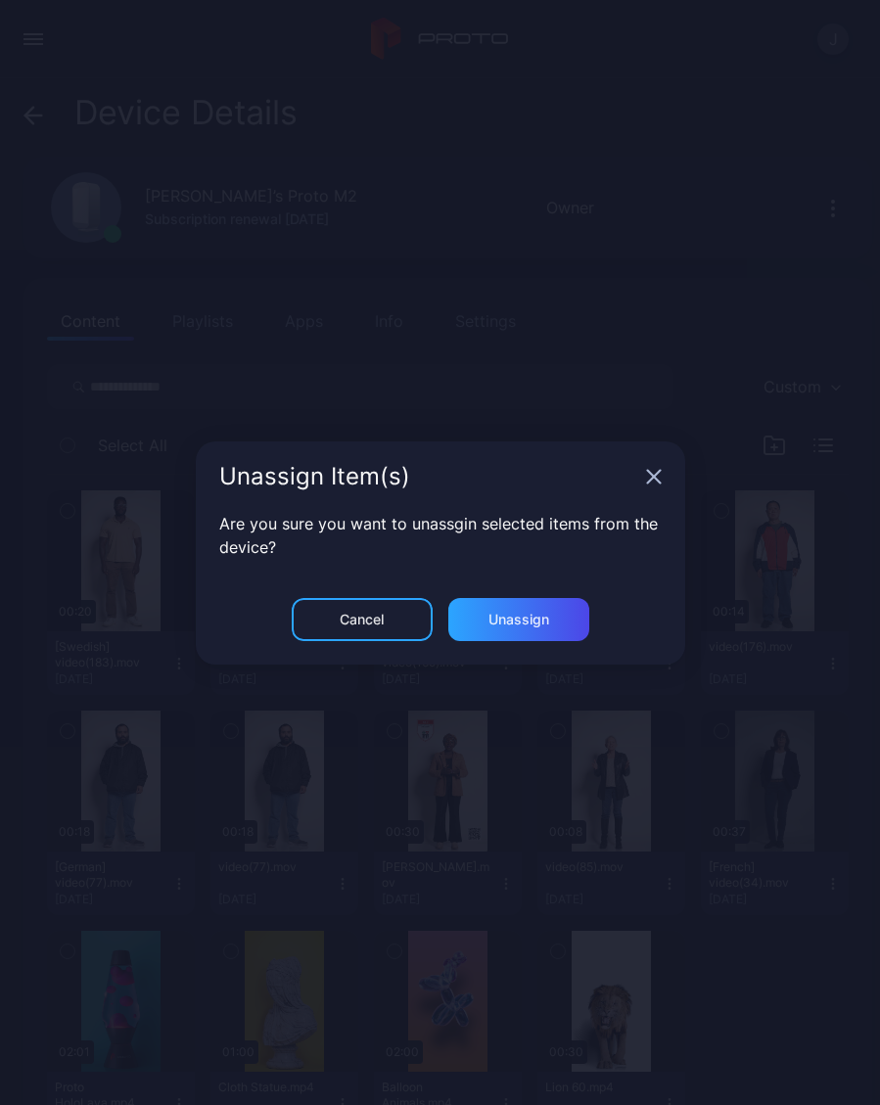
click at [546, 622] on div "Unassign" at bounding box center [518, 619] width 61 height 16
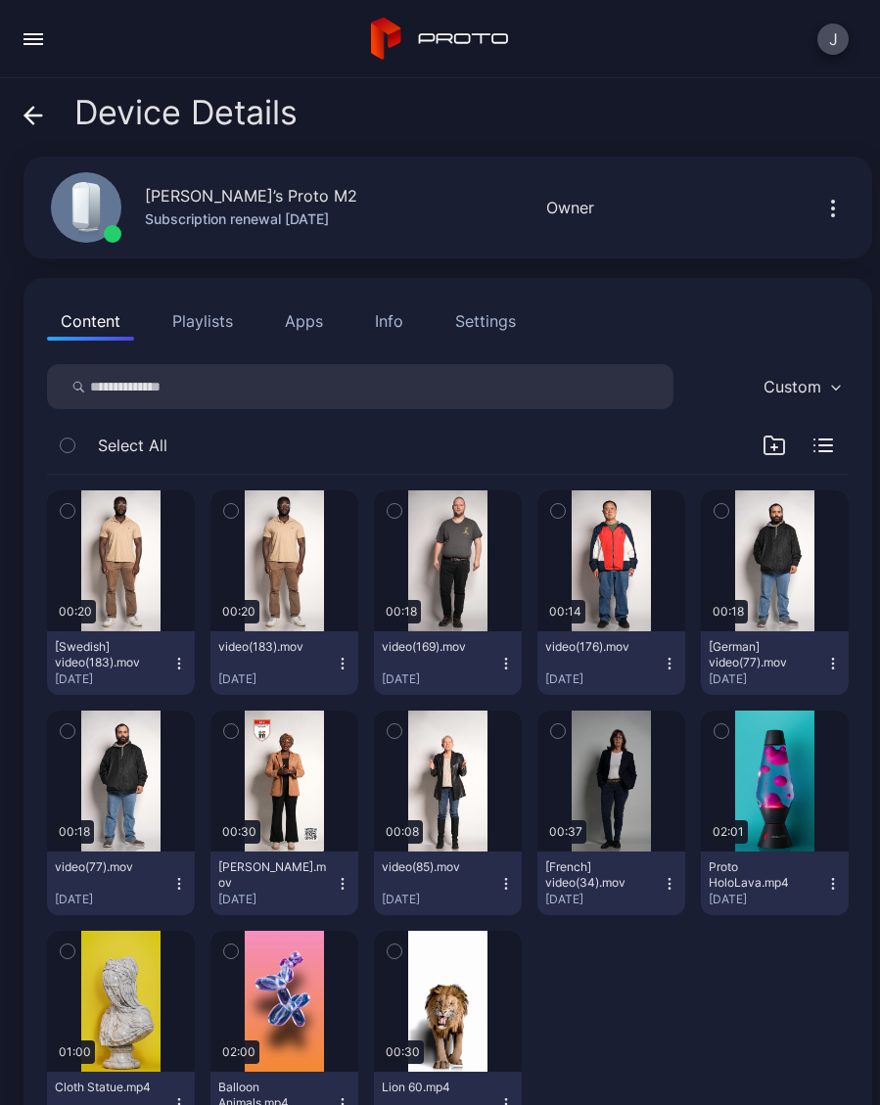
click at [389, 512] on icon "button" at bounding box center [394, 511] width 14 height 22
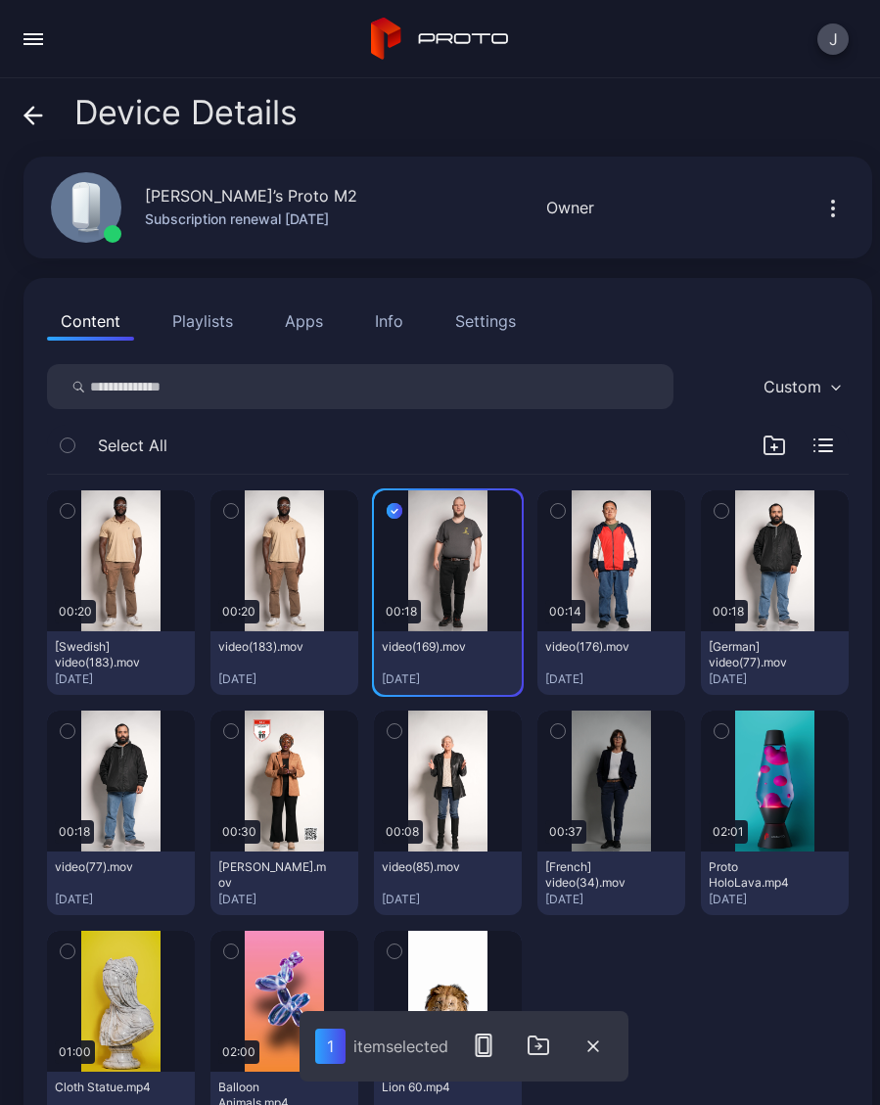
click at [564, 514] on icon "button" at bounding box center [558, 511] width 14 height 22
click at [703, 528] on button "button" at bounding box center [720, 510] width 41 height 41
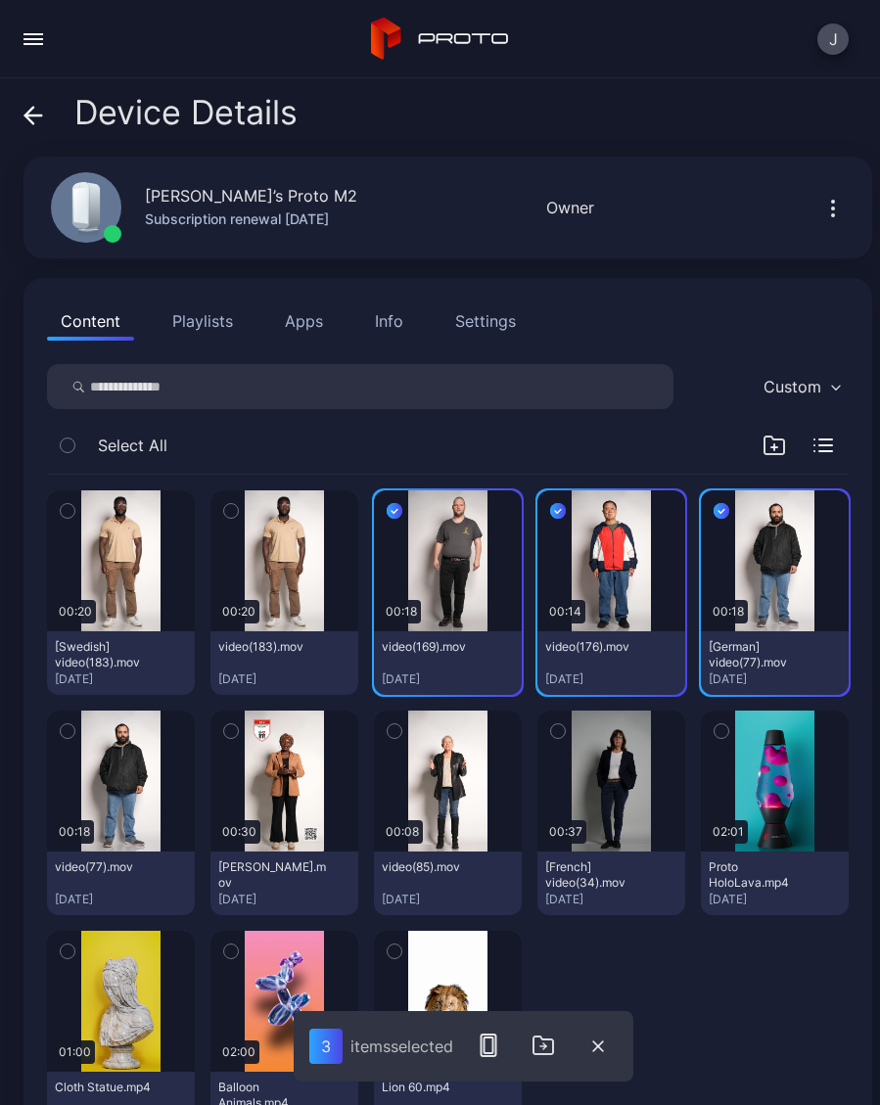
click at [91, 729] on button "button" at bounding box center [121, 780] width 148 height 141
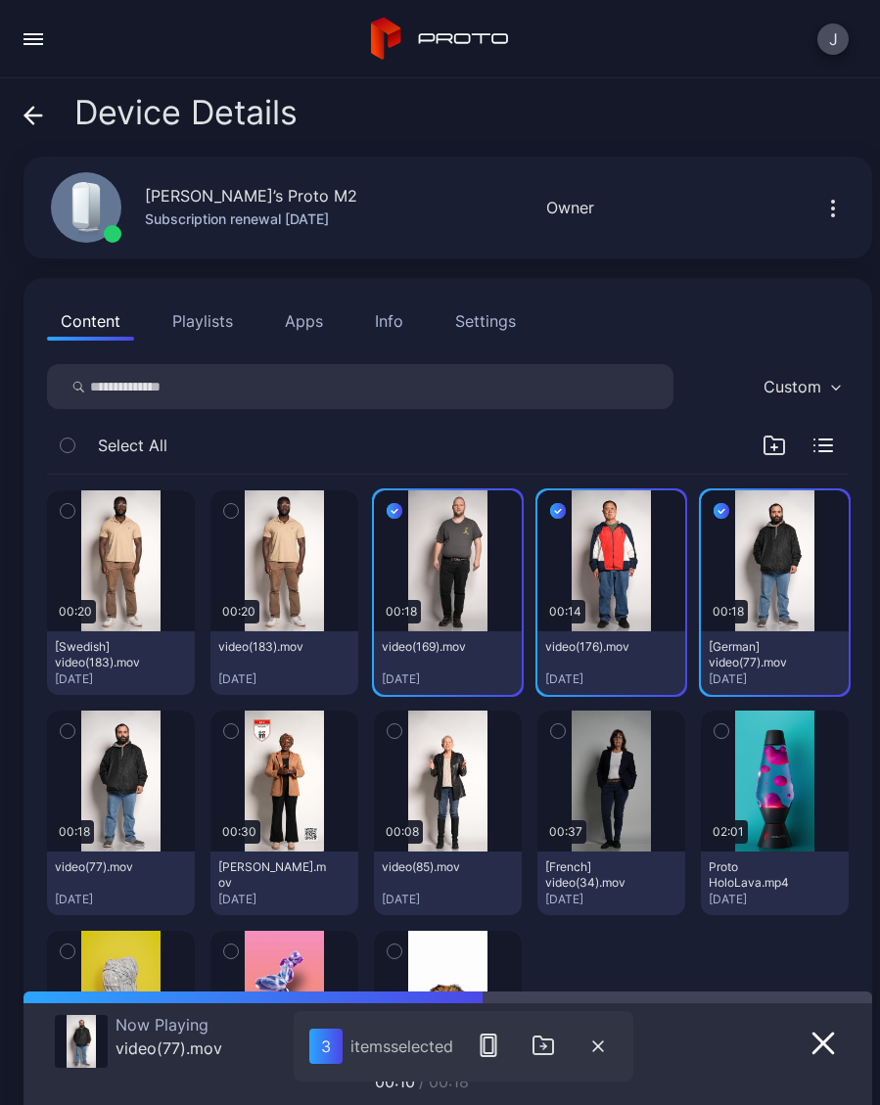
click at [492, 1056] on rect "button" at bounding box center [488, 1045] width 15 height 22
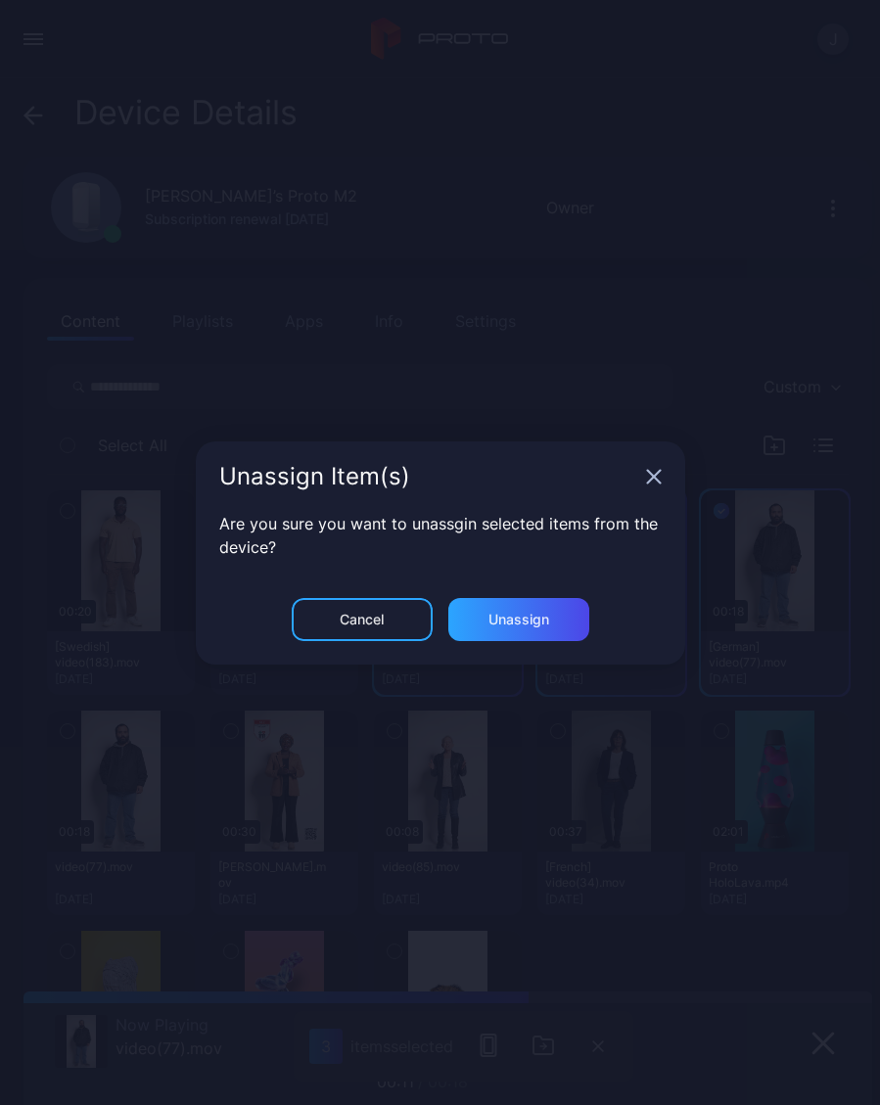
click at [536, 633] on div "Unassign" at bounding box center [518, 619] width 141 height 43
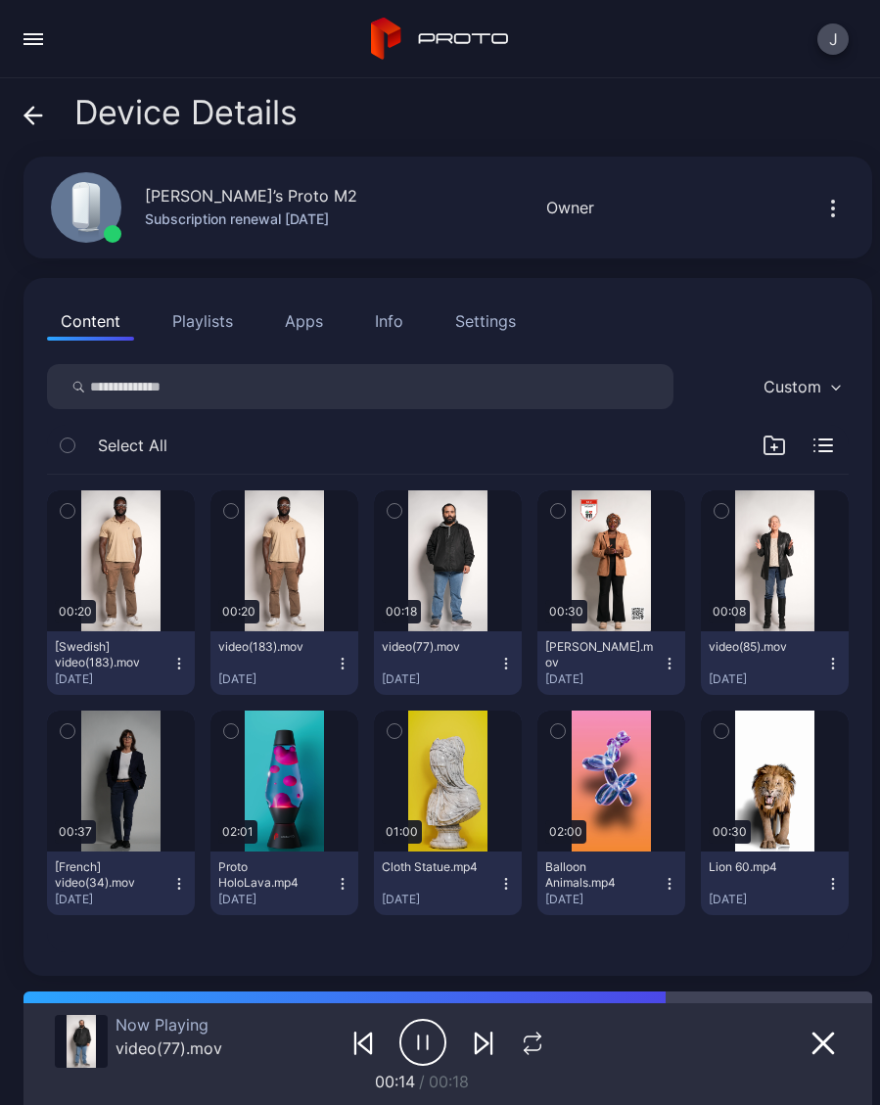
click at [414, 1038] on icon "button" at bounding box center [422, 1041] width 47 height 49
click at [501, 667] on icon "button" at bounding box center [506, 663] width 16 height 16
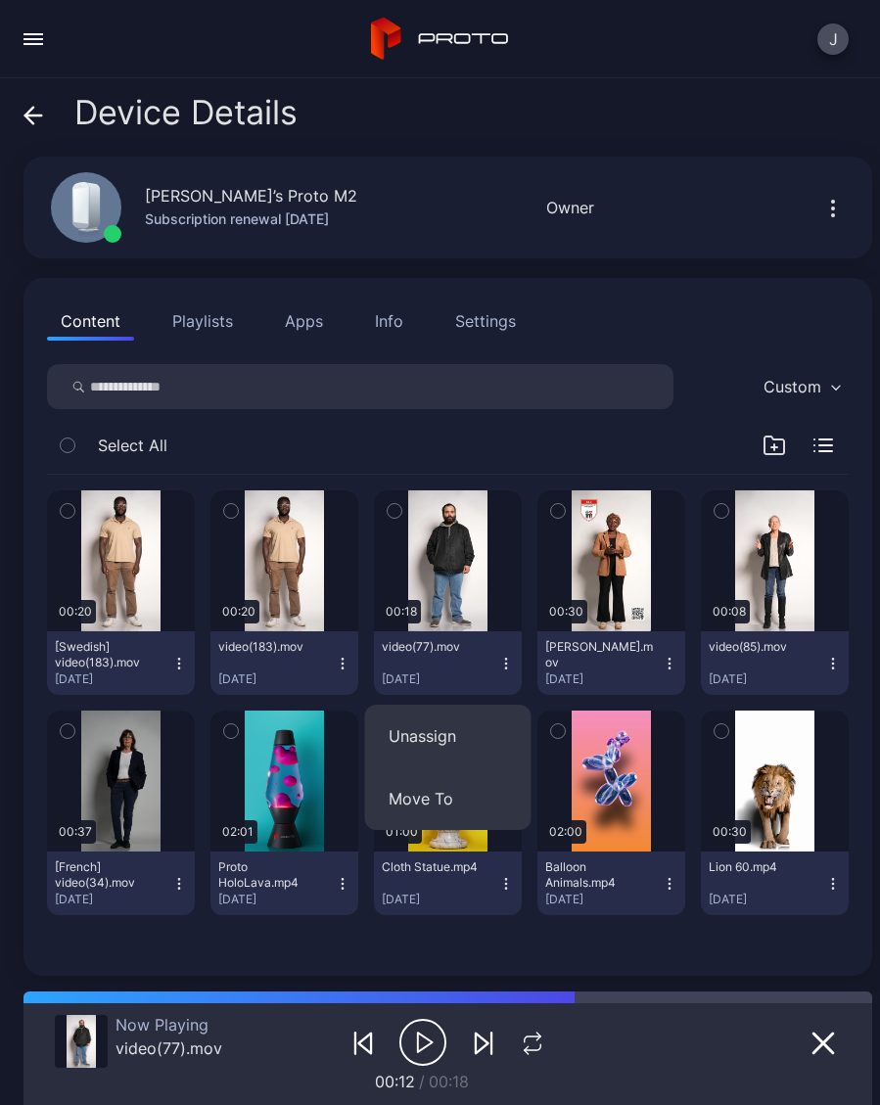
click at [436, 747] on button "Unassign" at bounding box center [448, 735] width 166 height 63
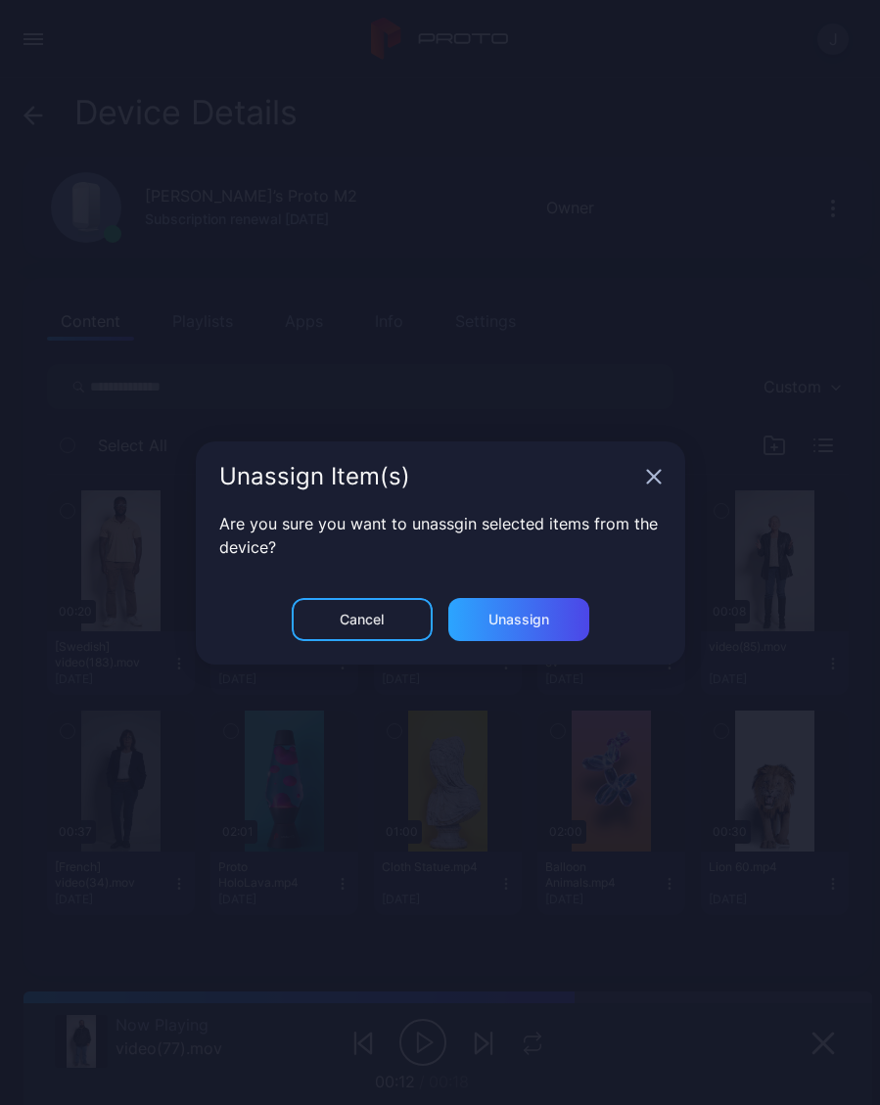
click at [543, 621] on div "Unassign" at bounding box center [518, 619] width 61 height 16
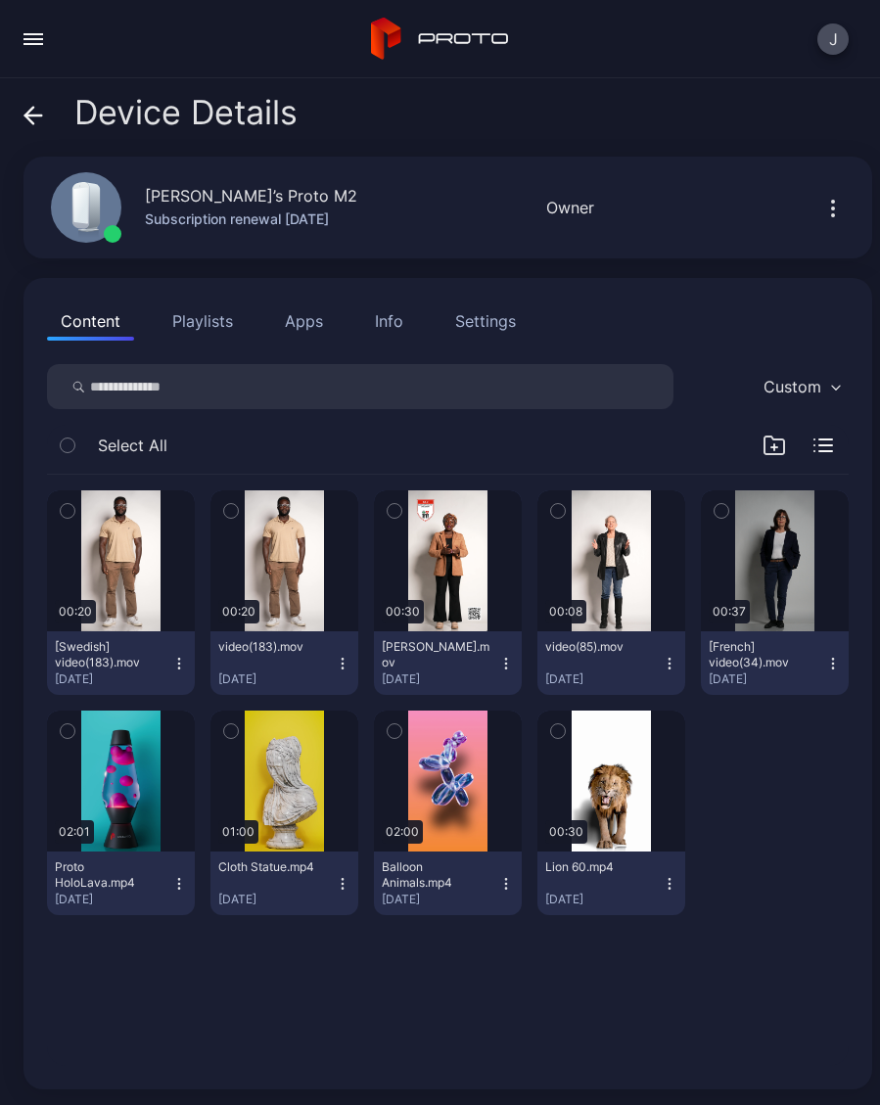
click at [30, 122] on icon at bounding box center [29, 115] width 8 height 17
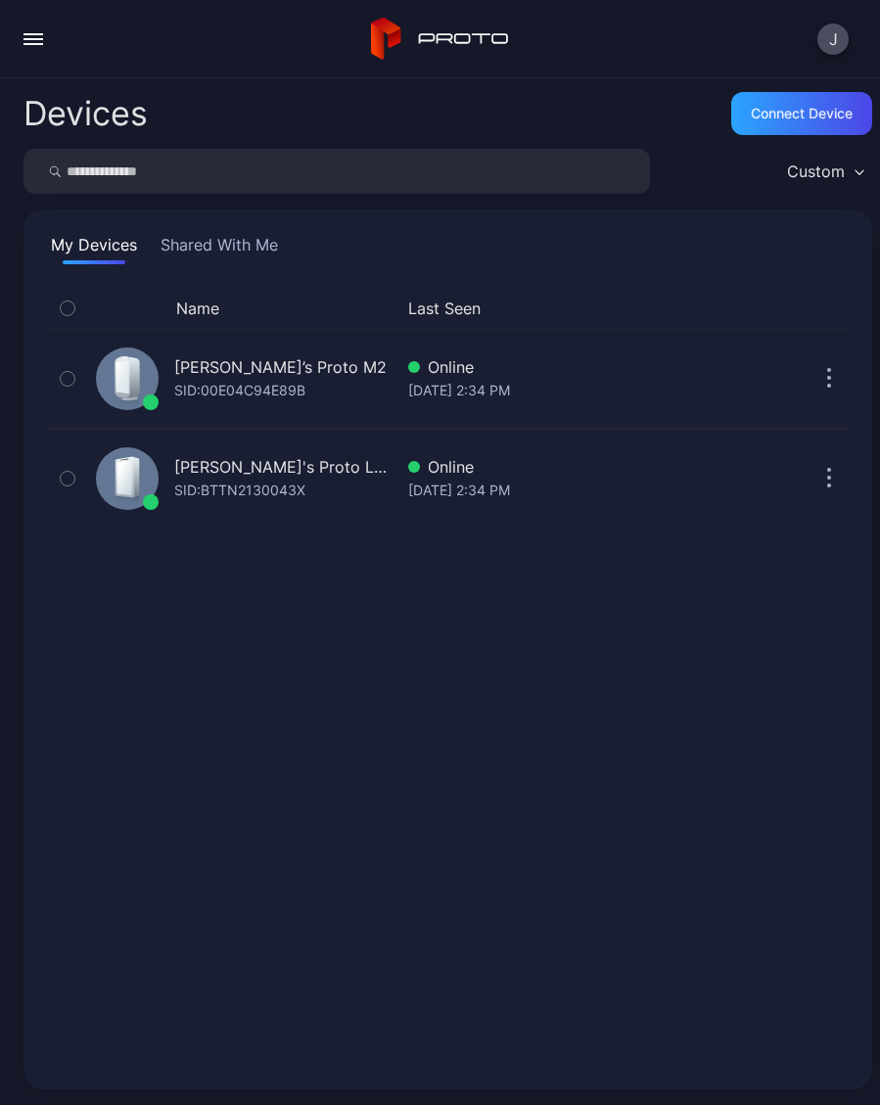
click at [251, 489] on div "SID: BTTN2130043X" at bounding box center [239, 489] width 131 height 23
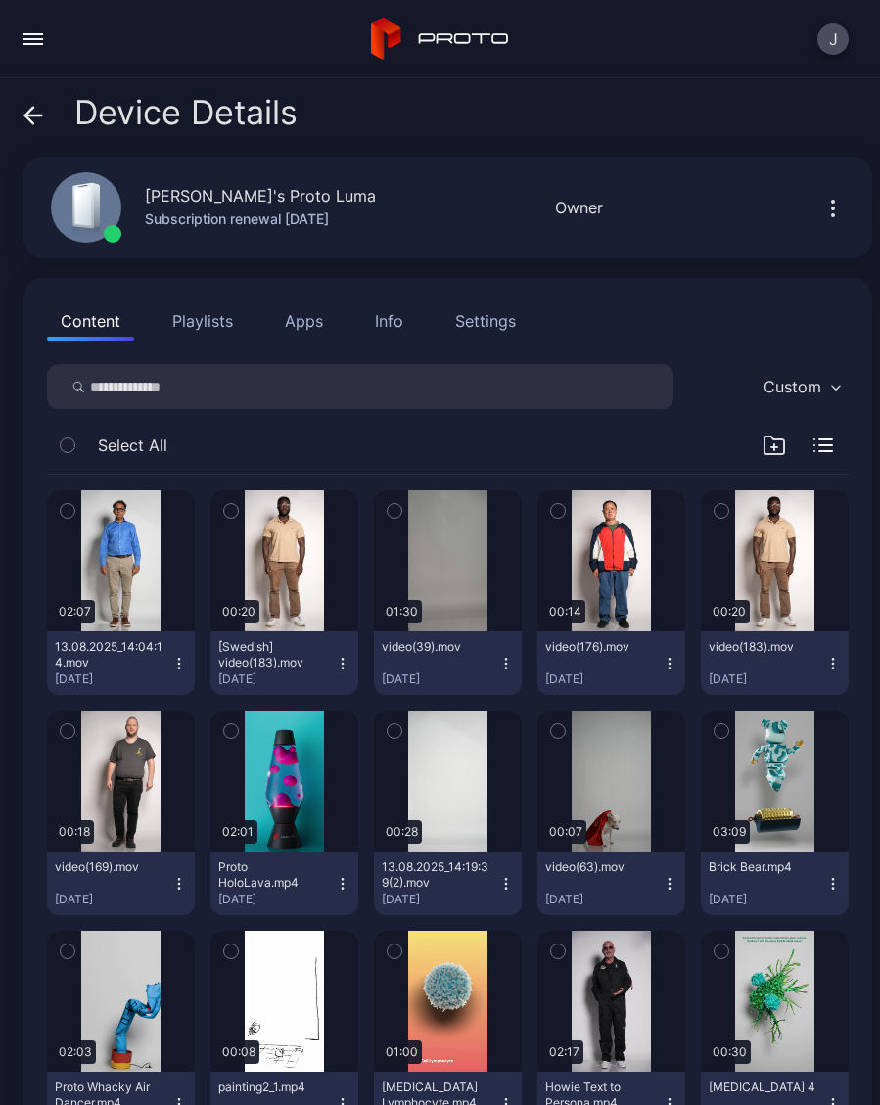
click at [0, 0] on div "button" at bounding box center [0, 0] width 0 height 0
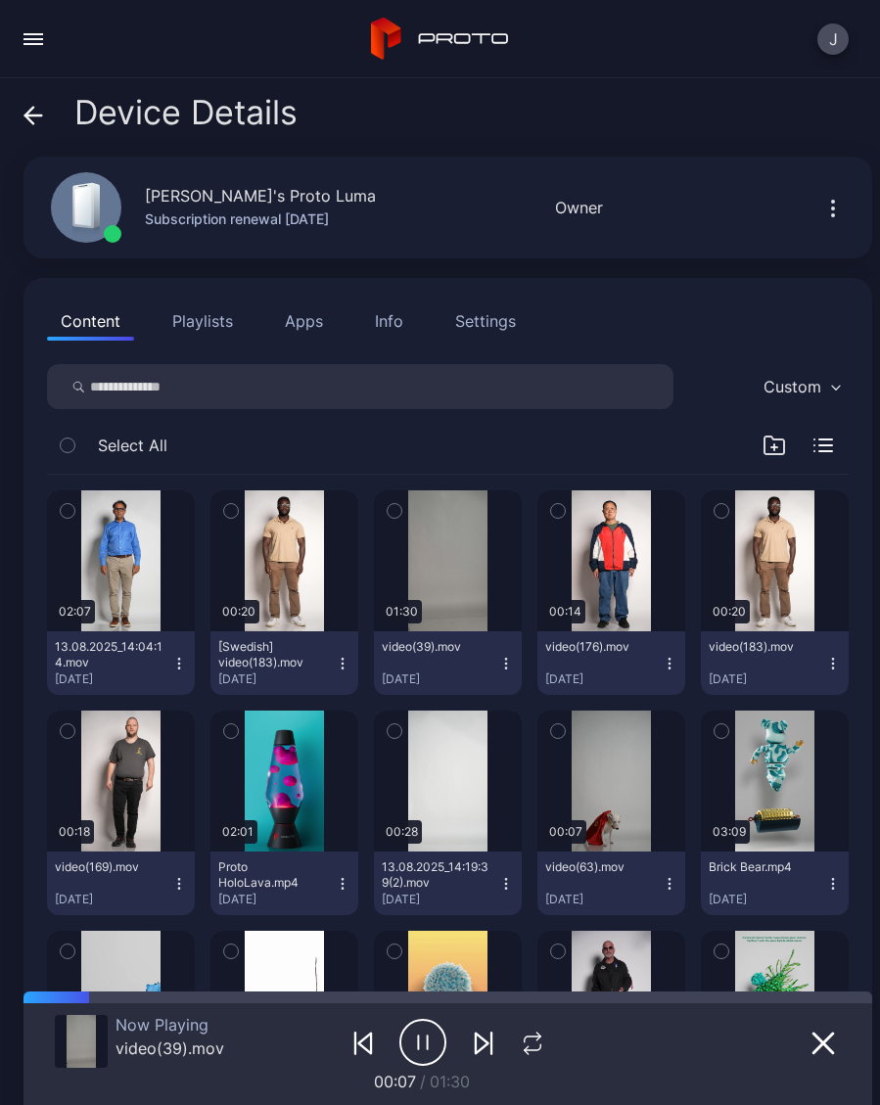
click at [511, 662] on icon "button" at bounding box center [506, 663] width 16 height 16
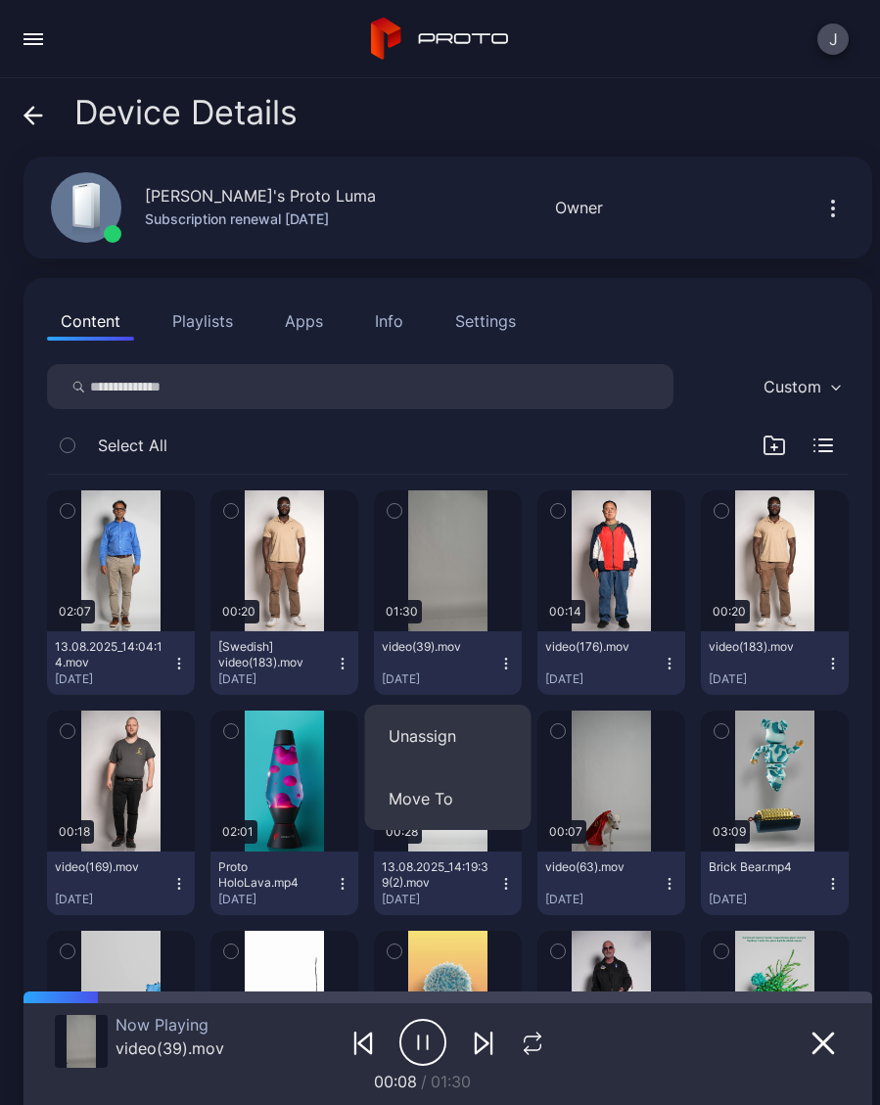
click at [441, 741] on button "Unassign" at bounding box center [448, 735] width 166 height 63
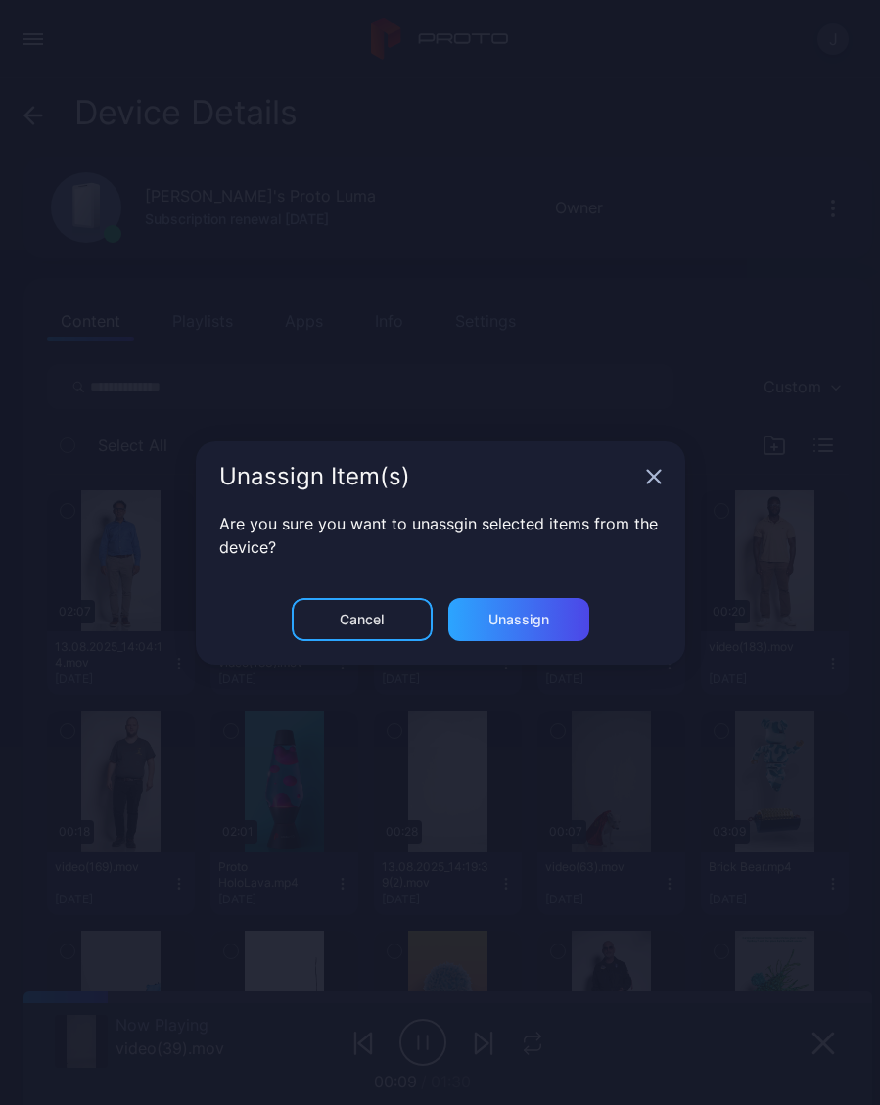
click at [540, 624] on div "Unassign" at bounding box center [518, 619] width 61 height 16
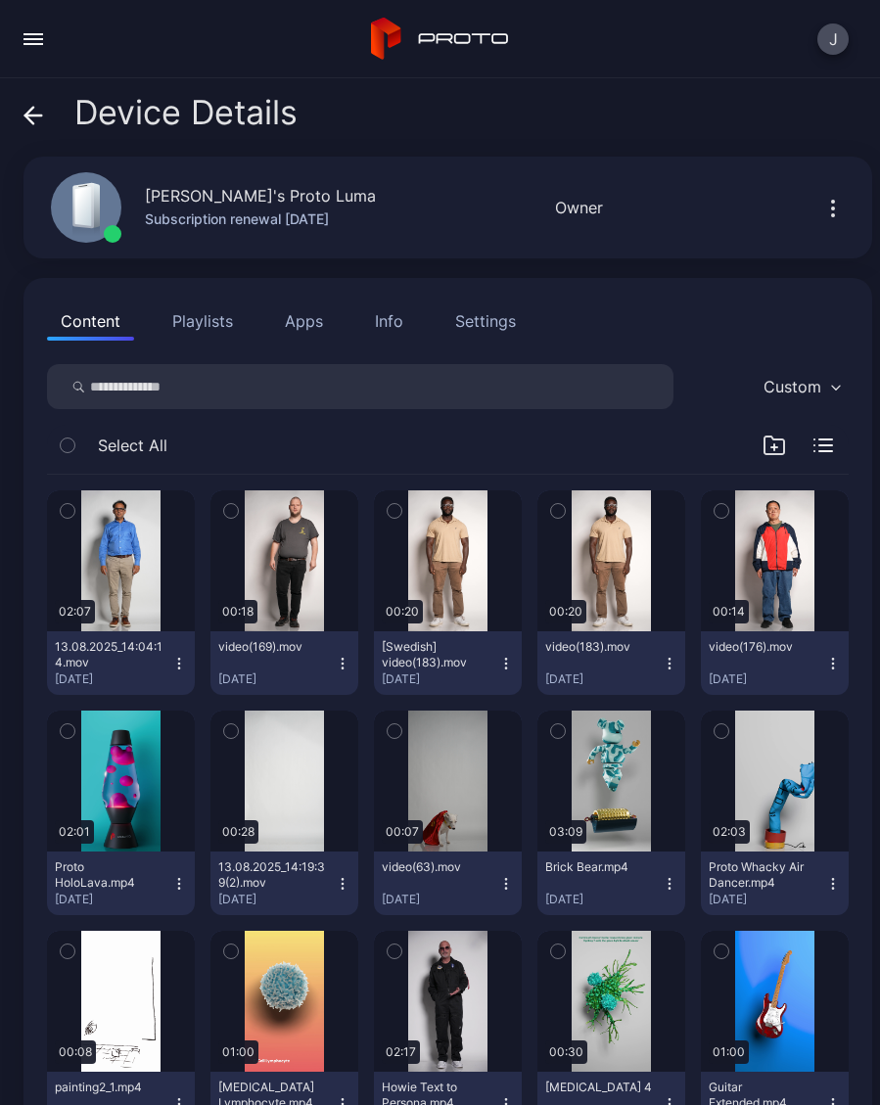
click at [347, 663] on icon "button" at bounding box center [343, 663] width 16 height 16
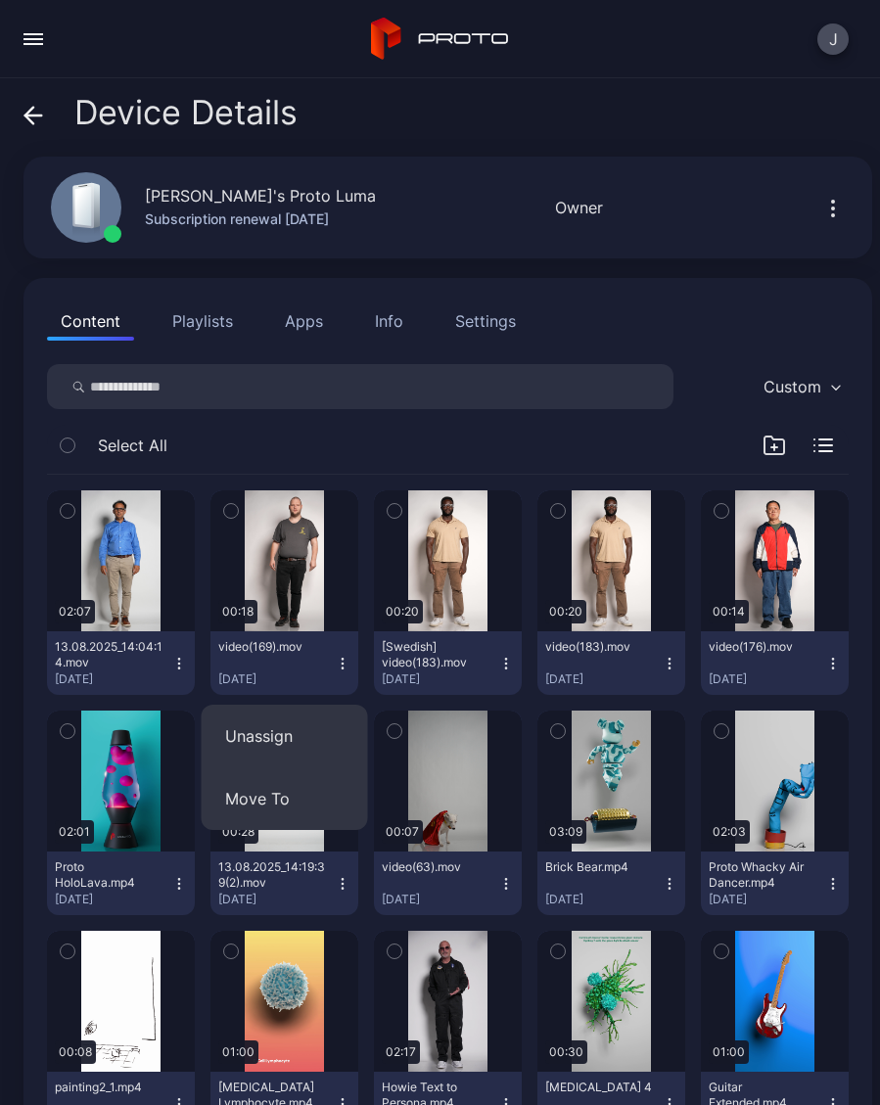
click at [296, 740] on button "Unassign" at bounding box center [285, 735] width 166 height 63
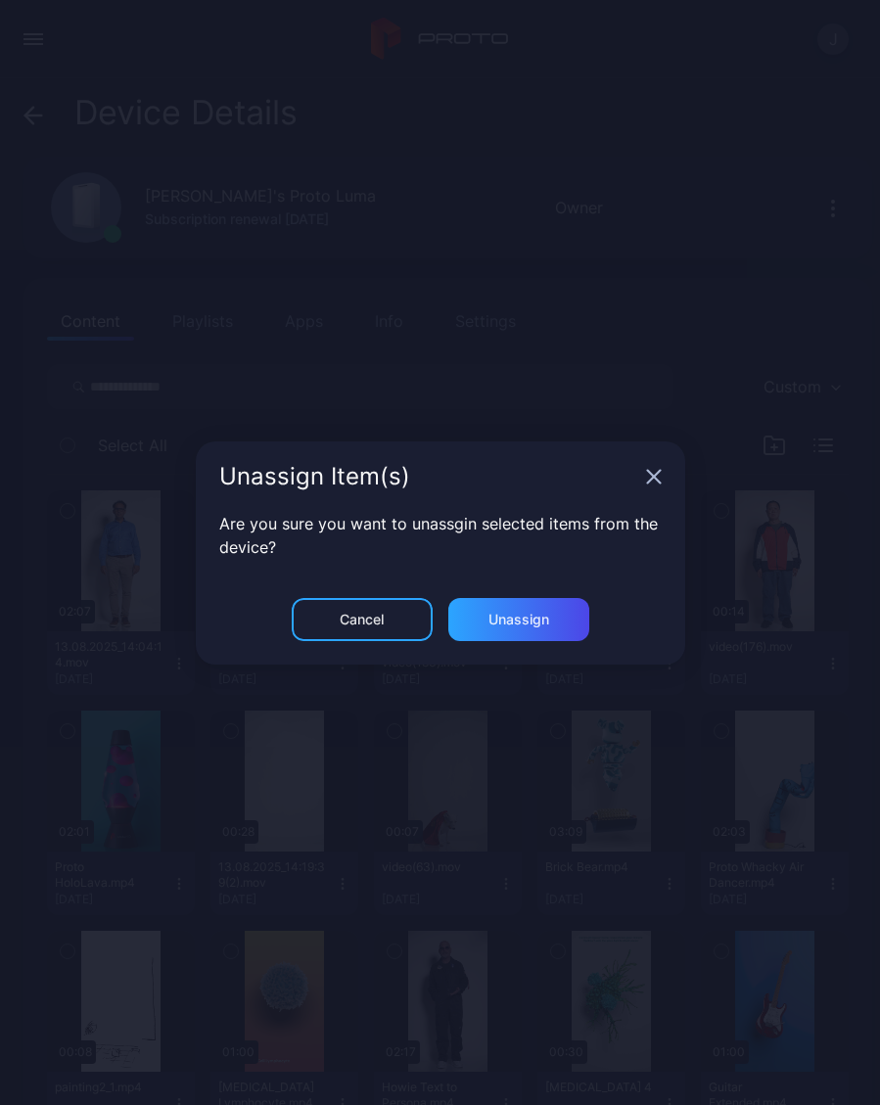
click at [547, 631] on div "Unassign" at bounding box center [518, 619] width 141 height 43
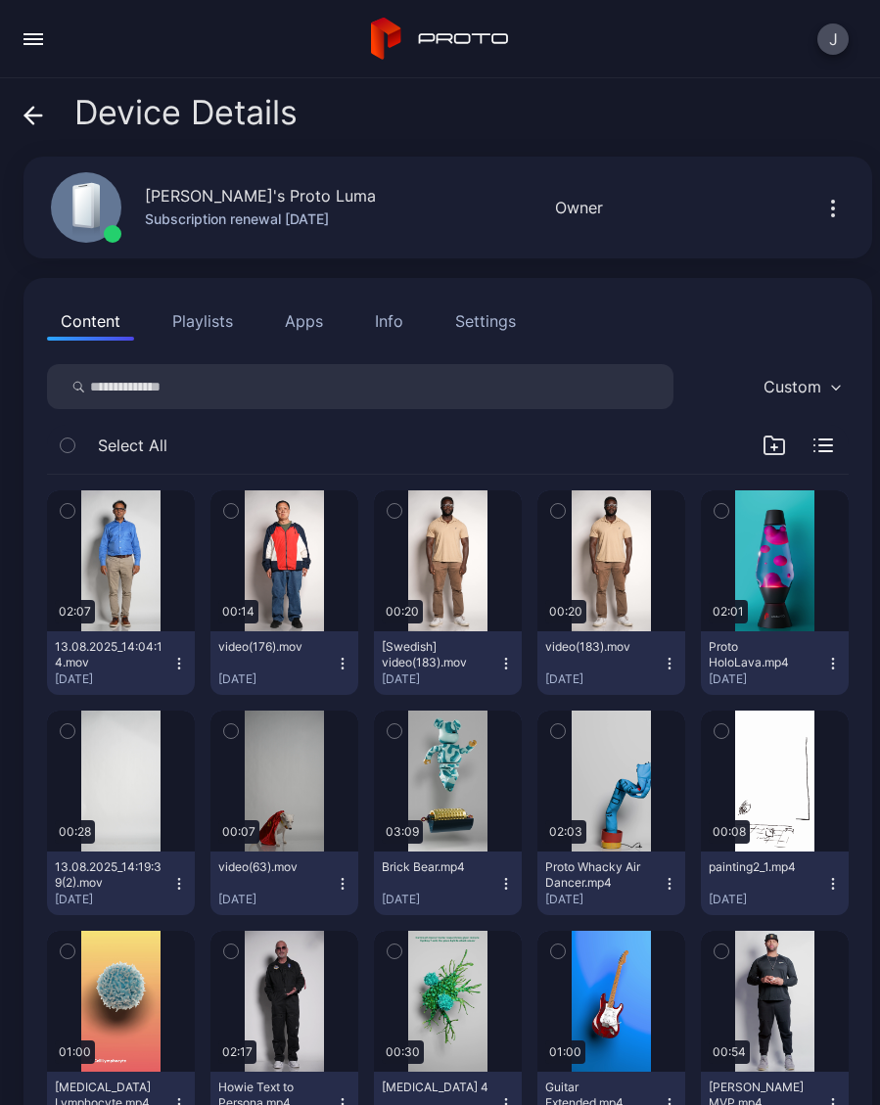
click at [231, 507] on icon "button" at bounding box center [231, 511] width 14 height 22
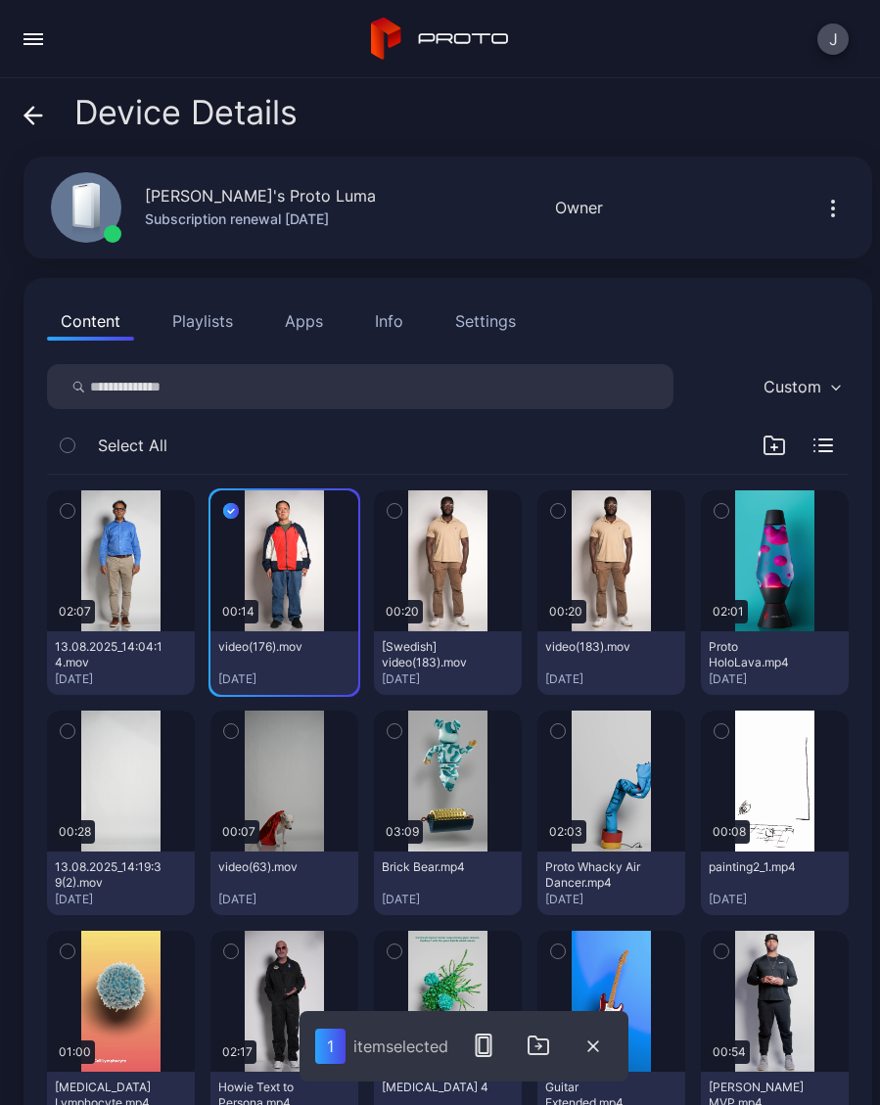
click at [491, 1042] on icon "button" at bounding box center [483, 1044] width 23 height 23
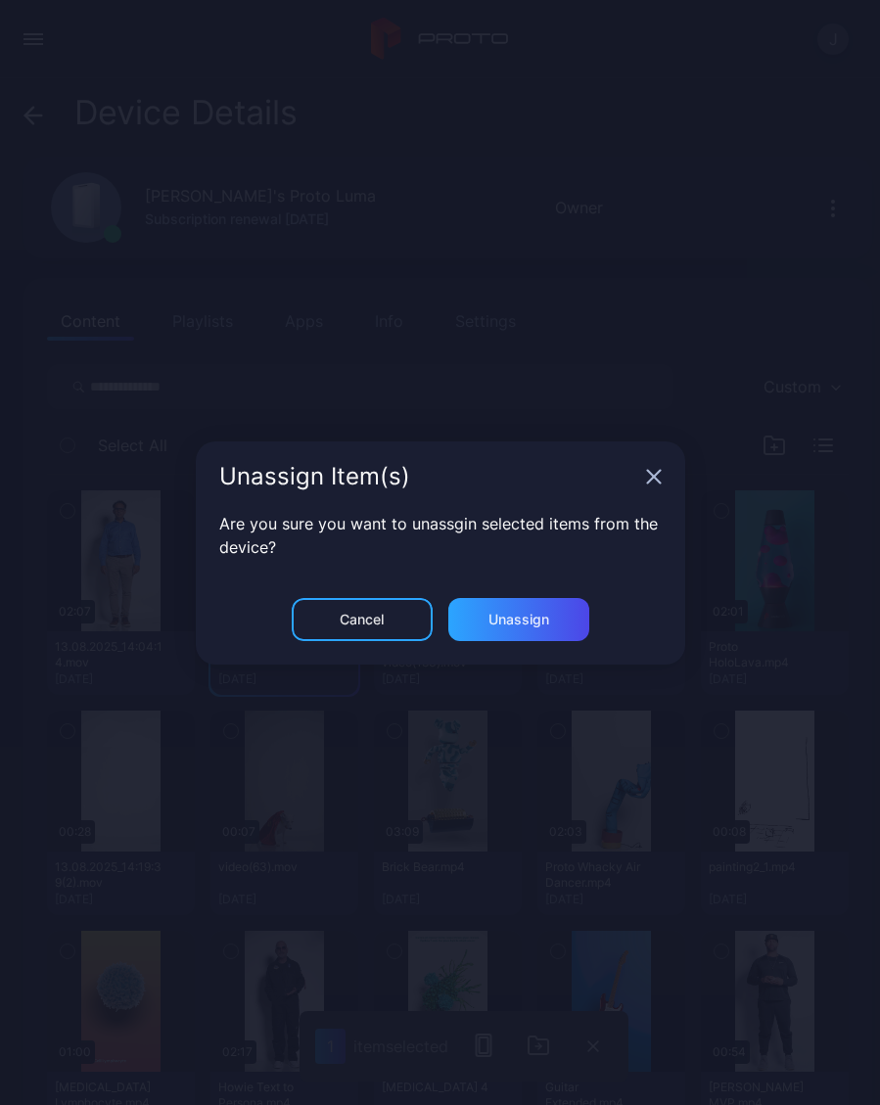
click at [541, 621] on div "Unassign" at bounding box center [518, 619] width 61 height 16
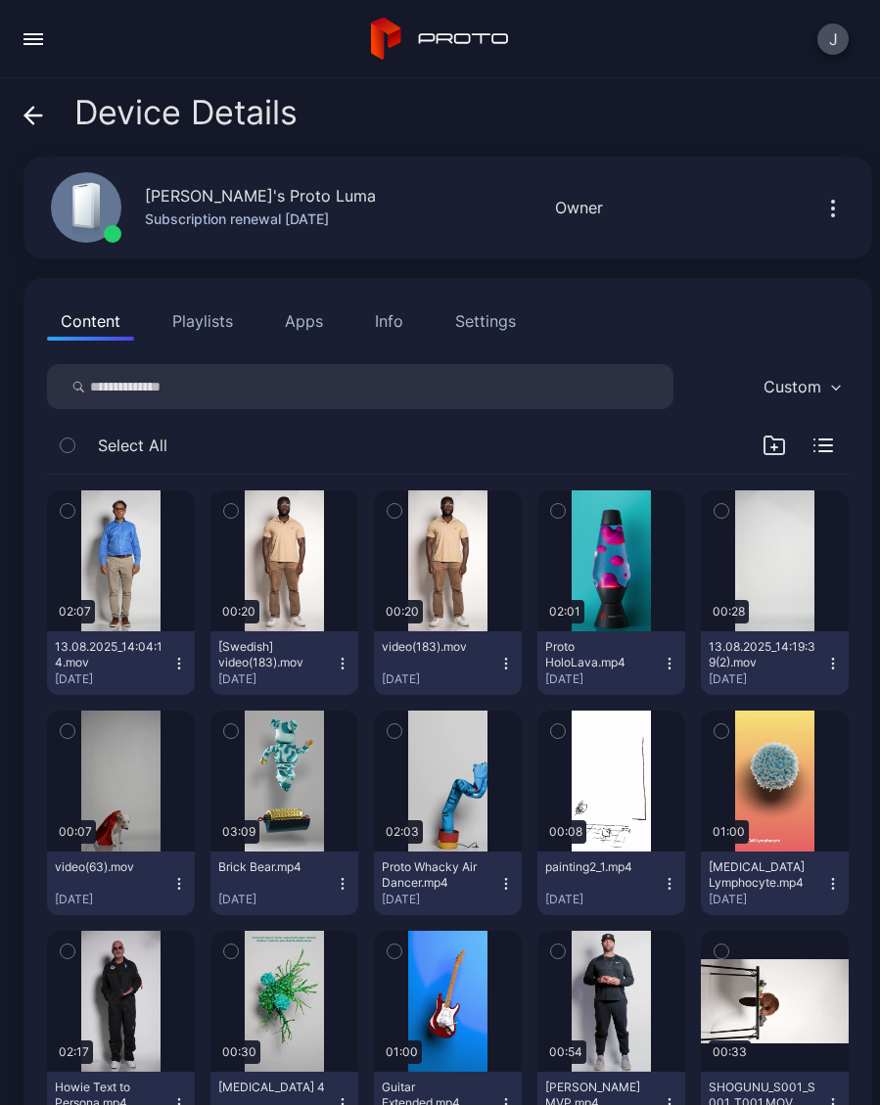
click at [41, 120] on icon at bounding box center [33, 116] width 20 height 20
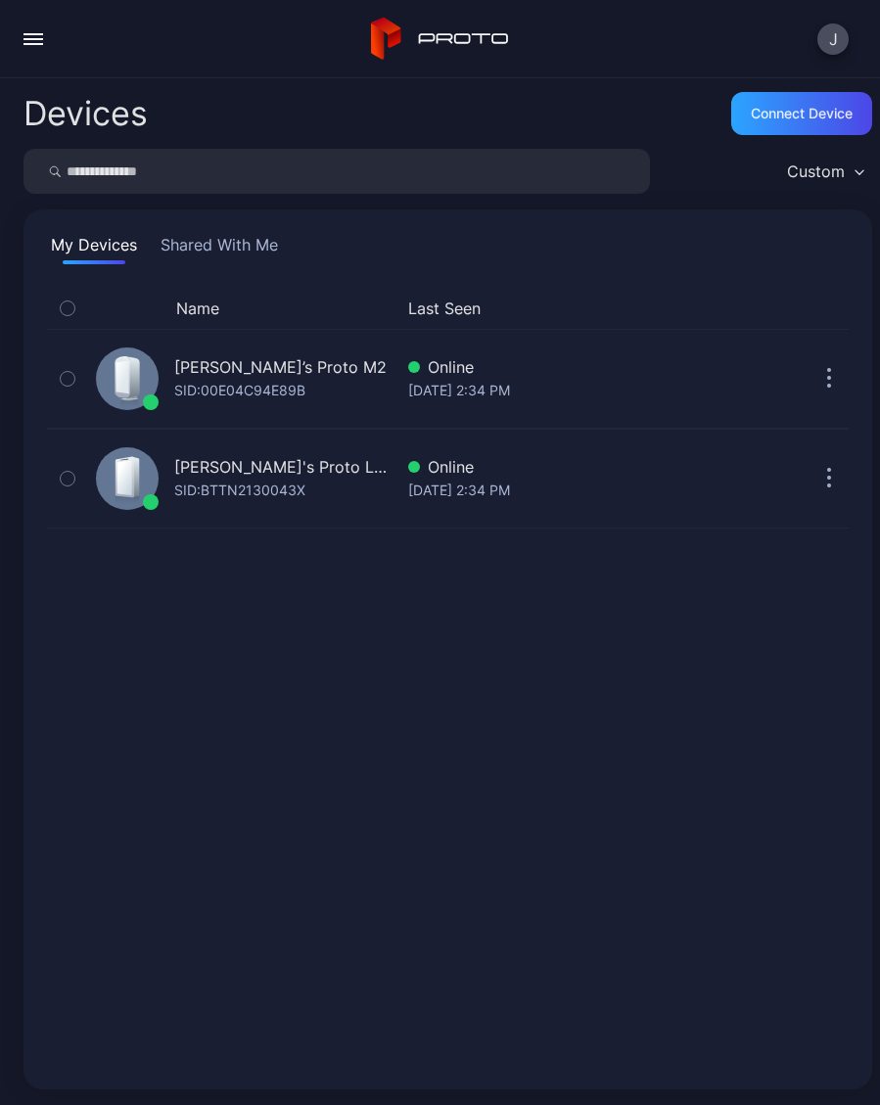
click at [50, 53] on button "button" at bounding box center [33, 39] width 39 height 39
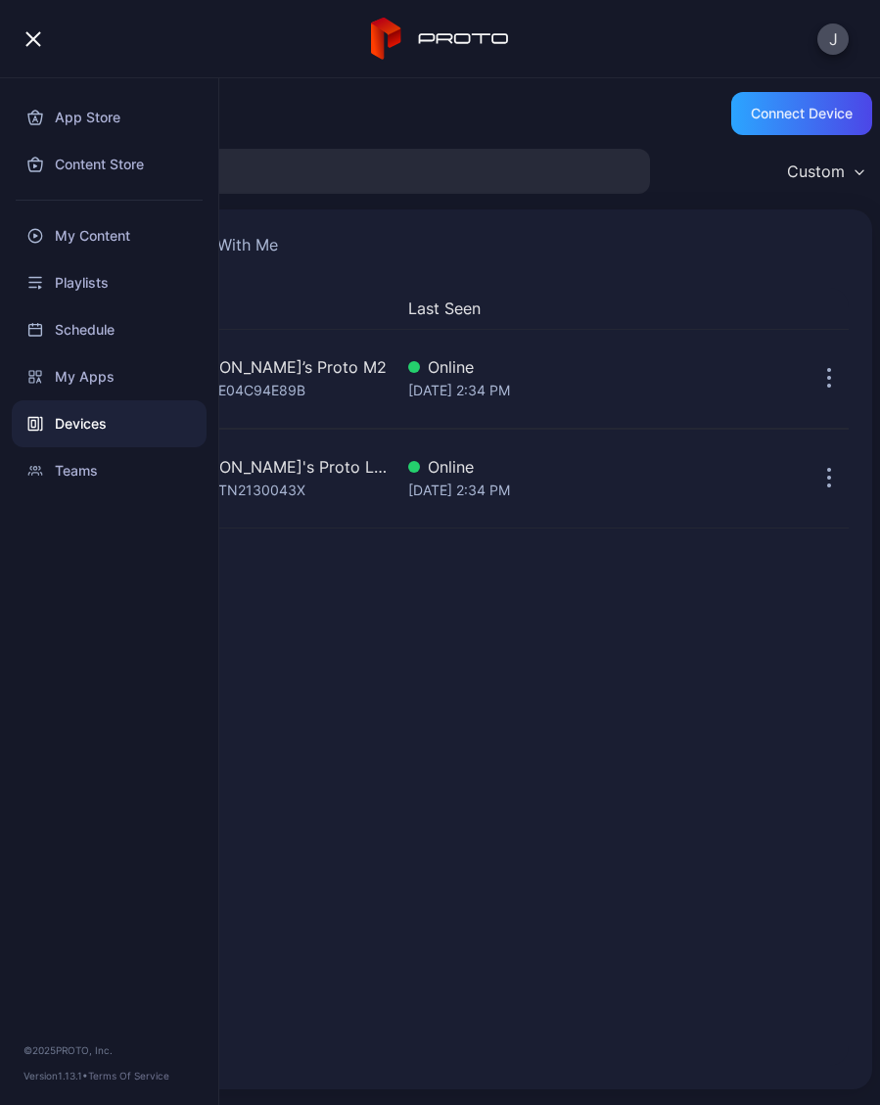
click at [111, 243] on div "My Content" at bounding box center [109, 235] width 195 height 47
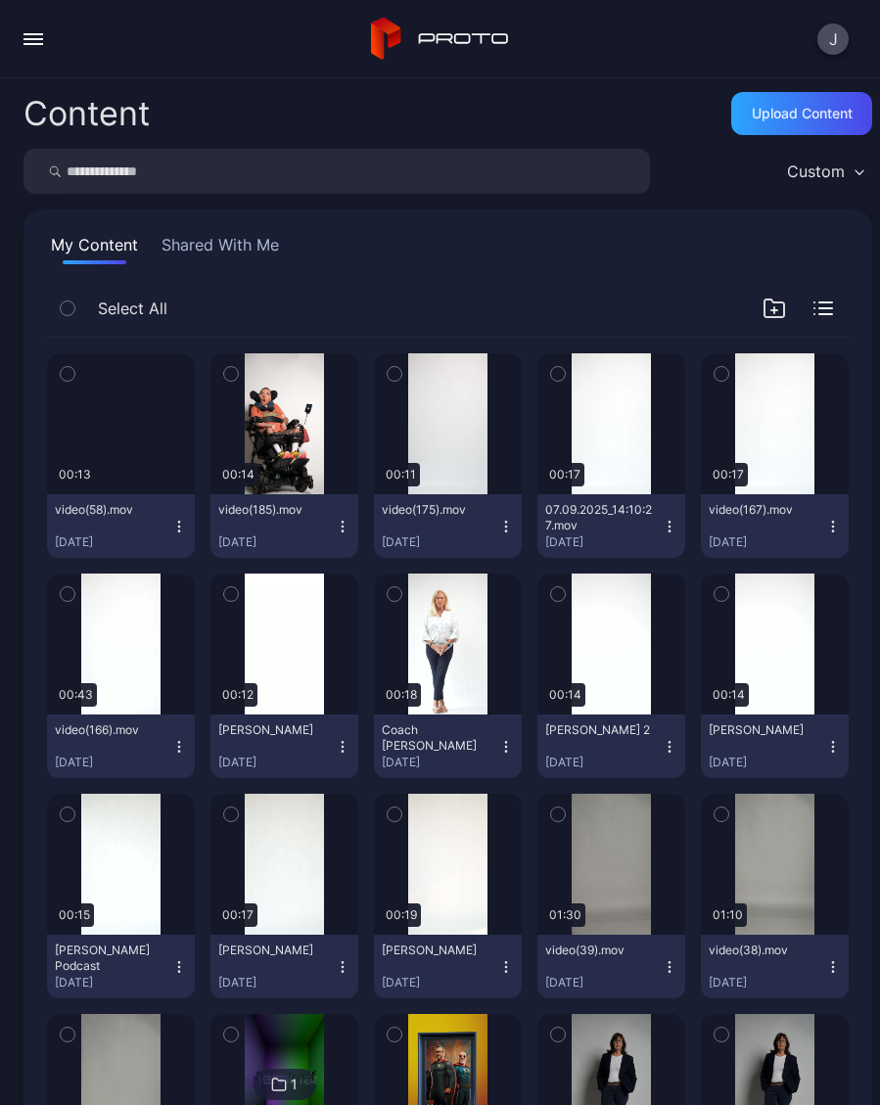
click at [0, 0] on div "Preview" at bounding box center [0, 0] width 0 height 0
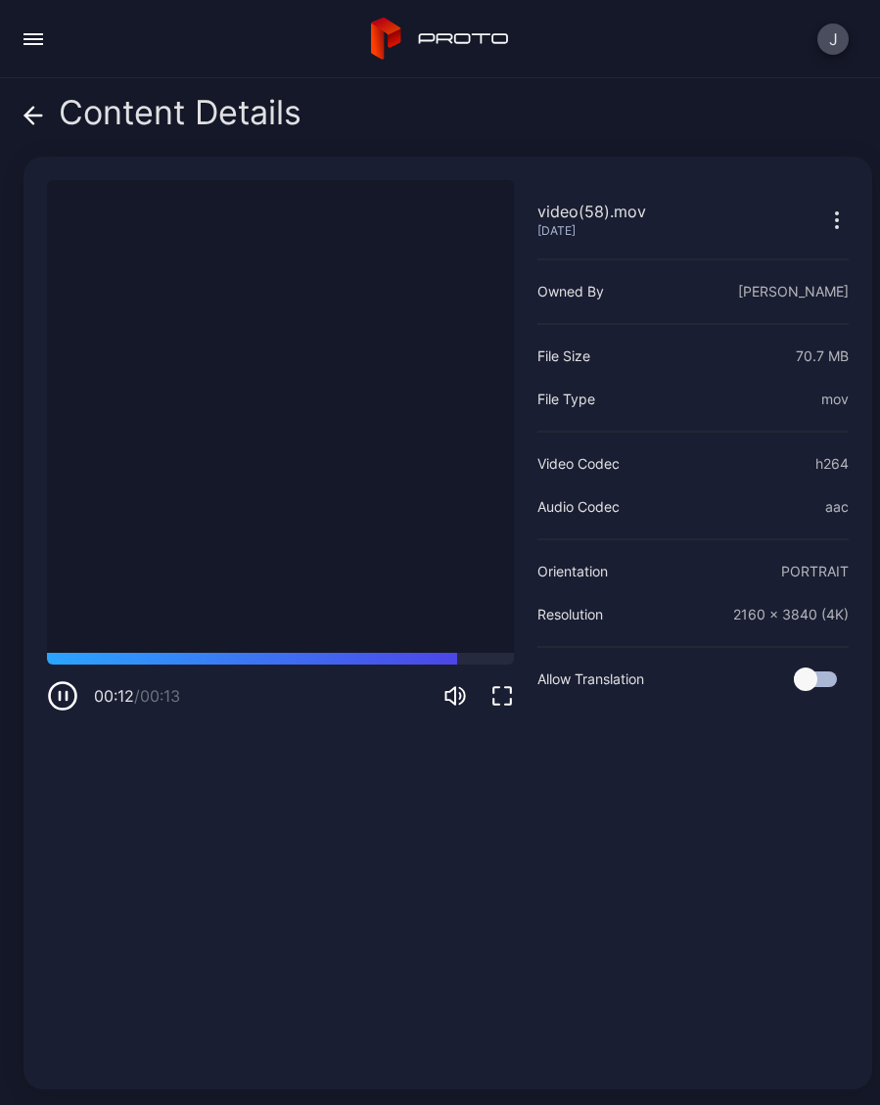
click at [34, 127] on span at bounding box center [33, 112] width 20 height 37
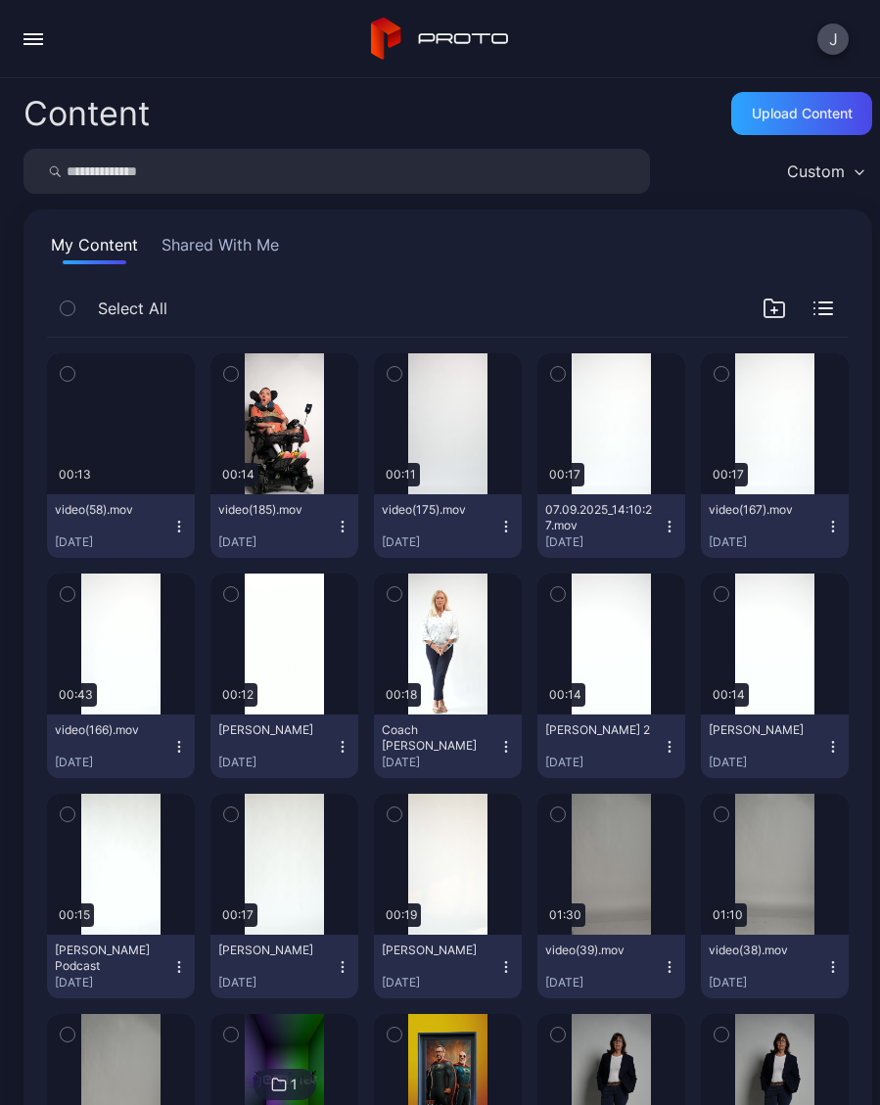
click at [191, 528] on button "video(58).mov Sep 13, 2025" at bounding box center [121, 526] width 148 height 64
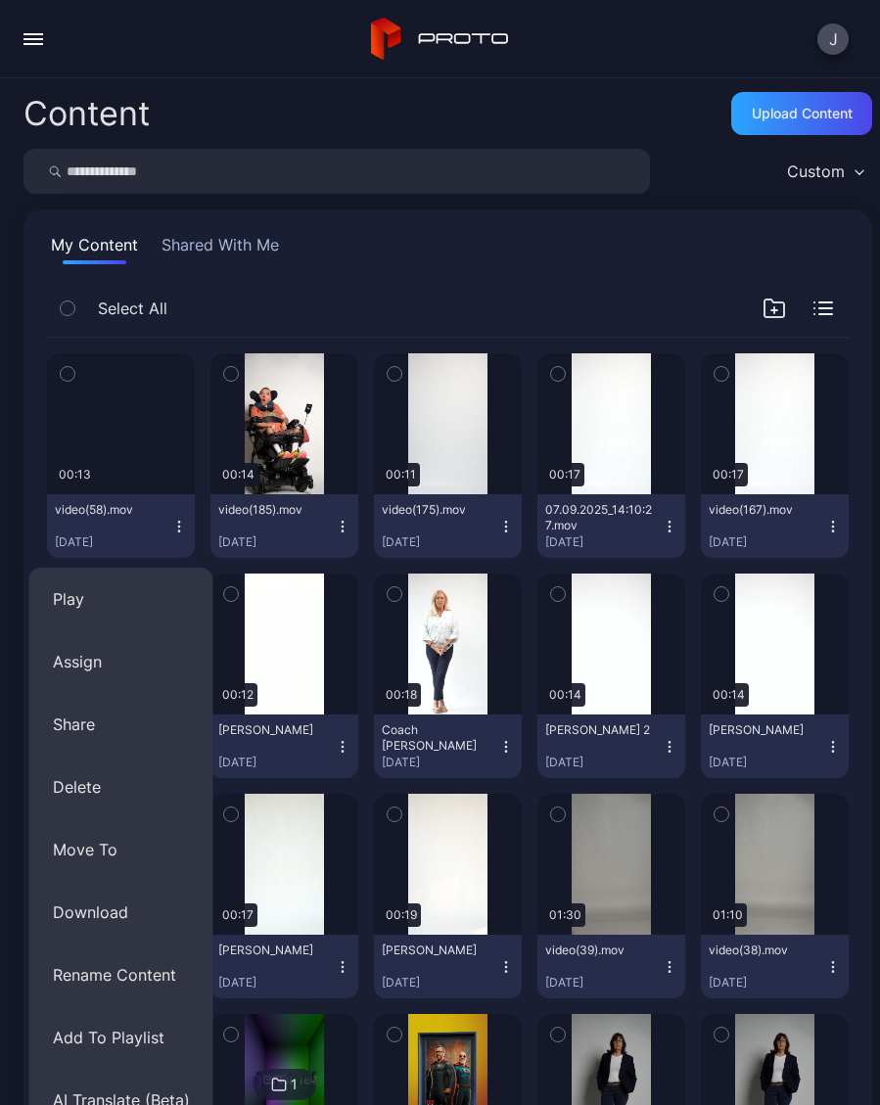
click at [116, 791] on button "Delete" at bounding box center [121, 786] width 184 height 63
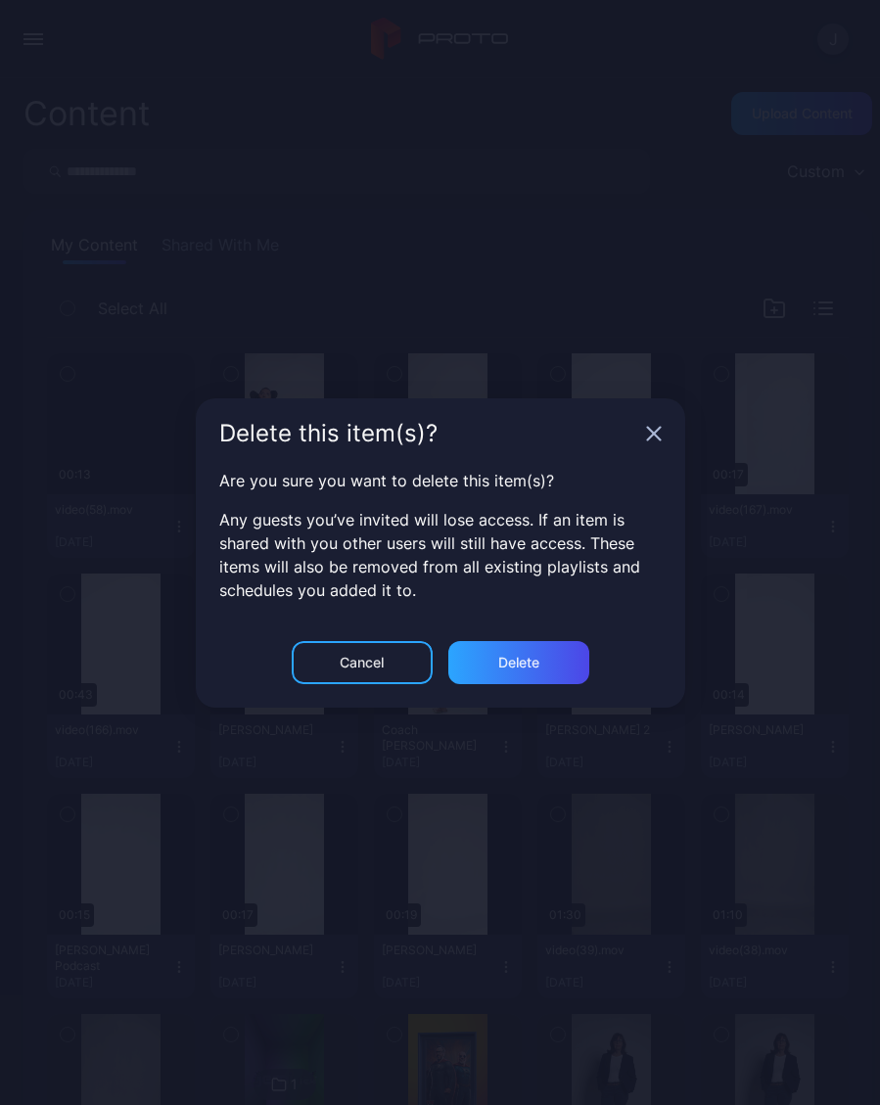
click at [554, 668] on div "Delete" at bounding box center [518, 662] width 141 height 43
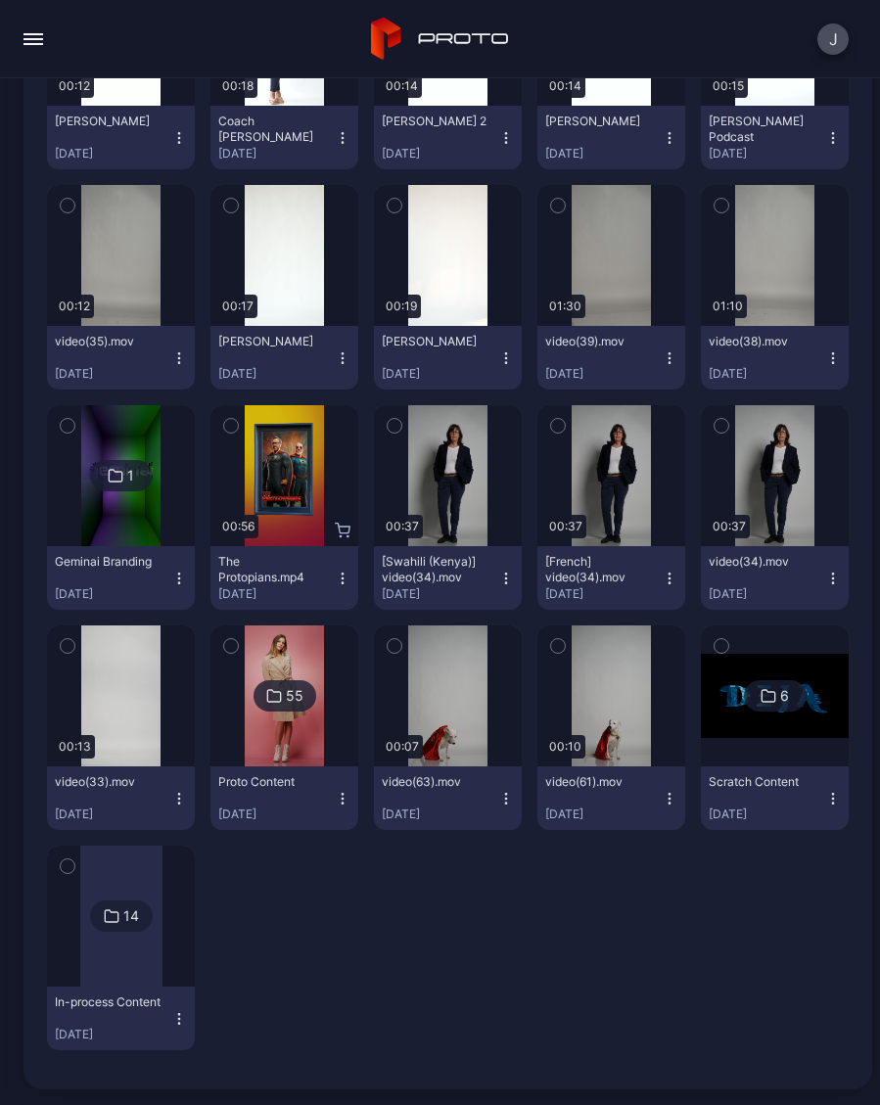
scroll to position [609, 0]
click at [356, 584] on button "The Protopians.mp4 Sep 3, 2025" at bounding box center [284, 578] width 148 height 64
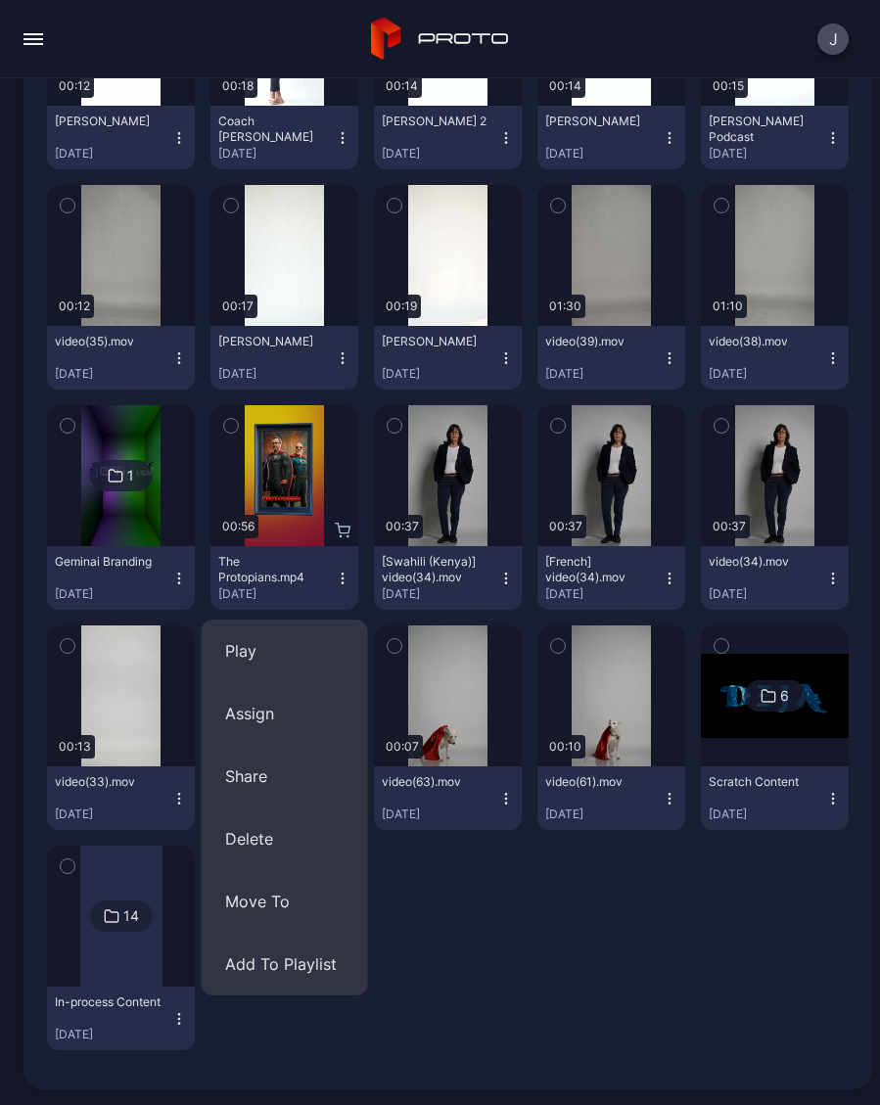
click at [267, 721] on button "Assign" at bounding box center [285, 713] width 166 height 63
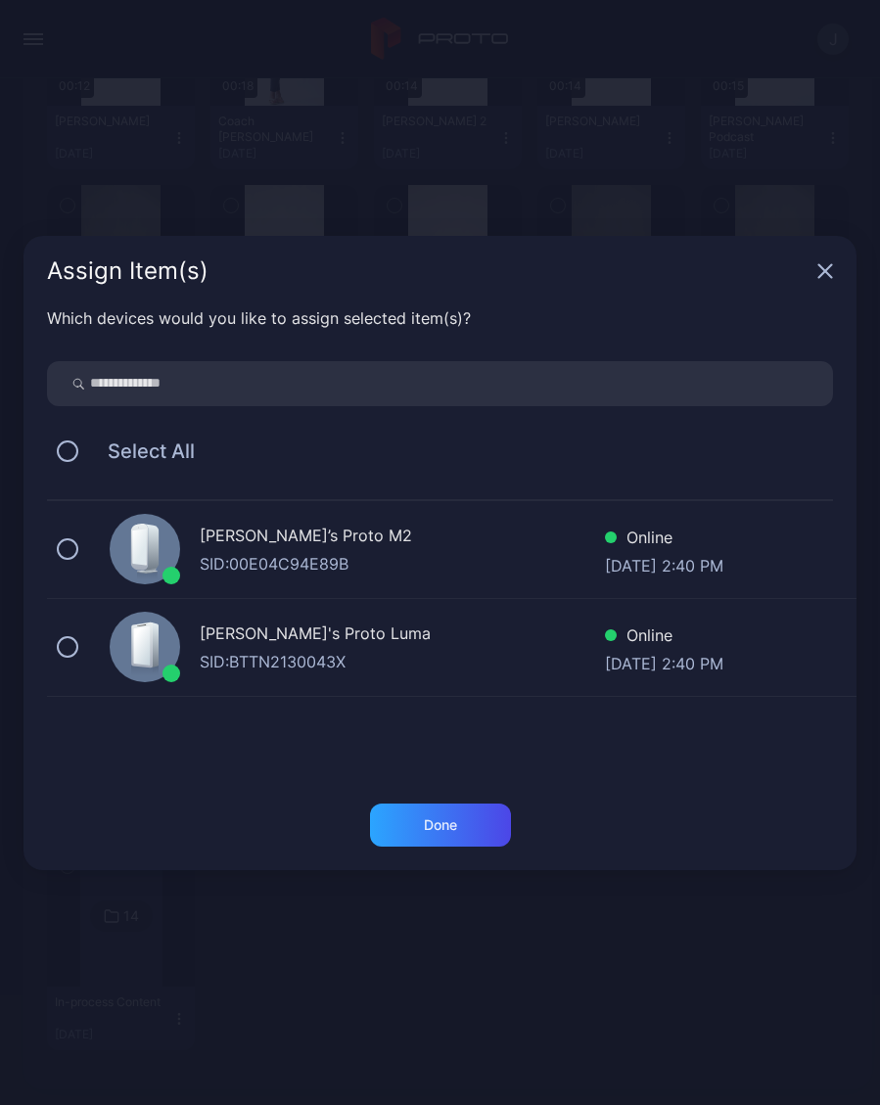
click at [74, 552] on button at bounding box center [68, 549] width 22 height 22
click at [72, 652] on button at bounding box center [68, 647] width 22 height 22
click at [477, 843] on div "Done" at bounding box center [440, 824] width 141 height 43
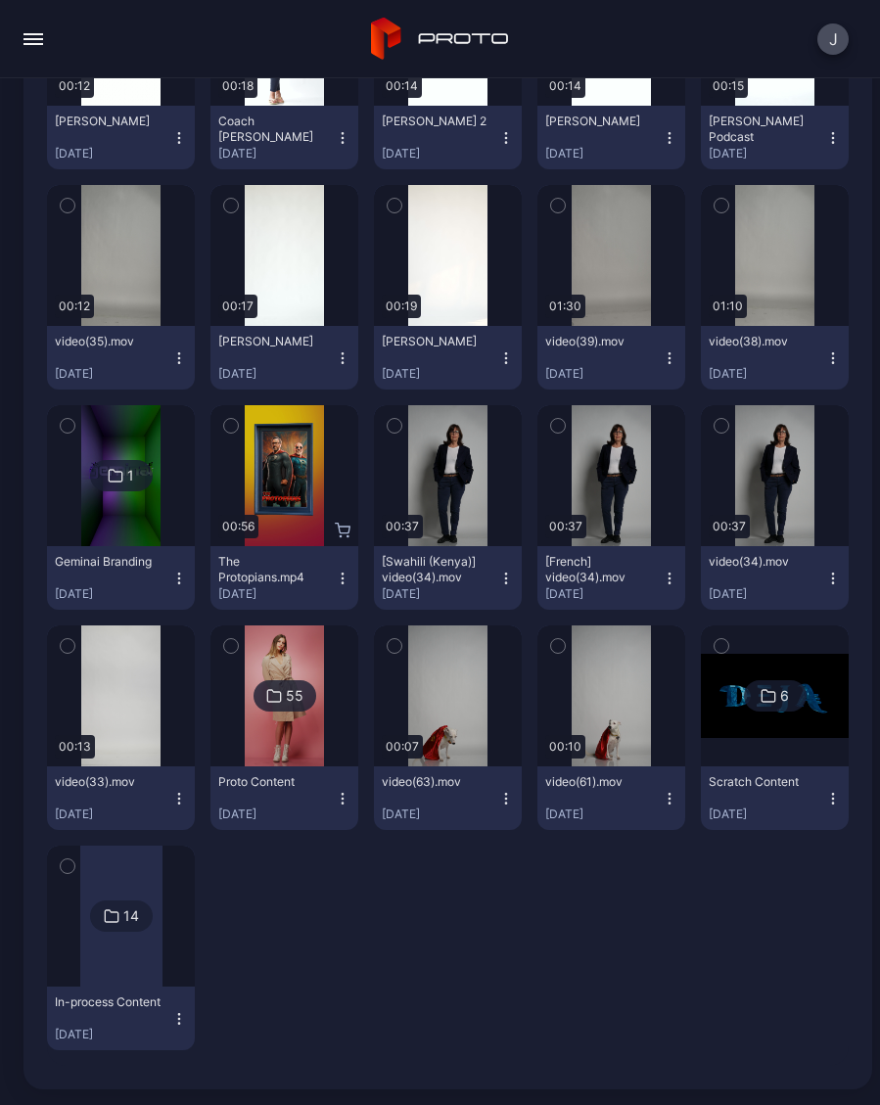
click at [117, 946] on div at bounding box center [121, 915] width 82 height 141
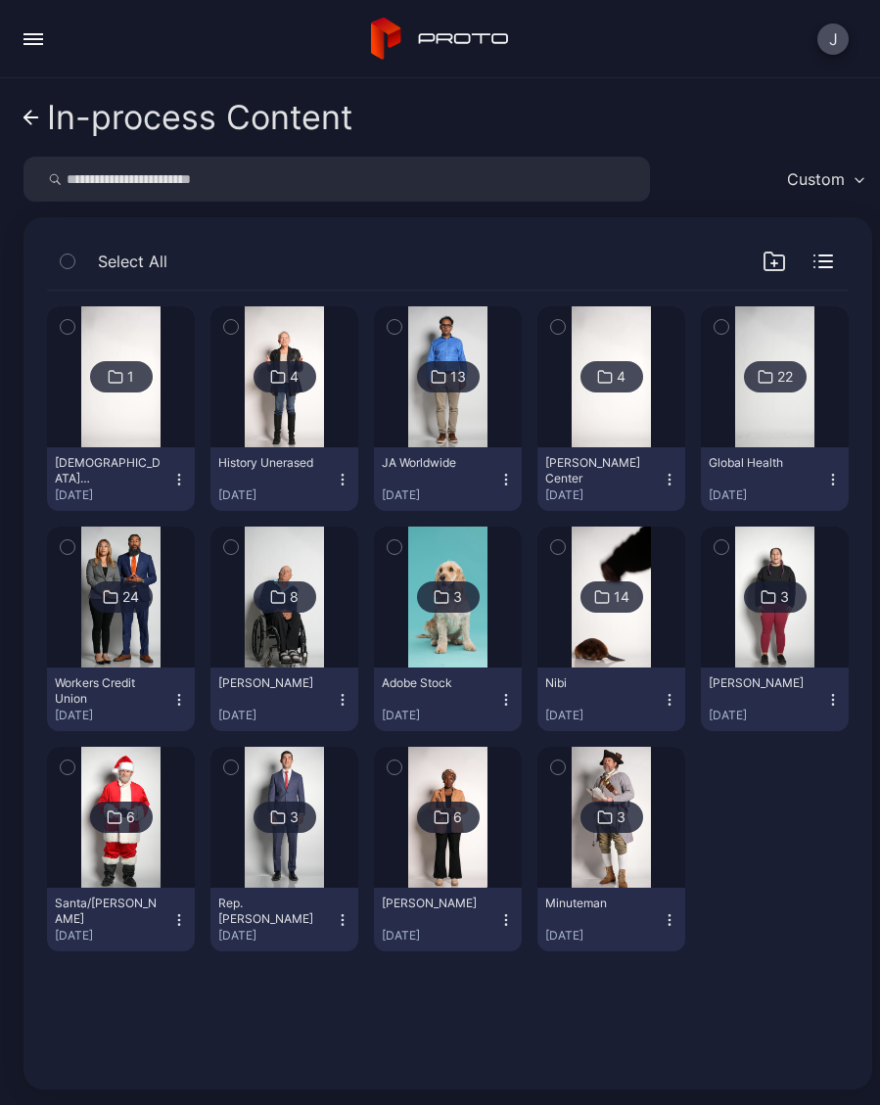
click at [29, 117] on icon at bounding box center [31, 117] width 14 height 0
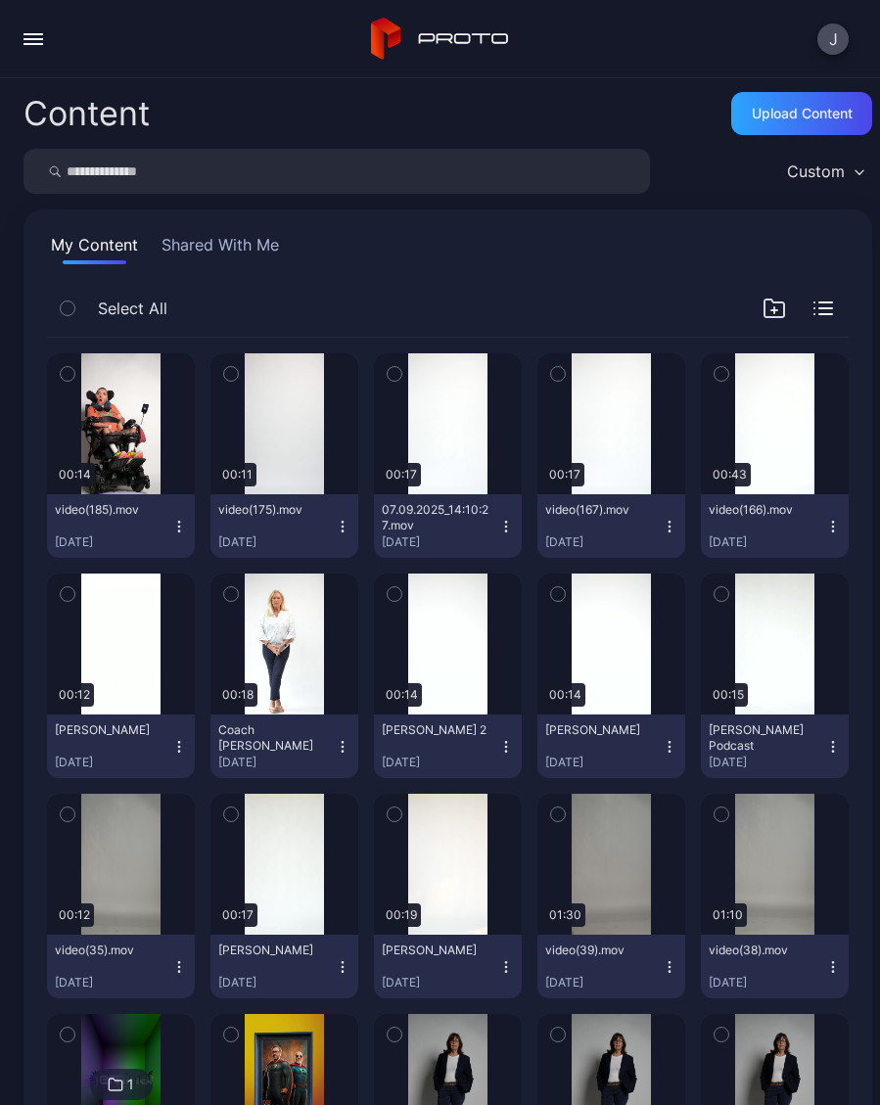
scroll to position [609, 0]
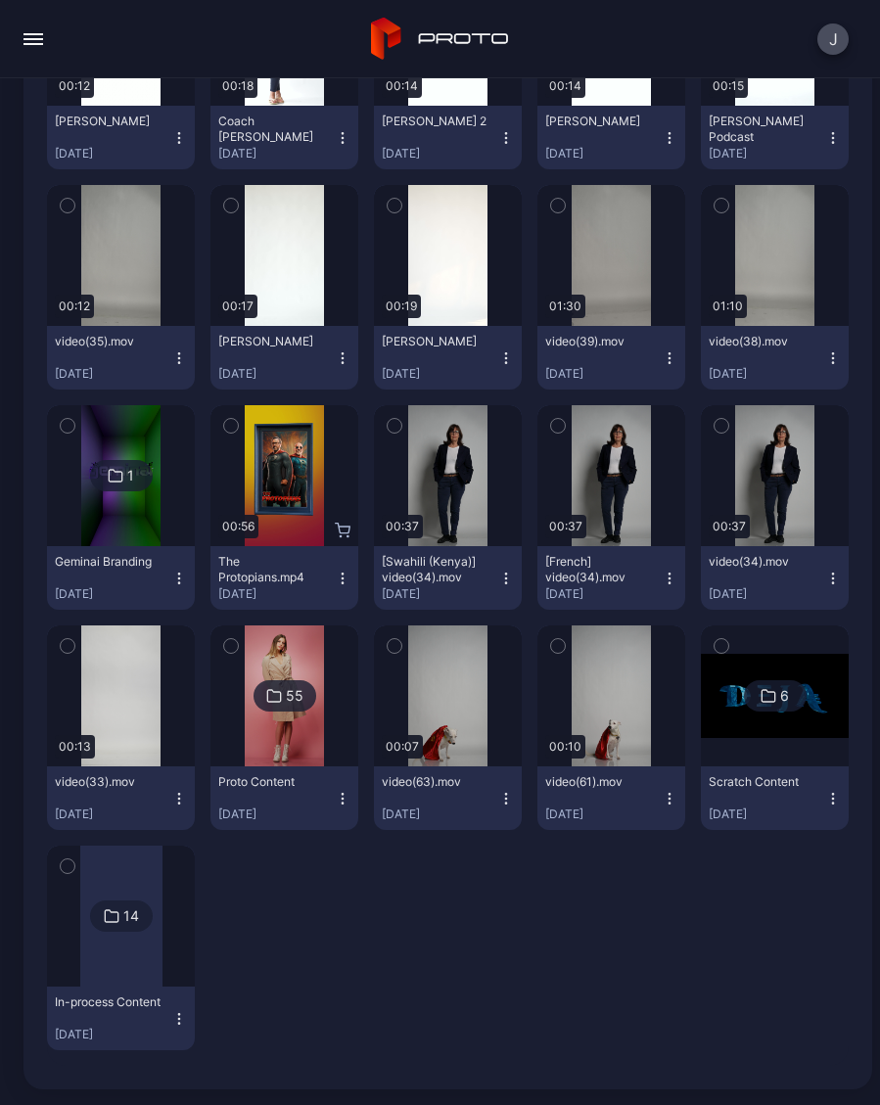
click at [301, 756] on img at bounding box center [284, 695] width 79 height 141
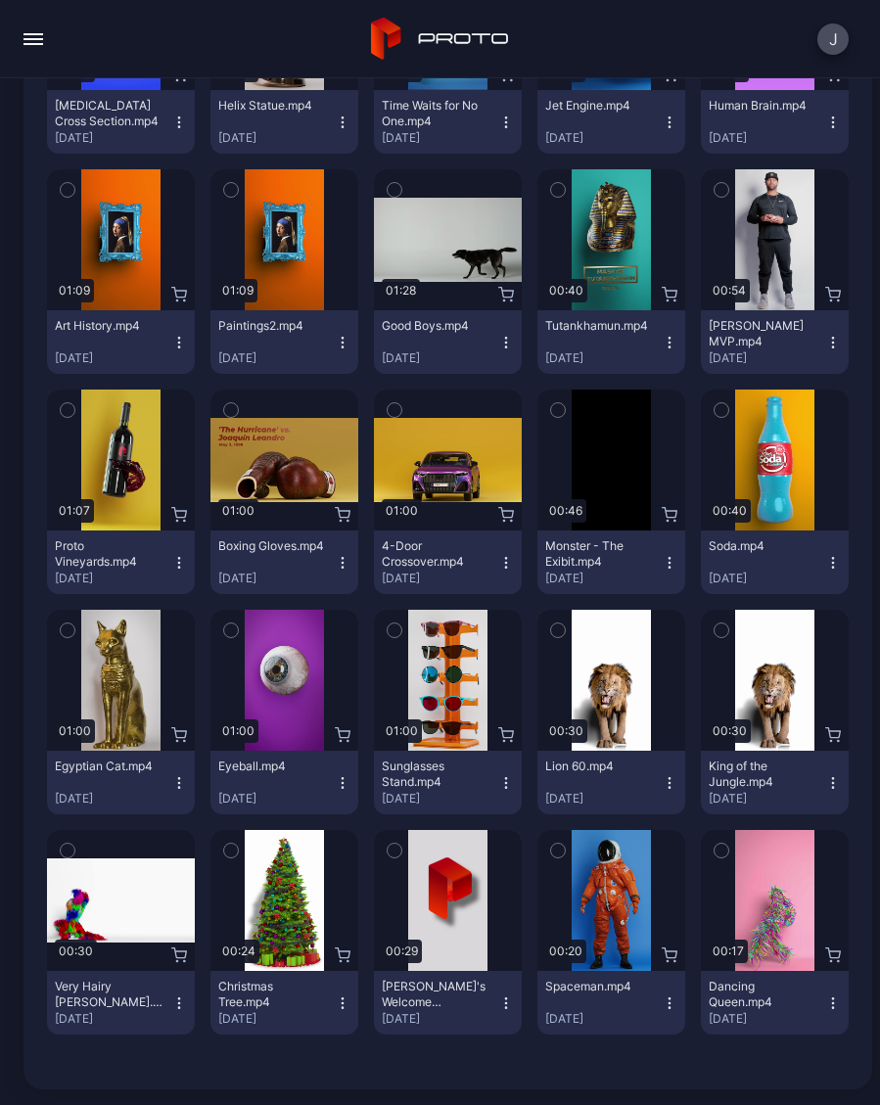
scroll to position [1678, 0]
click at [681, 1004] on button "Spaceman.mp4 Dec 3, 2024" at bounding box center [611, 1003] width 148 height 64
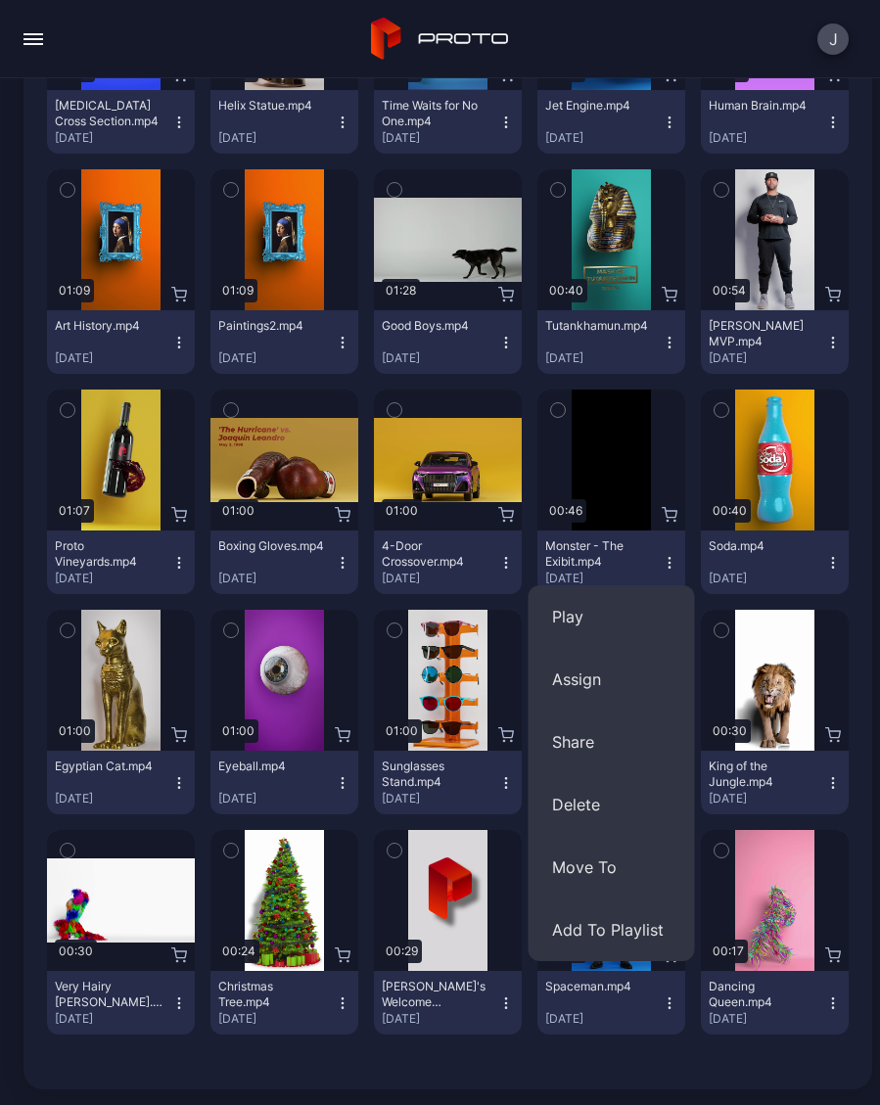
click at [614, 683] on button "Assign" at bounding box center [611, 679] width 166 height 63
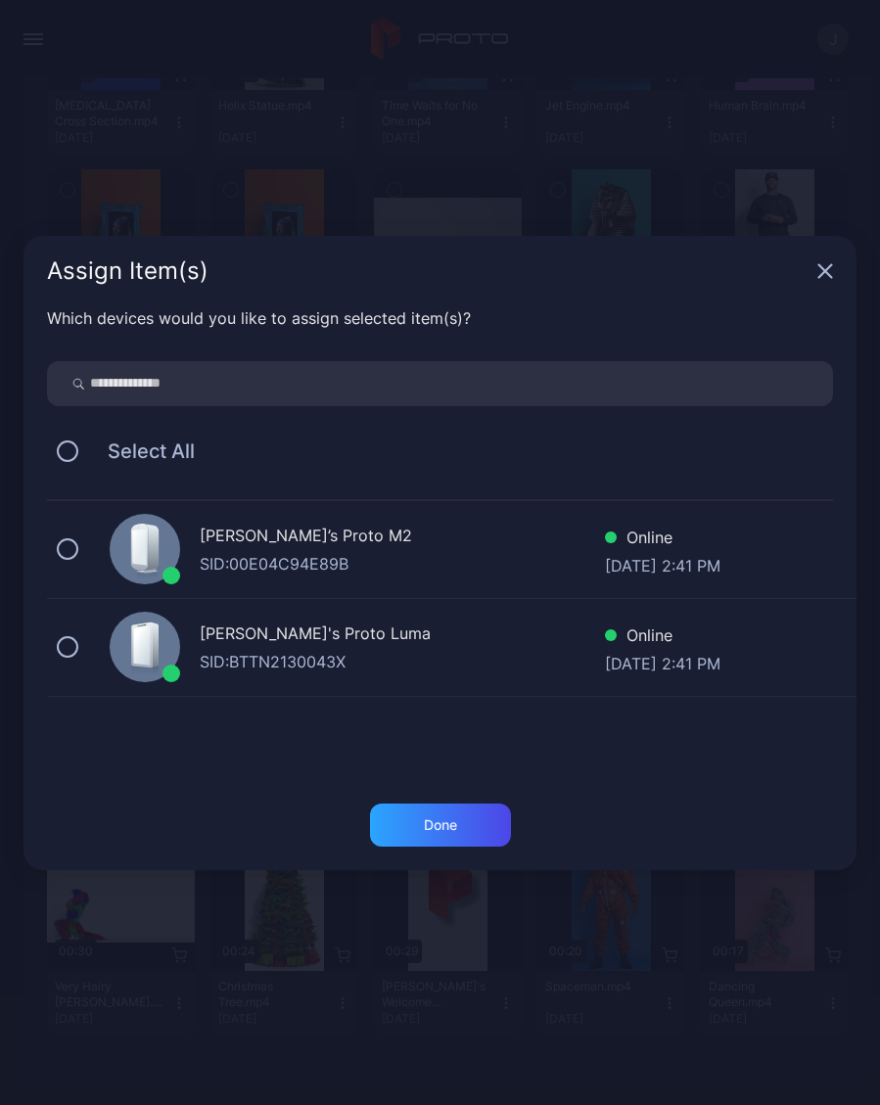
click at [66, 559] on button at bounding box center [68, 549] width 22 height 22
click at [75, 643] on button at bounding box center [68, 647] width 22 height 22
click at [453, 830] on div "Done" at bounding box center [440, 825] width 33 height 16
